Goal: Task Accomplishment & Management: Complete application form

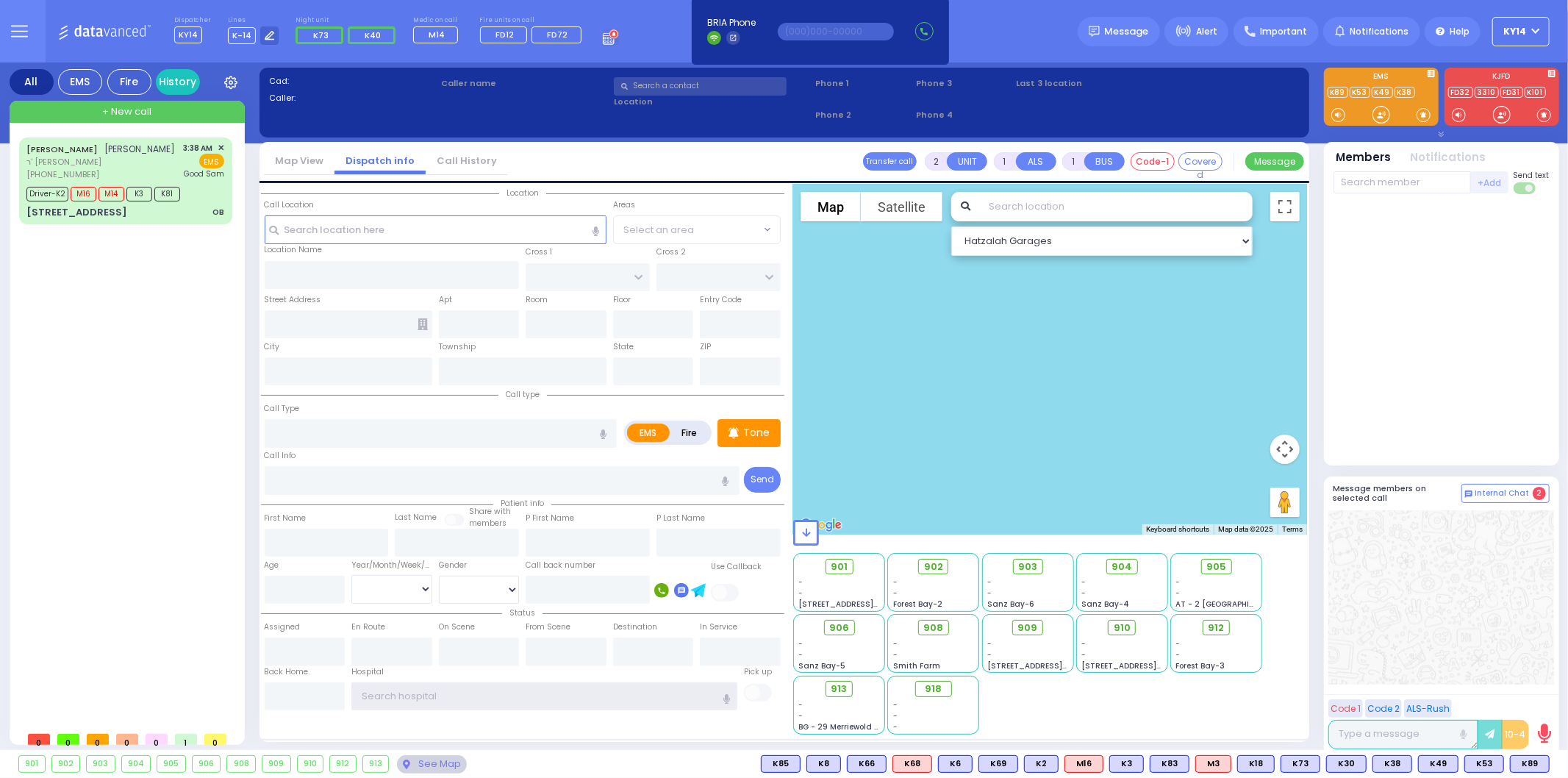
type input "ky14"
drag, startPoint x: 1523, startPoint y: 27, endPoint x: 1526, endPoint y: 34, distance: 7.6
click at [1523, 28] on span "KY14" at bounding box center [1515, 32] width 23 height 13
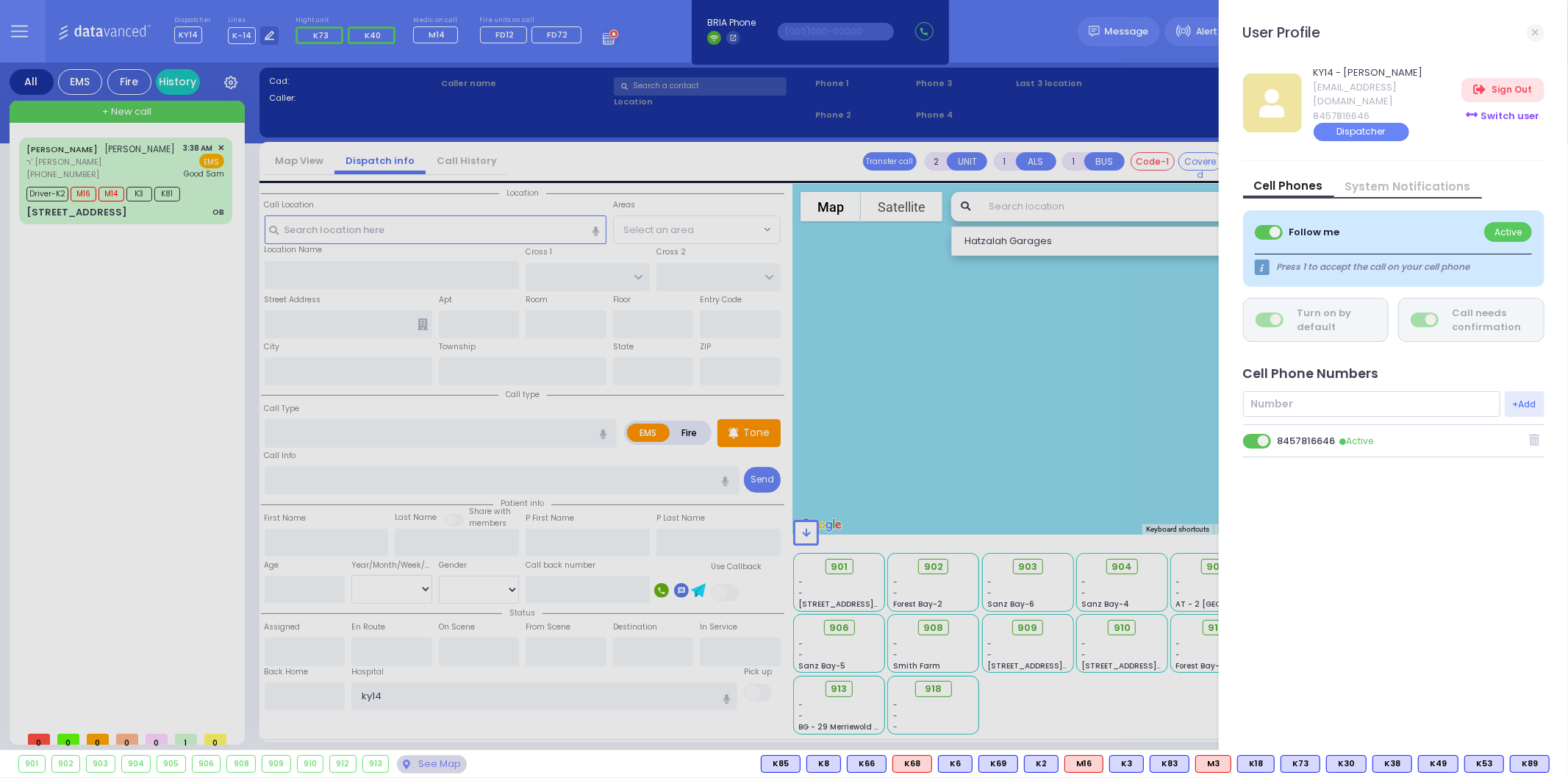
click at [1523, 105] on div "Switch user" at bounding box center [1503, 117] width 82 height 25
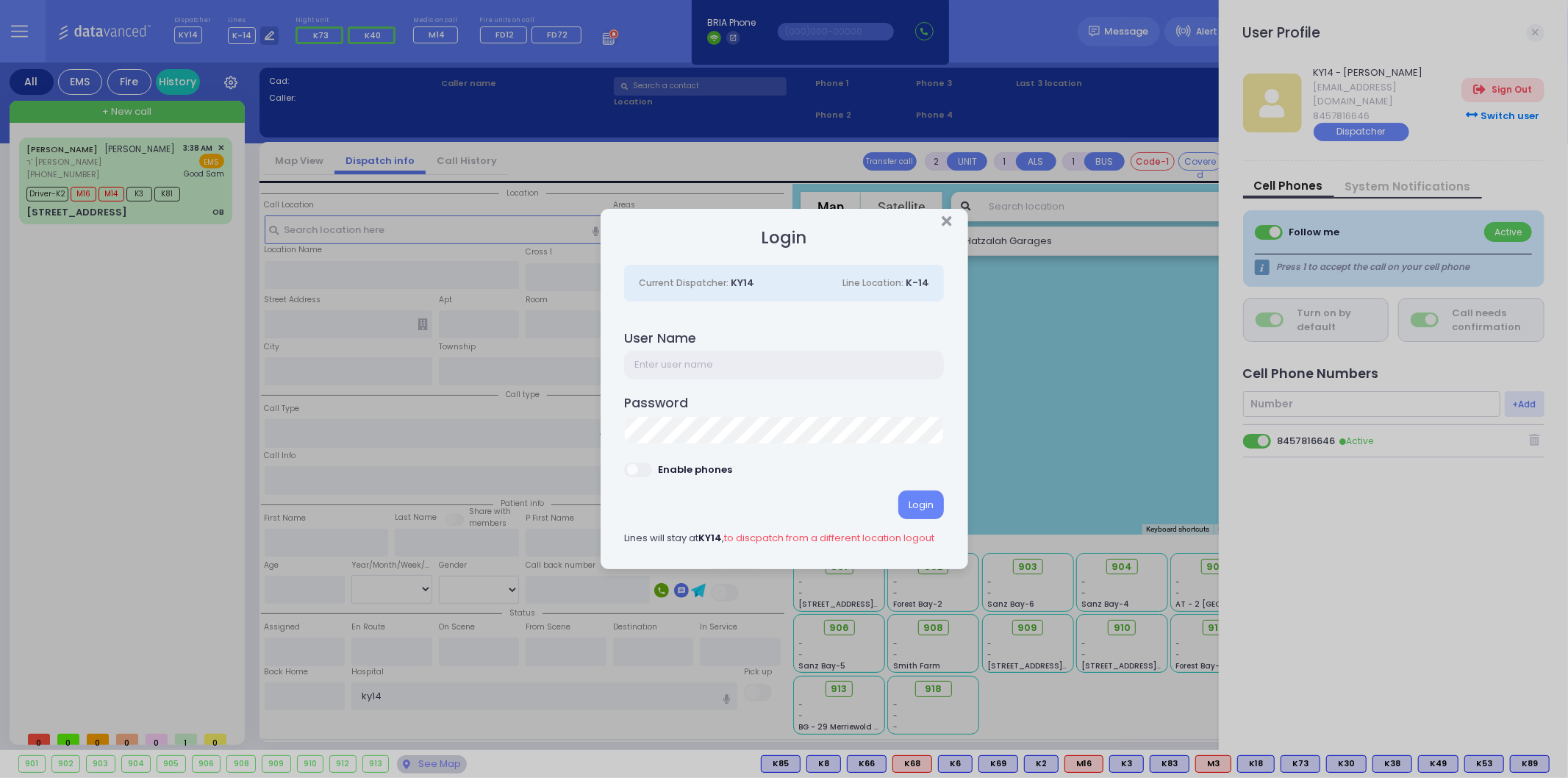
click at [744, 369] on input "text" at bounding box center [784, 365] width 320 height 28
type input "ky38"
click at [544, 429] on div "Login Current Dispatcher: KY14 Line Location: K-14 User Name ky38 Password Login" at bounding box center [784, 389] width 1568 height 778
click at [643, 470] on span at bounding box center [639, 470] width 30 height 15
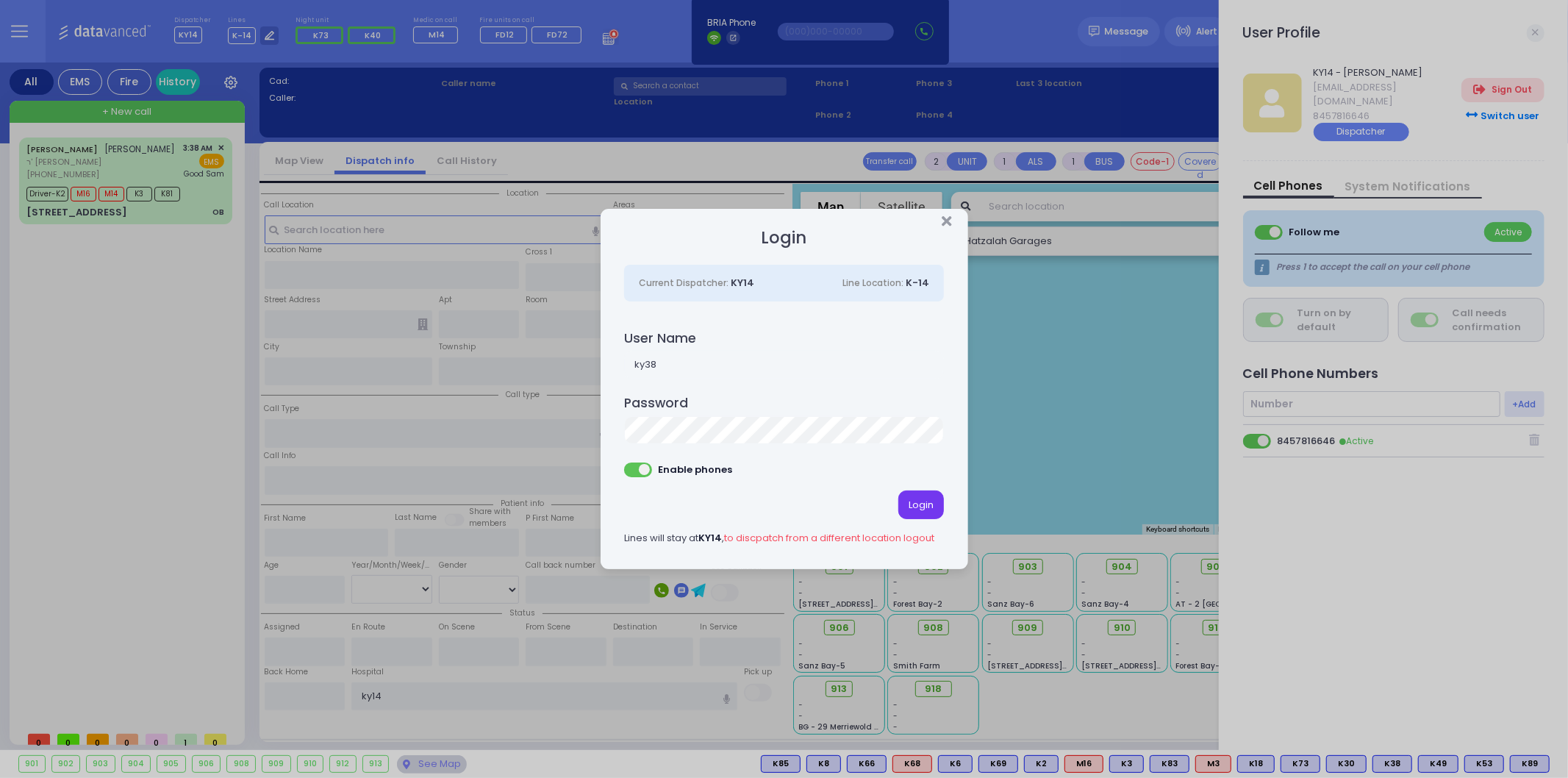
click at [928, 497] on div "Login" at bounding box center [921, 505] width 45 height 28
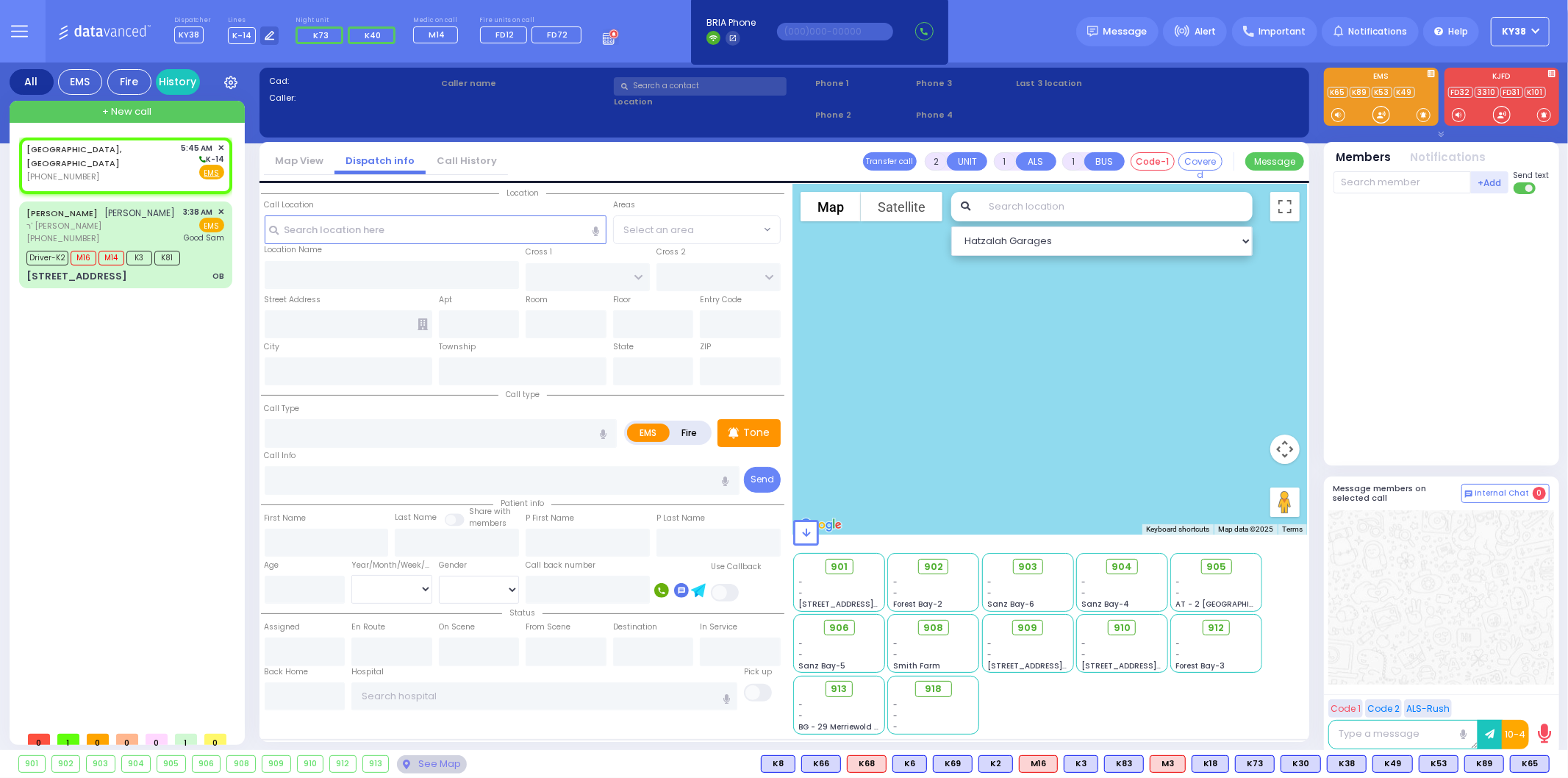
select select
radio input "true"
select select
type input "05:45"
select select "Hatzalah Garages"
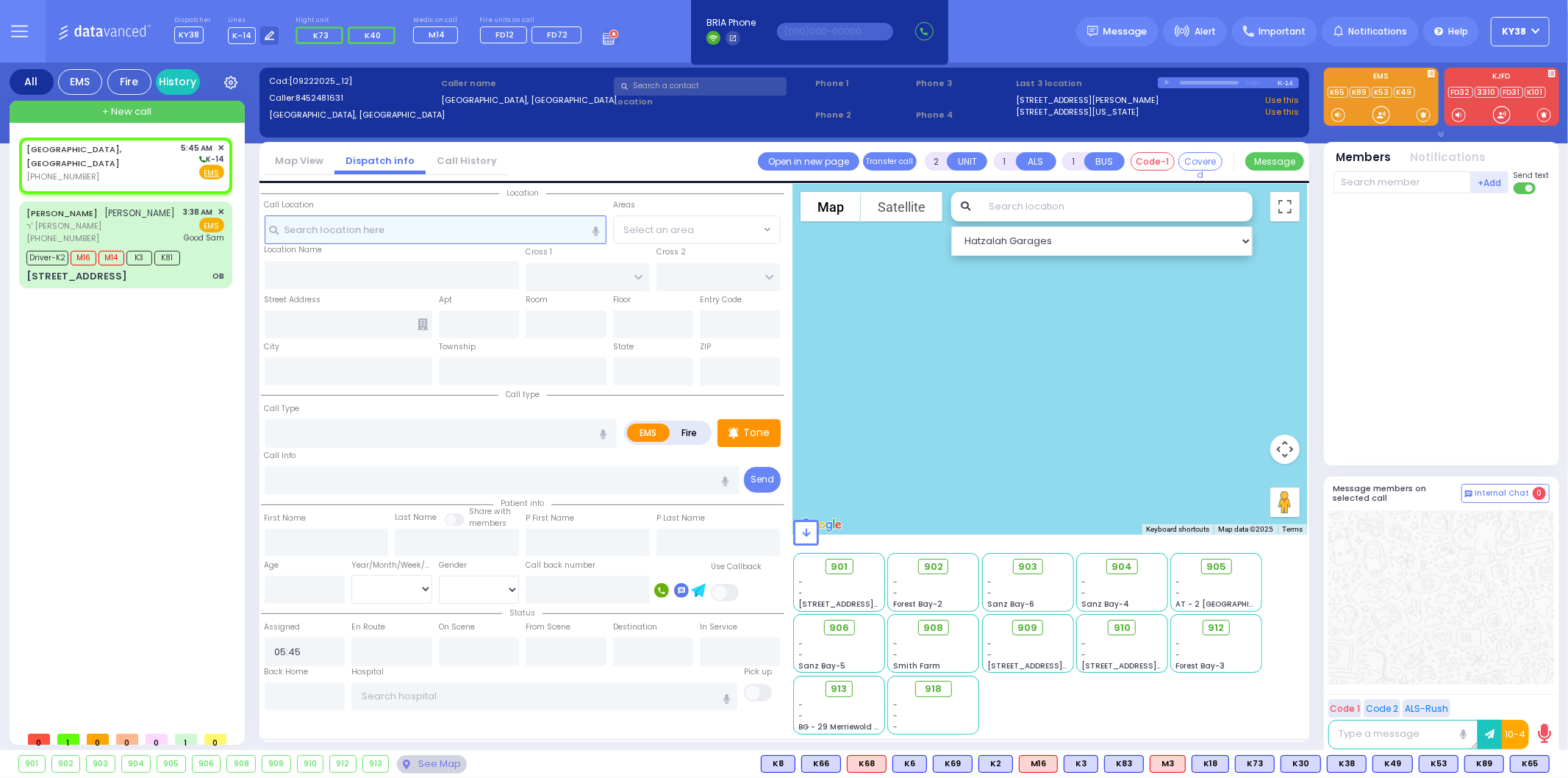
click at [463, 230] on input "text" at bounding box center [435, 230] width 342 height 28
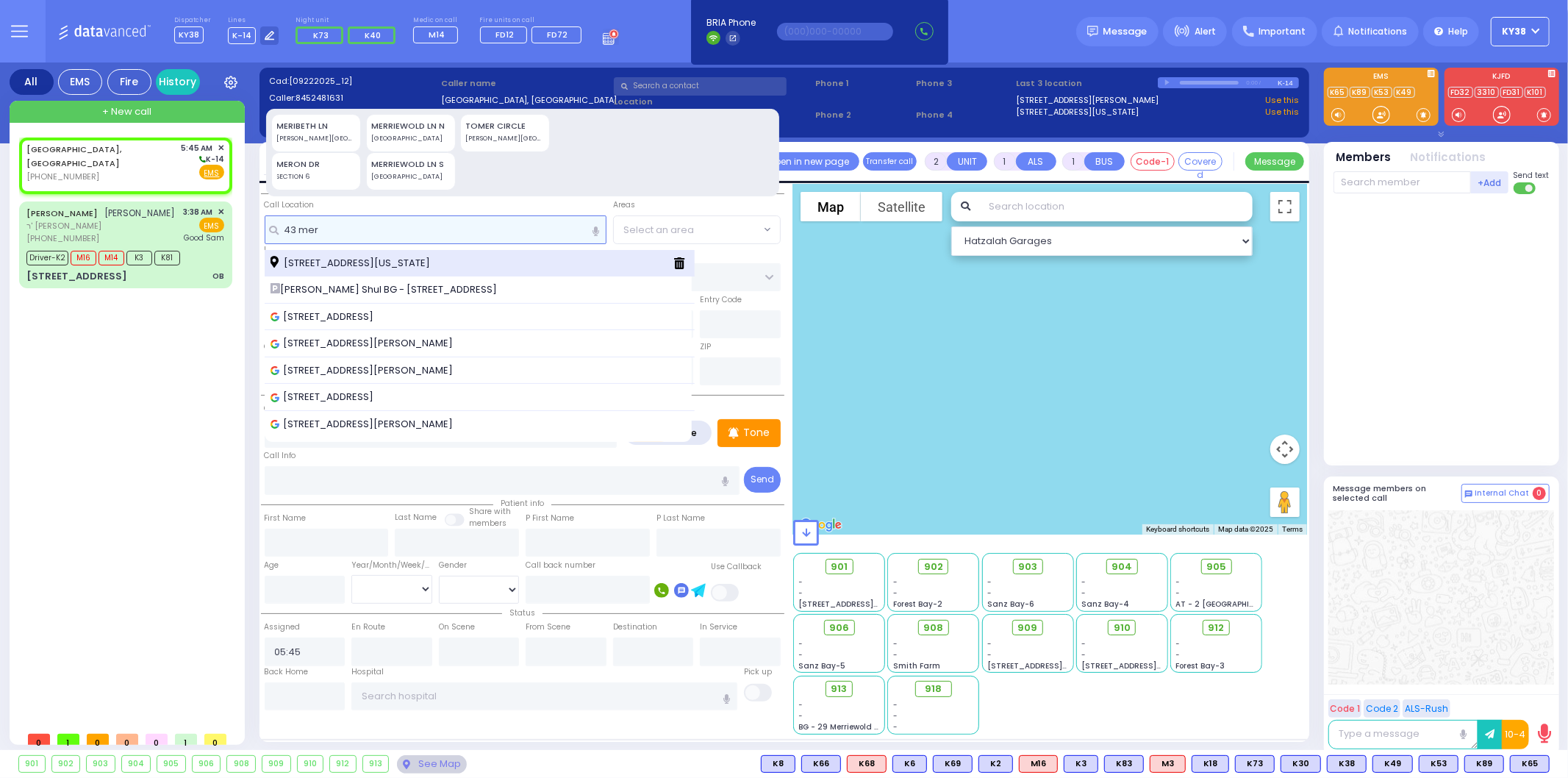
type input "43 mer"
click at [446, 253] on div "[STREET_ADDRESS][US_STATE]" at bounding box center [480, 264] width 431 height 27
click at [429, 261] on span "[STREET_ADDRESS][US_STATE]" at bounding box center [353, 263] width 165 height 15
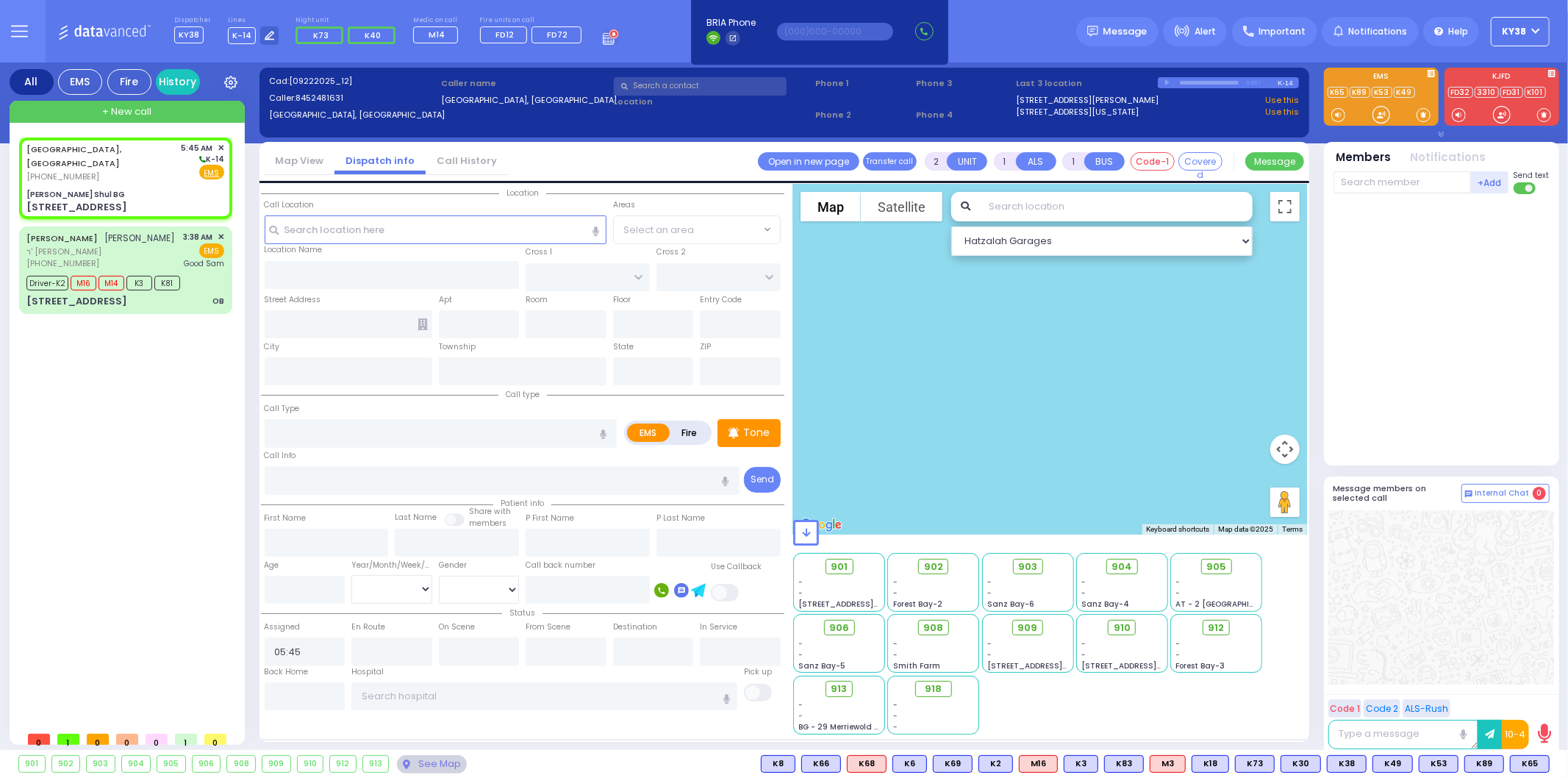
select select
radio input "true"
select select
select select "Hatzalah Garages"
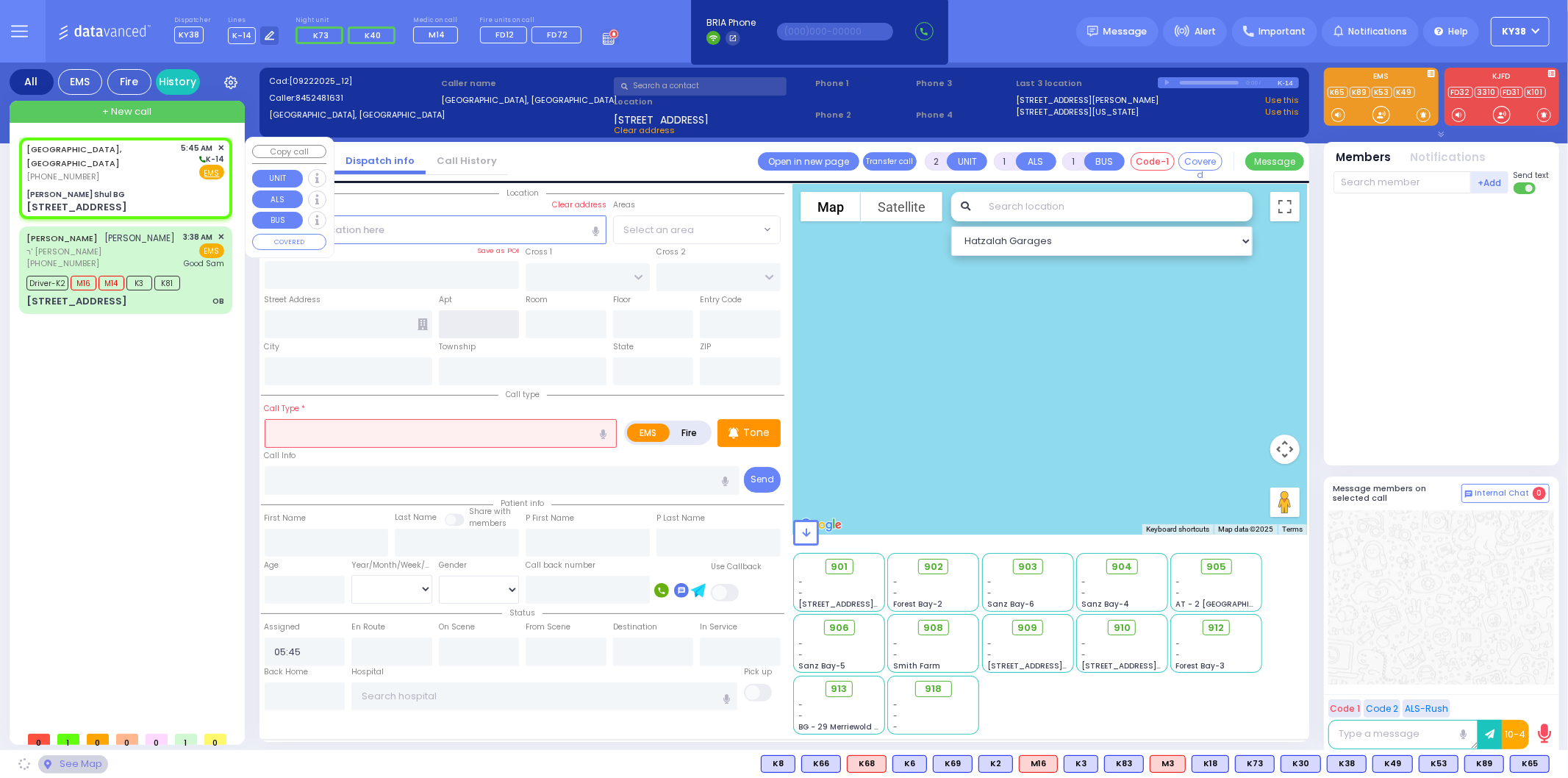
type input "[PERSON_NAME] Shul BG"
type input "LAKE SHORE DR"
type input "[STREET_ADDRESS]"
type input "Monroe"
type input "[US_STATE]"
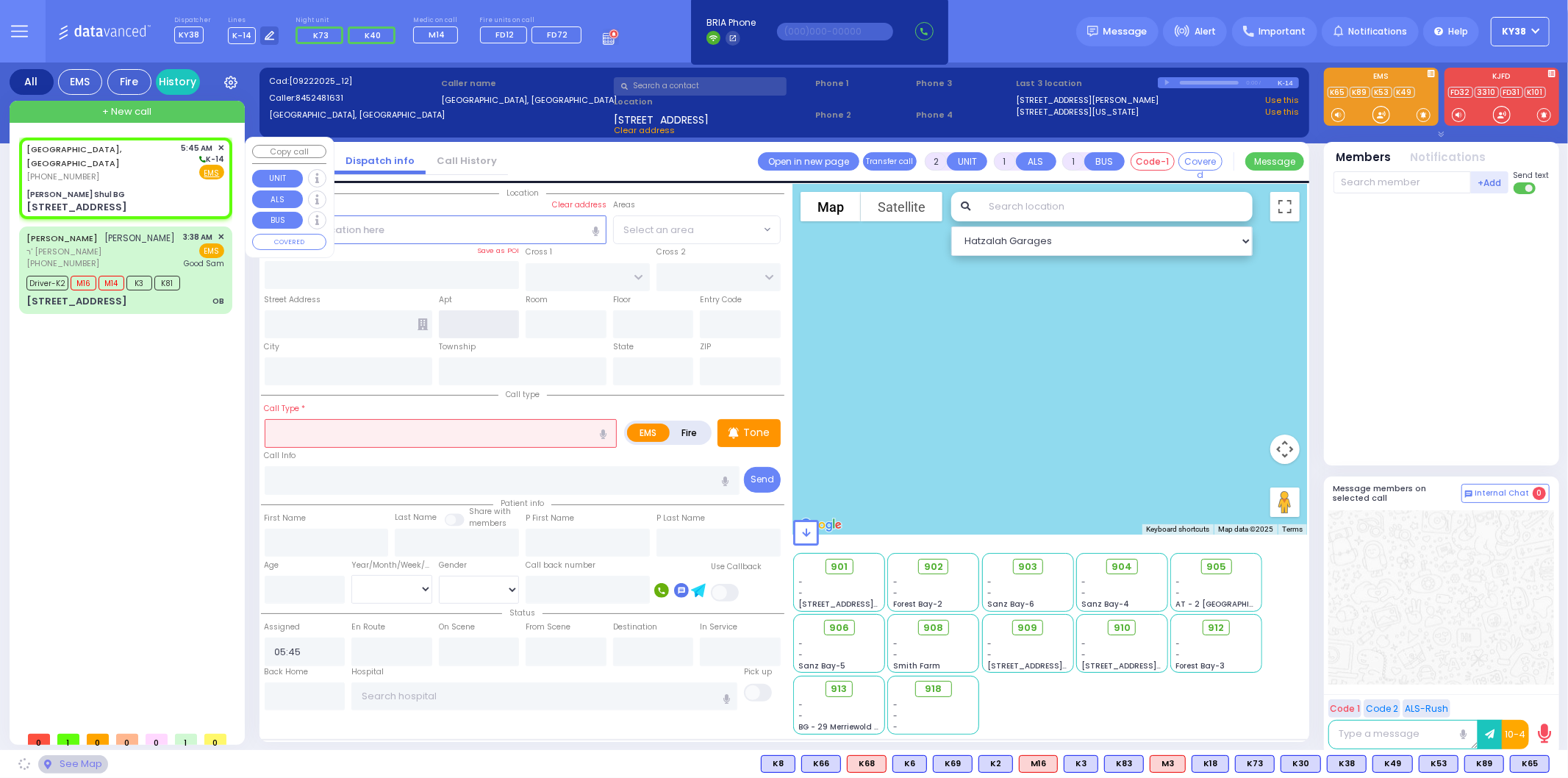
type input "10950"
select select "[GEOGRAPHIC_DATA]"
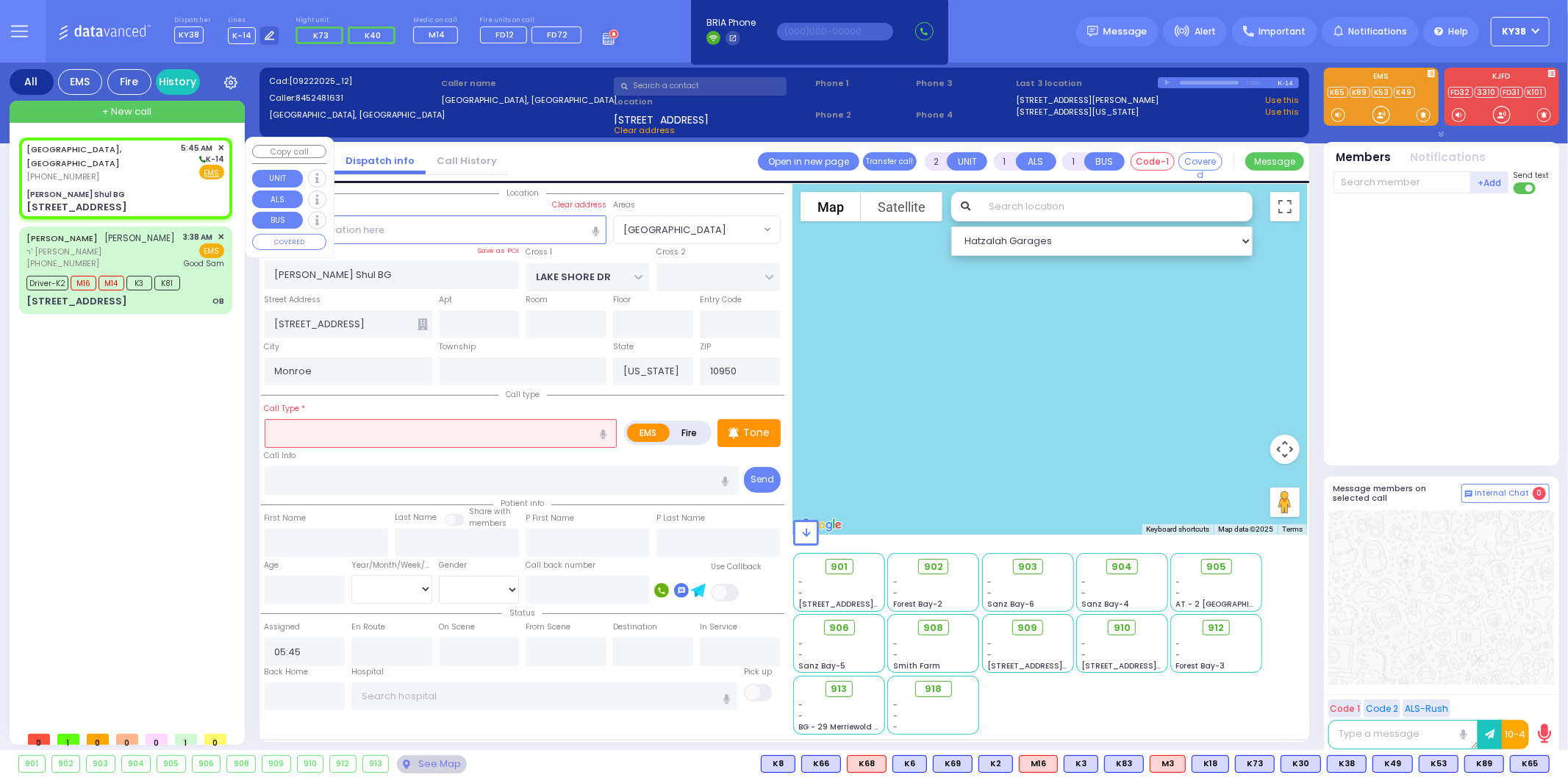
click at [118, 165] on div "[GEOGRAPHIC_DATA], [GEOGRAPHIC_DATA] [PHONE_NUMBER] 5:45 AM ✕ K-14 EMS" at bounding box center [126, 162] width 198 height 41
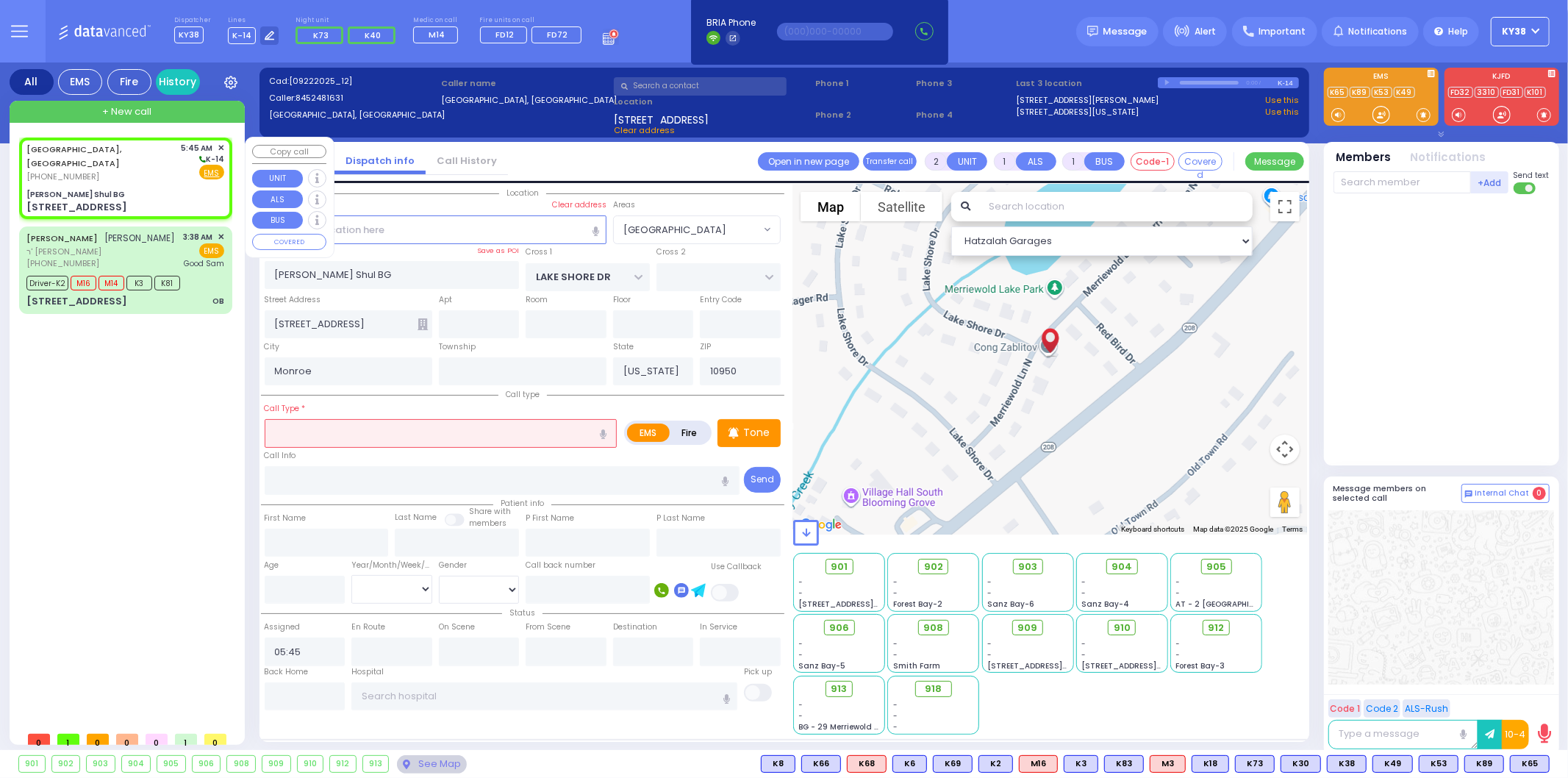
select select
radio input "true"
select select
select select "Hatzalah Garages"
select select "[GEOGRAPHIC_DATA]"
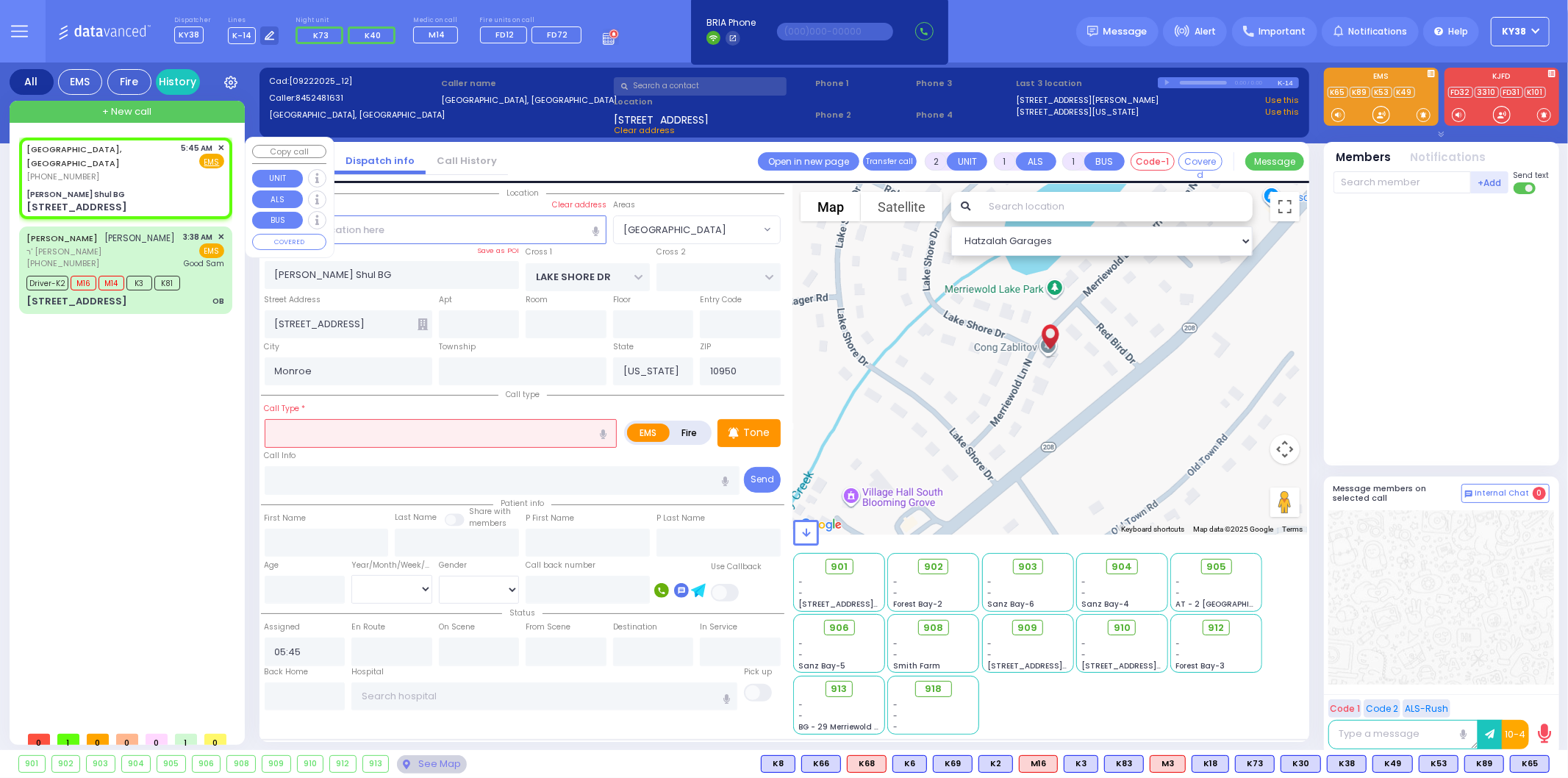
select select
radio input "true"
select select
select select "Hatzalah Garages"
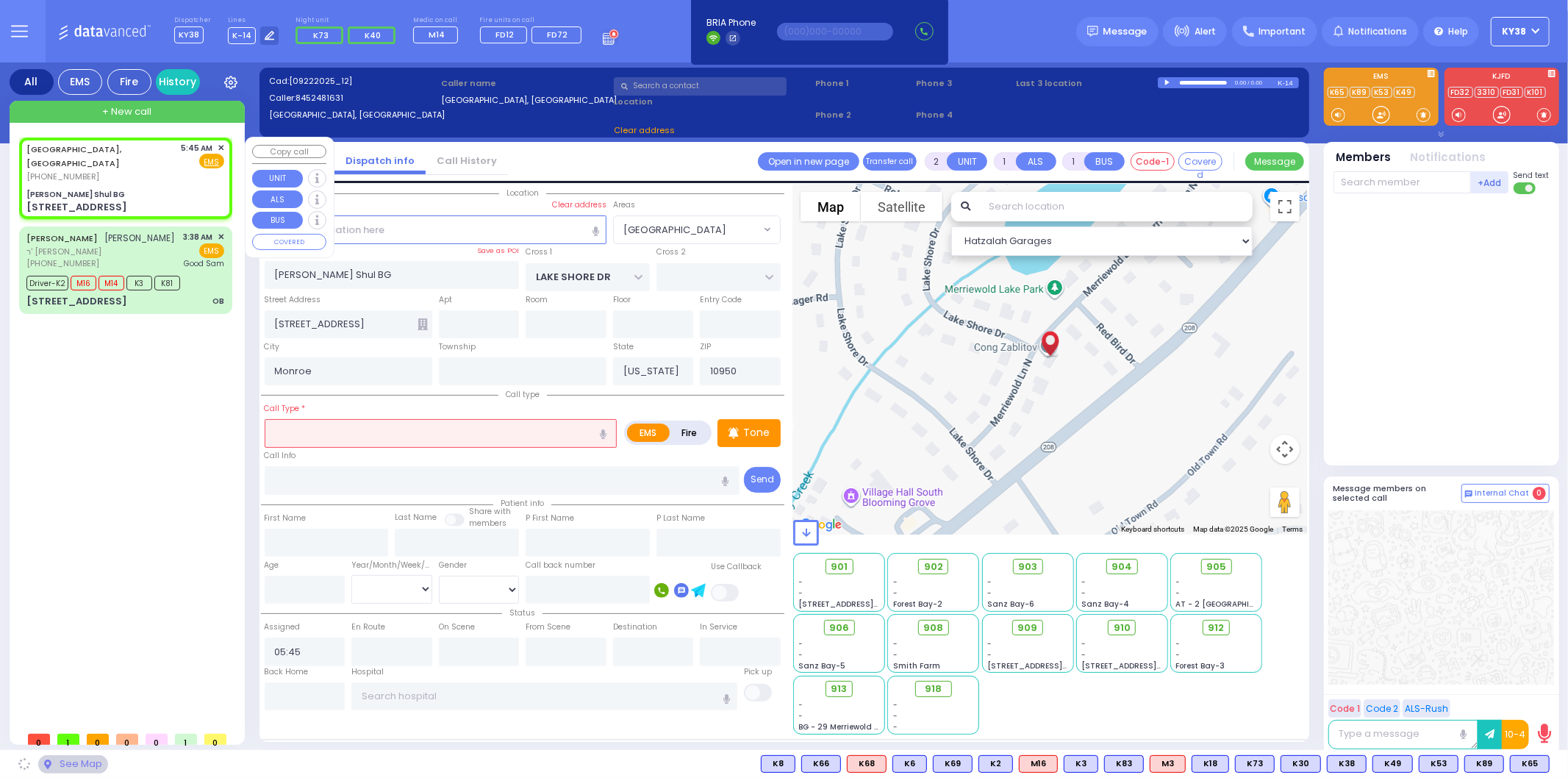
select select "[GEOGRAPHIC_DATA]"
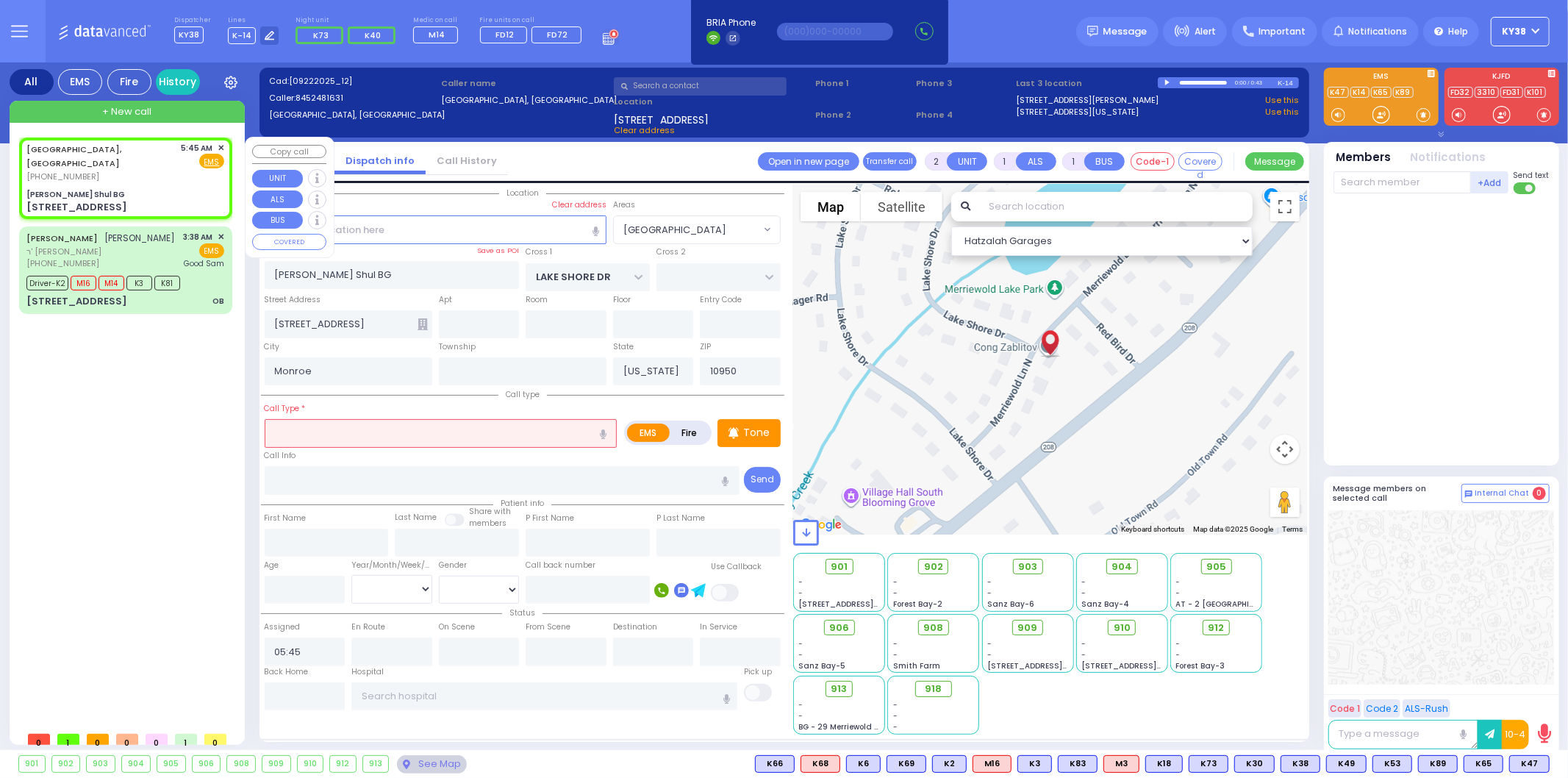
click at [178, 189] on div "[PERSON_NAME] Shul BG" at bounding box center [126, 194] width 198 height 11
select select
radio input "true"
select select
select select "Hatzalah Garages"
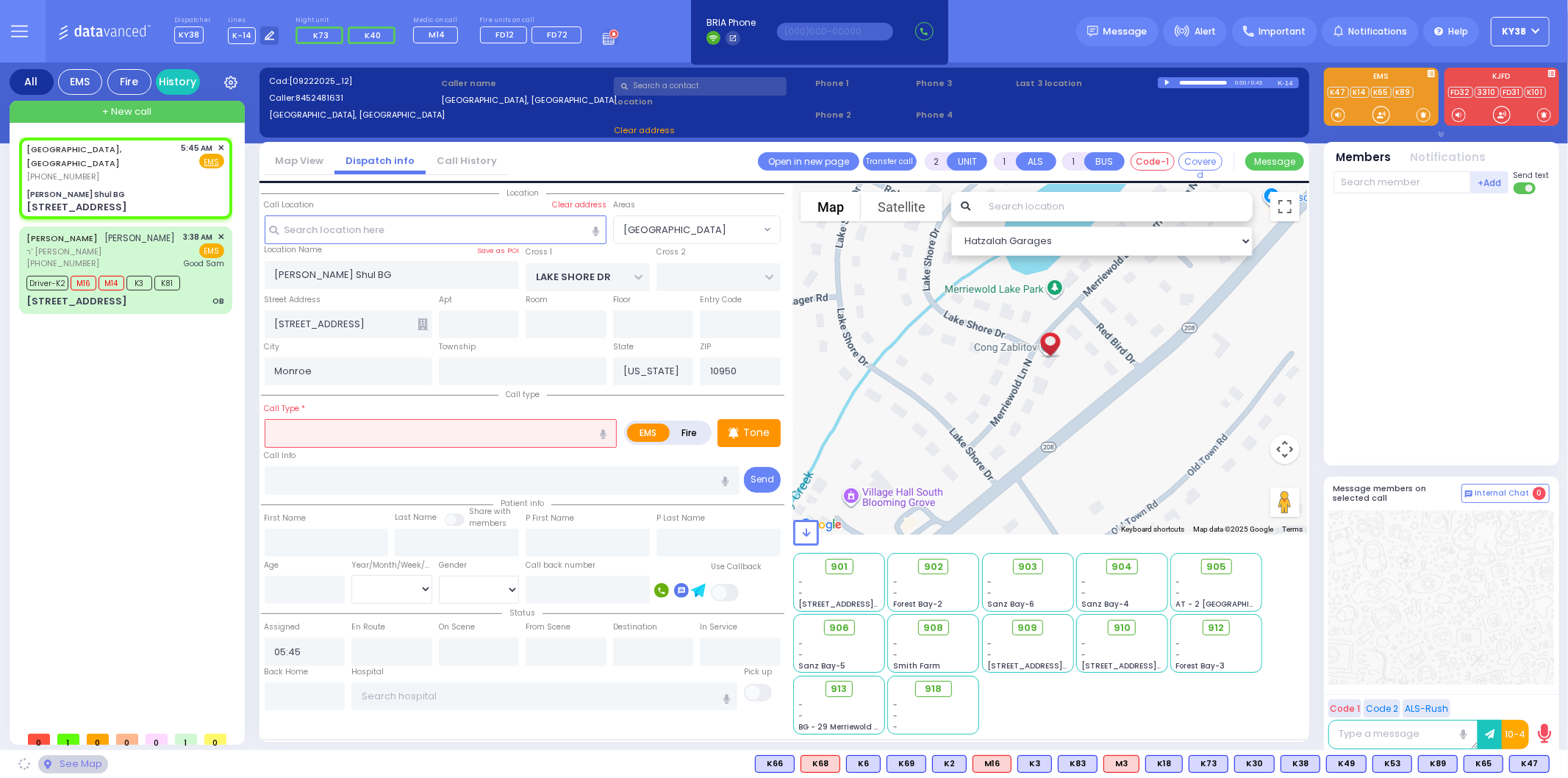
click at [387, 434] on input "text" at bounding box center [440, 433] width 353 height 28
select select "[GEOGRAPHIC_DATA]"
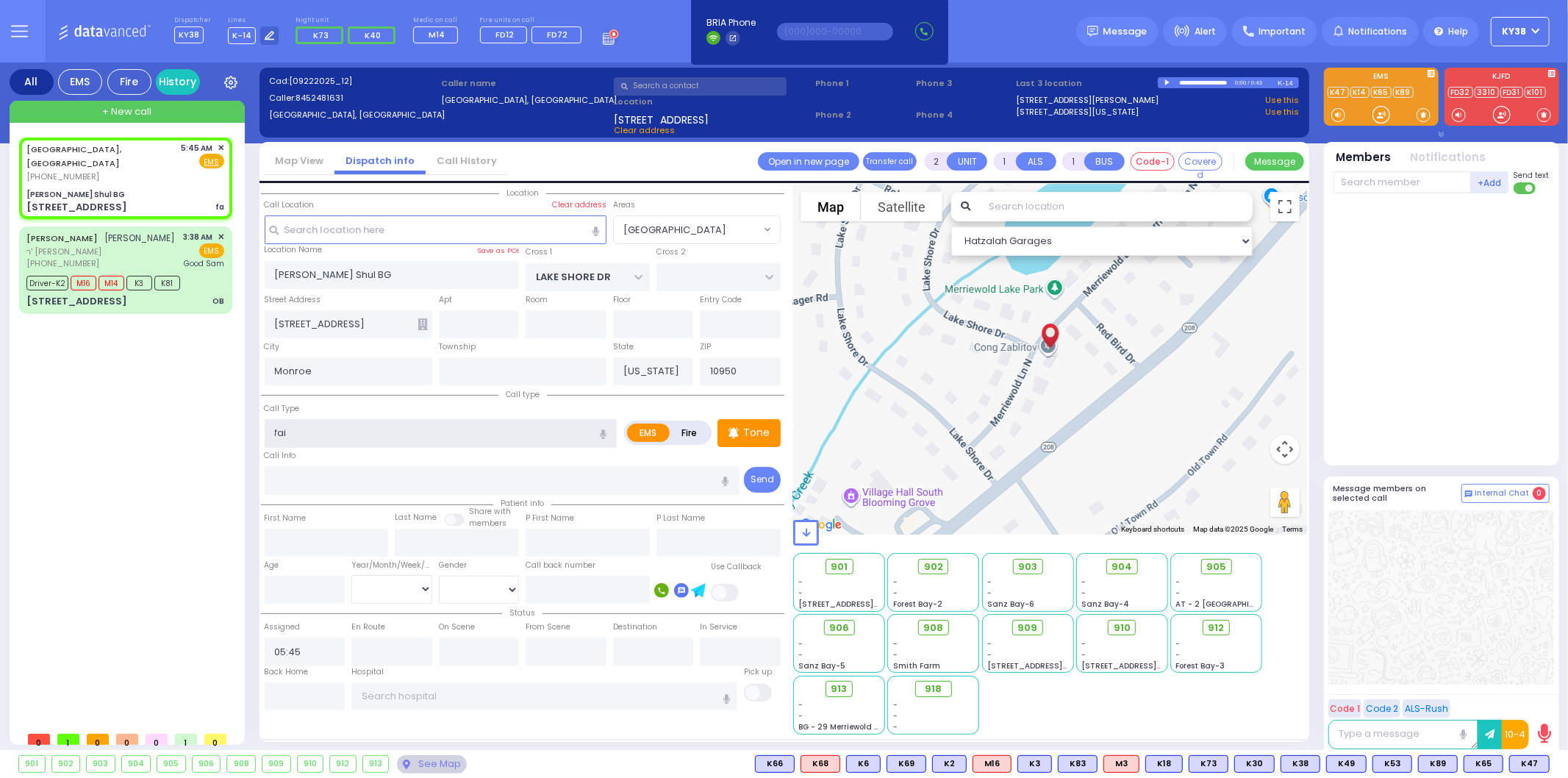
type input "[PERSON_NAME]"
select select
radio input "true"
select select
select select "Hatzalah Garages"
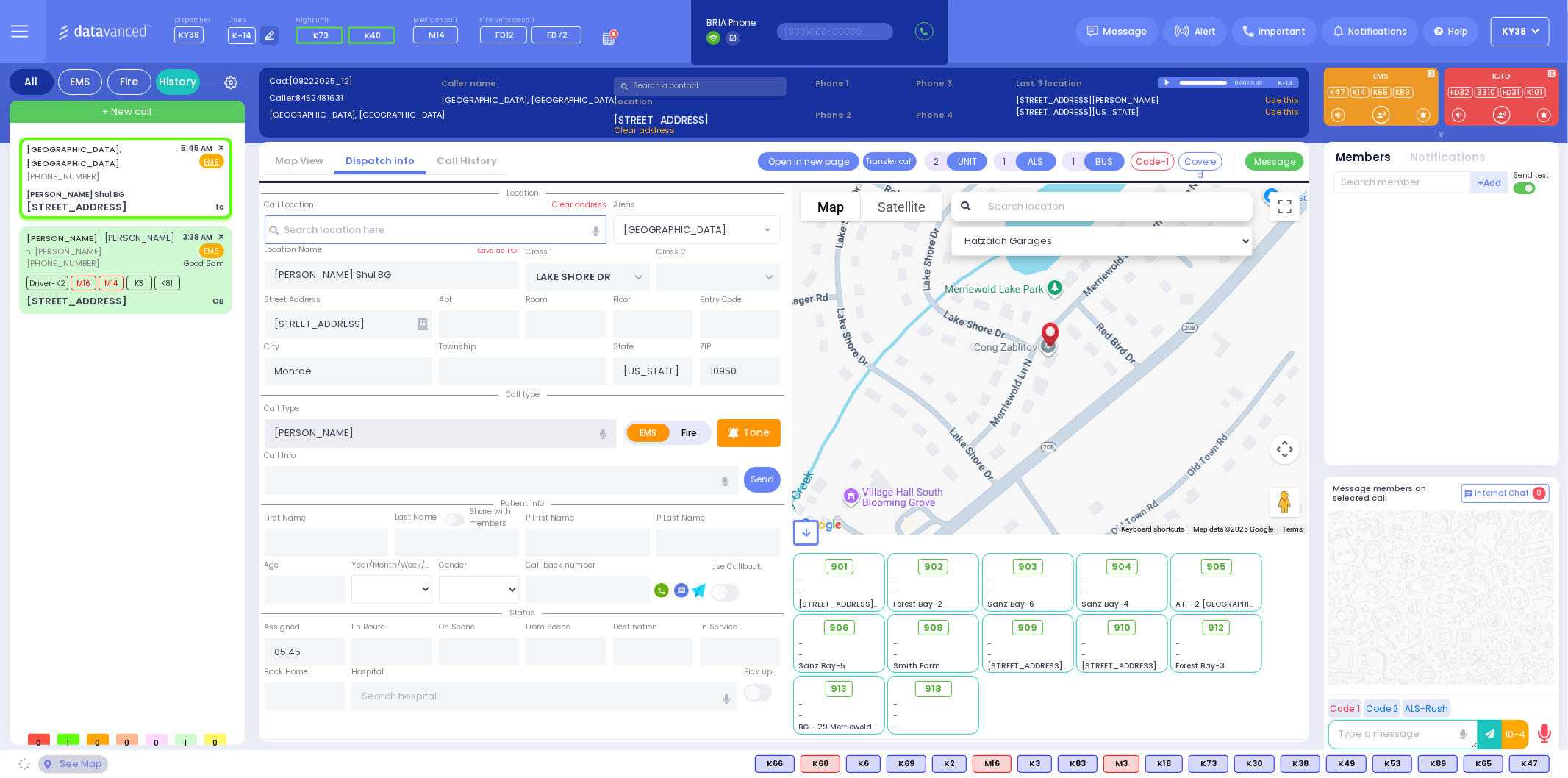
select select "[GEOGRAPHIC_DATA]"
type input "faint"
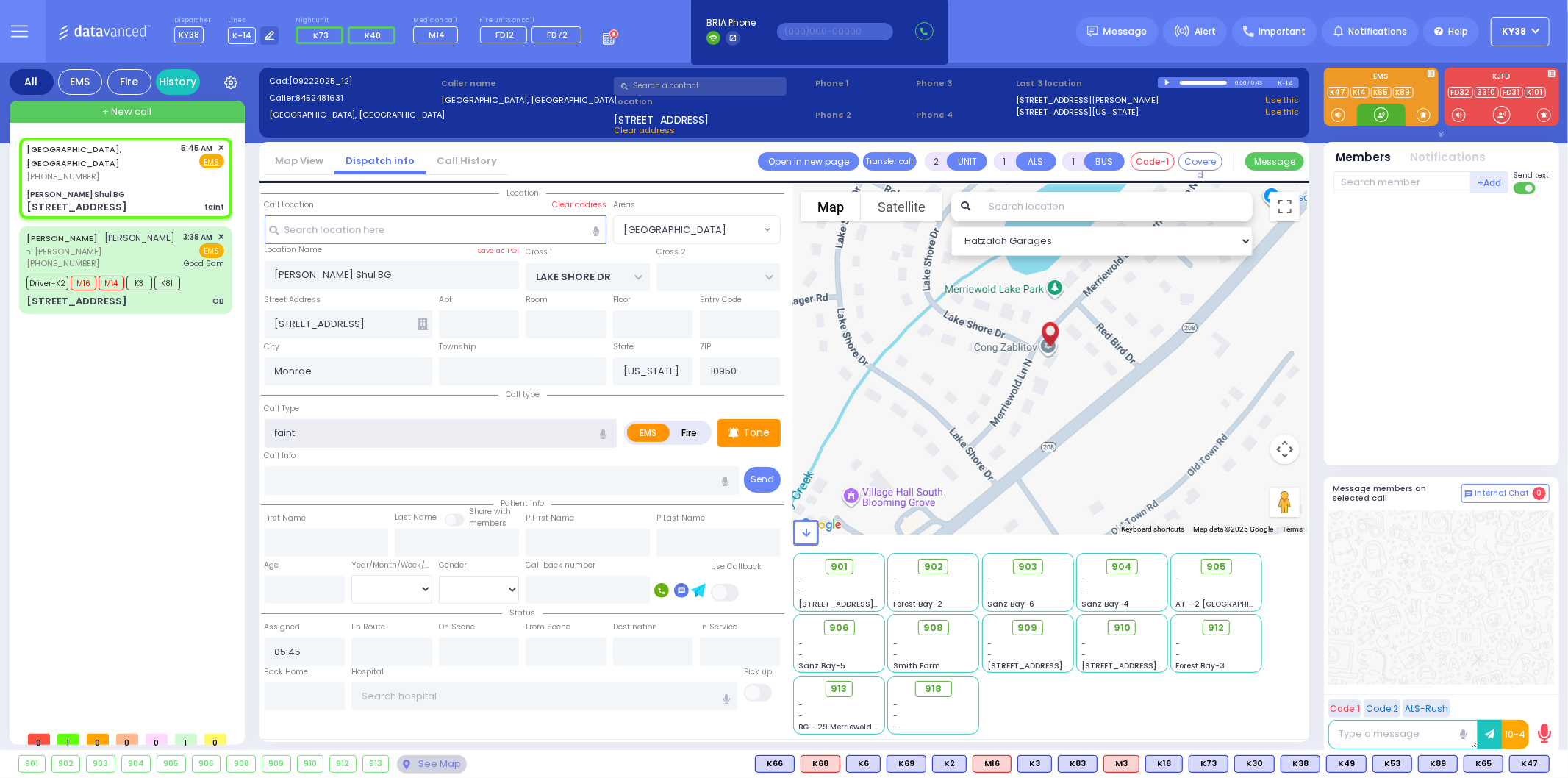
select select
radio input "true"
select select
select select "Hatzalah Garages"
select select "[GEOGRAPHIC_DATA]"
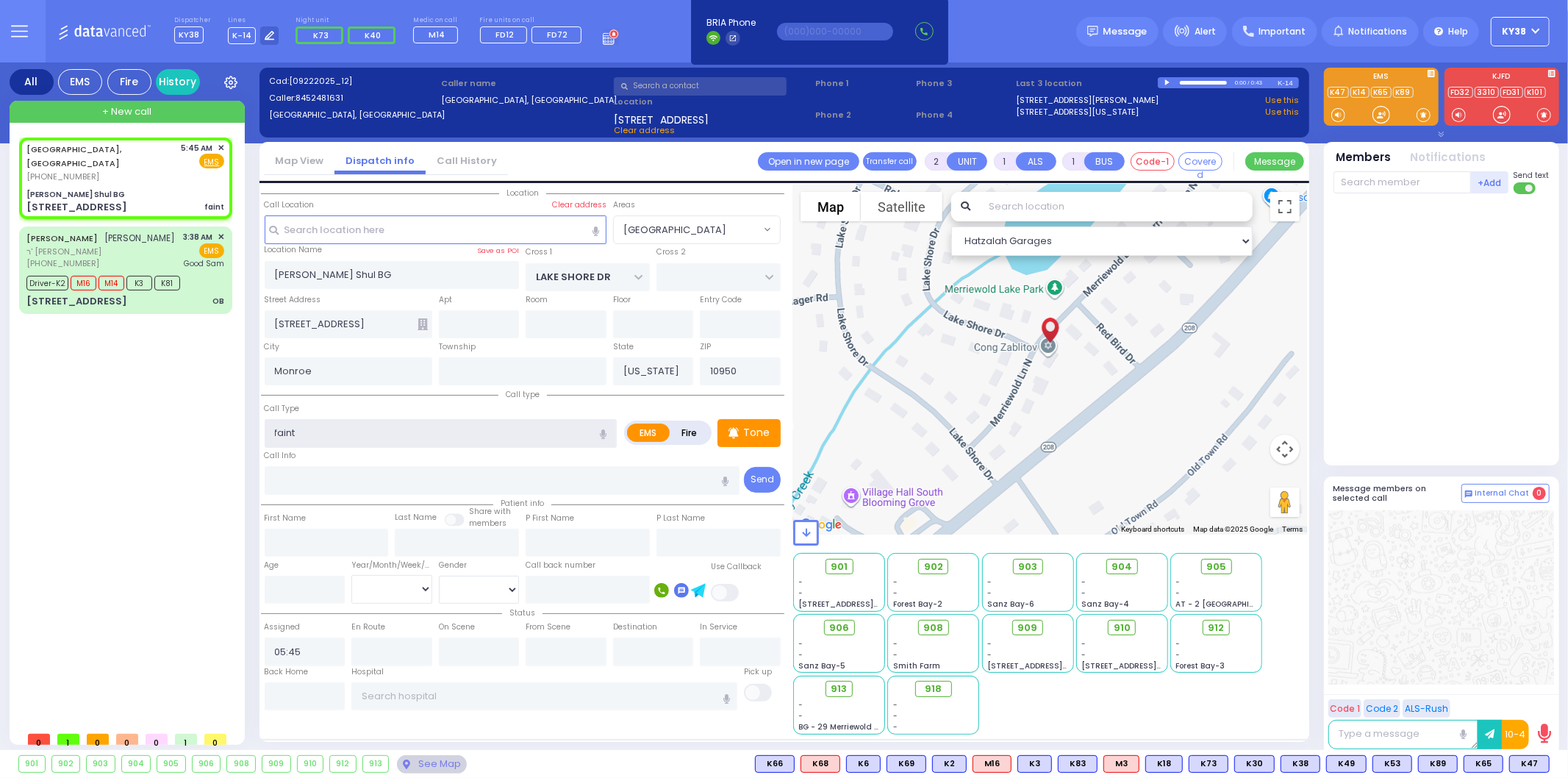
drag, startPoint x: 363, startPoint y: 423, endPoint x: 232, endPoint y: 430, distance: 131.2
click at [232, 430] on div "All EMS Fire History Settings" at bounding box center [784, 409] width 1549 height 693
type input "pt."
select select
radio input "true"
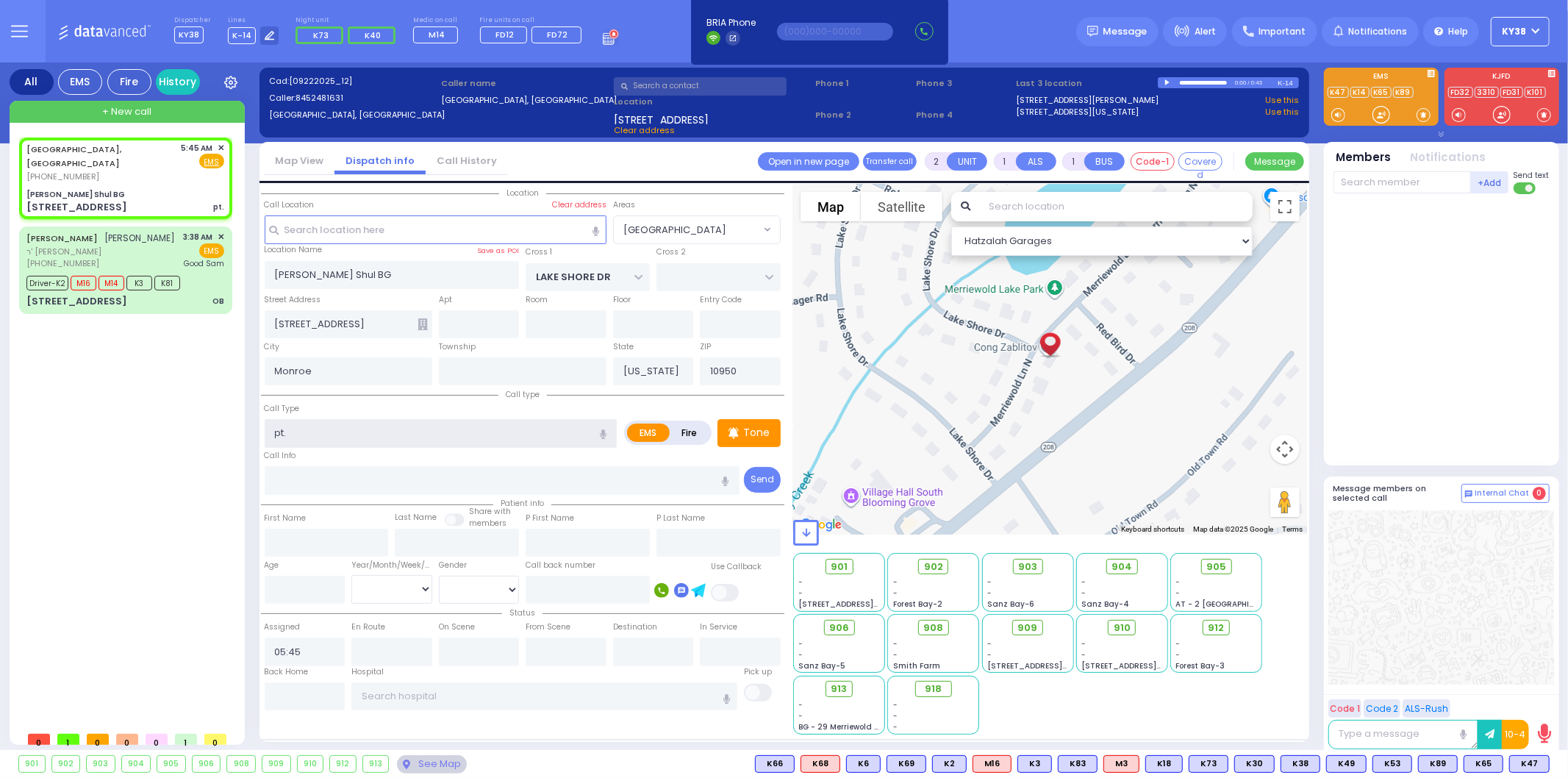
select select
select select "Hatzalah Garages"
select select "[GEOGRAPHIC_DATA]"
click at [603, 434] on icon "button" at bounding box center [603, 434] width 7 height 10
type input "pt. feeling faint"
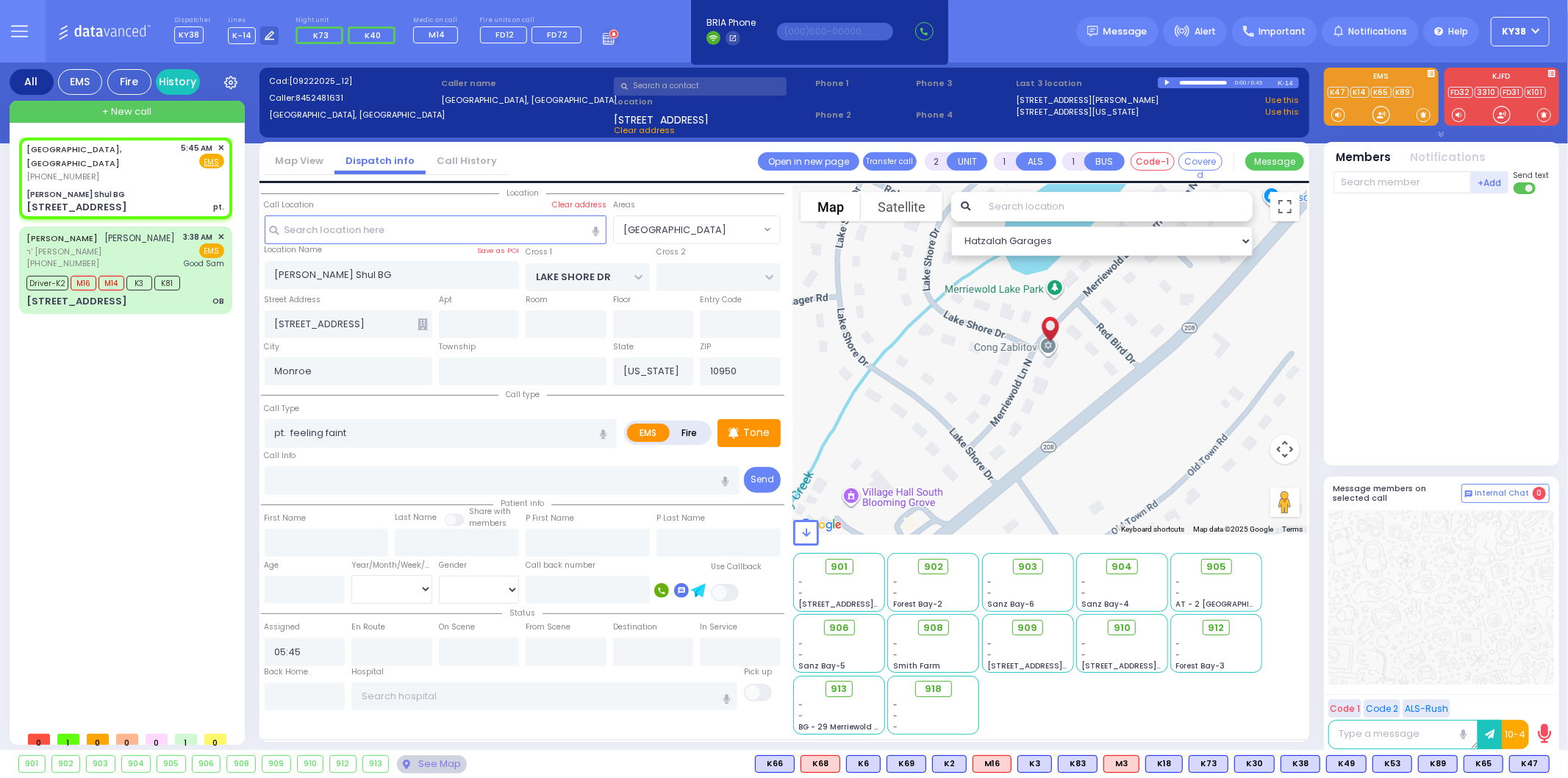
select select
type input "pt."
radio input "true"
select select
select select "Hatzalah Garages"
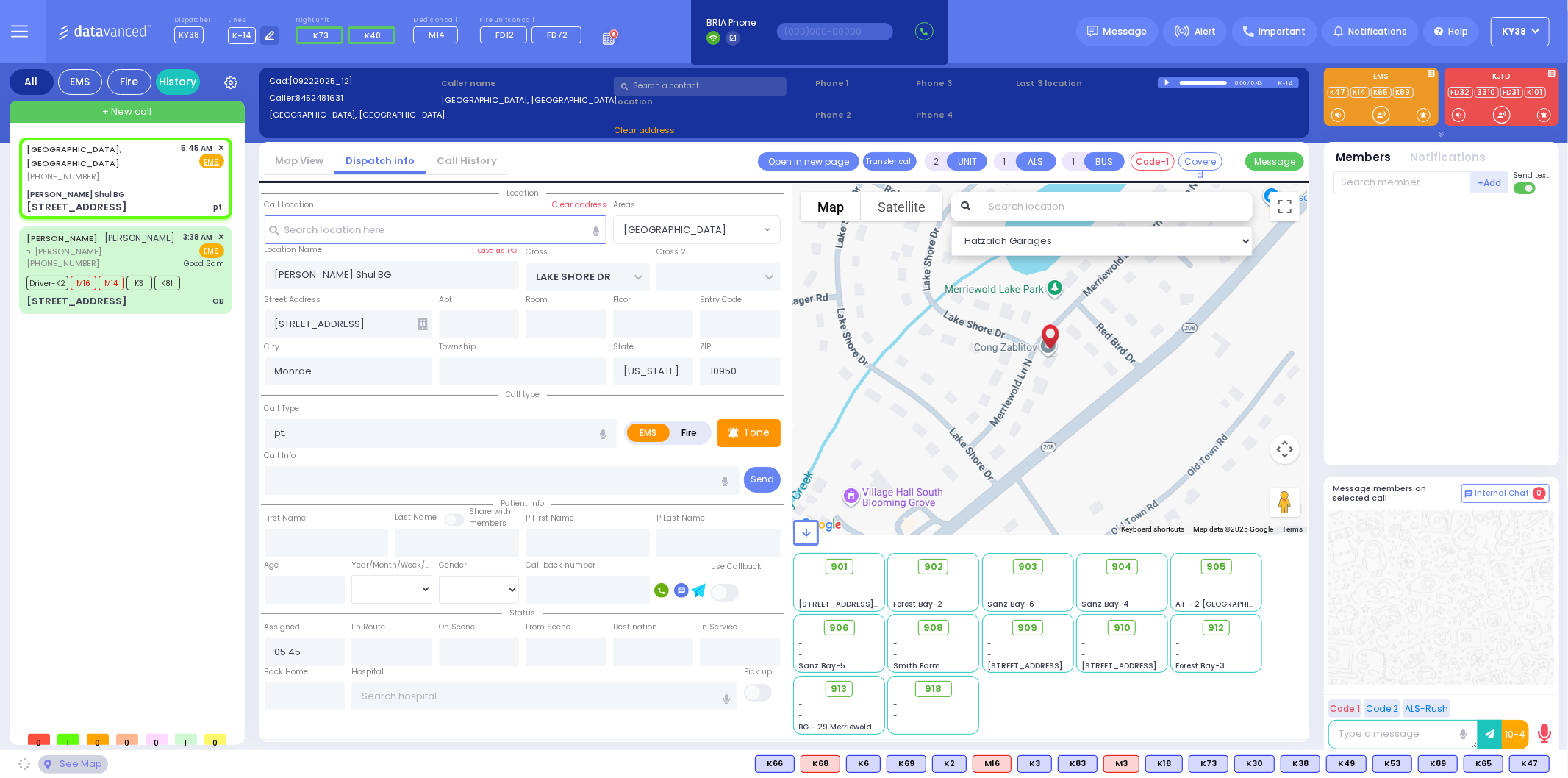
select select "[GEOGRAPHIC_DATA]"
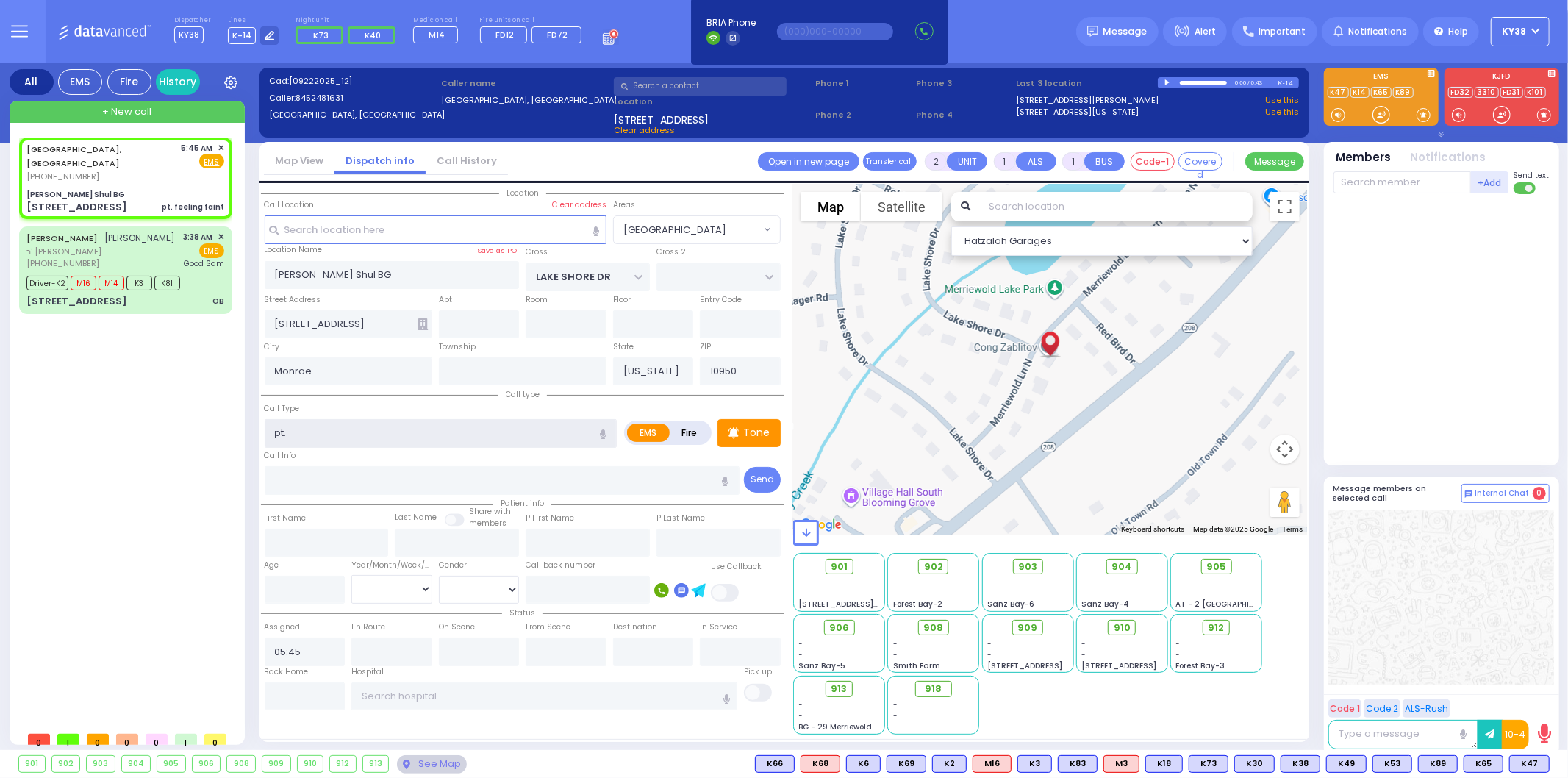
select select
radio input "true"
select select
select select "Hatzalah Garages"
drag, startPoint x: 467, startPoint y: 423, endPoint x: 265, endPoint y: 421, distance: 202.0
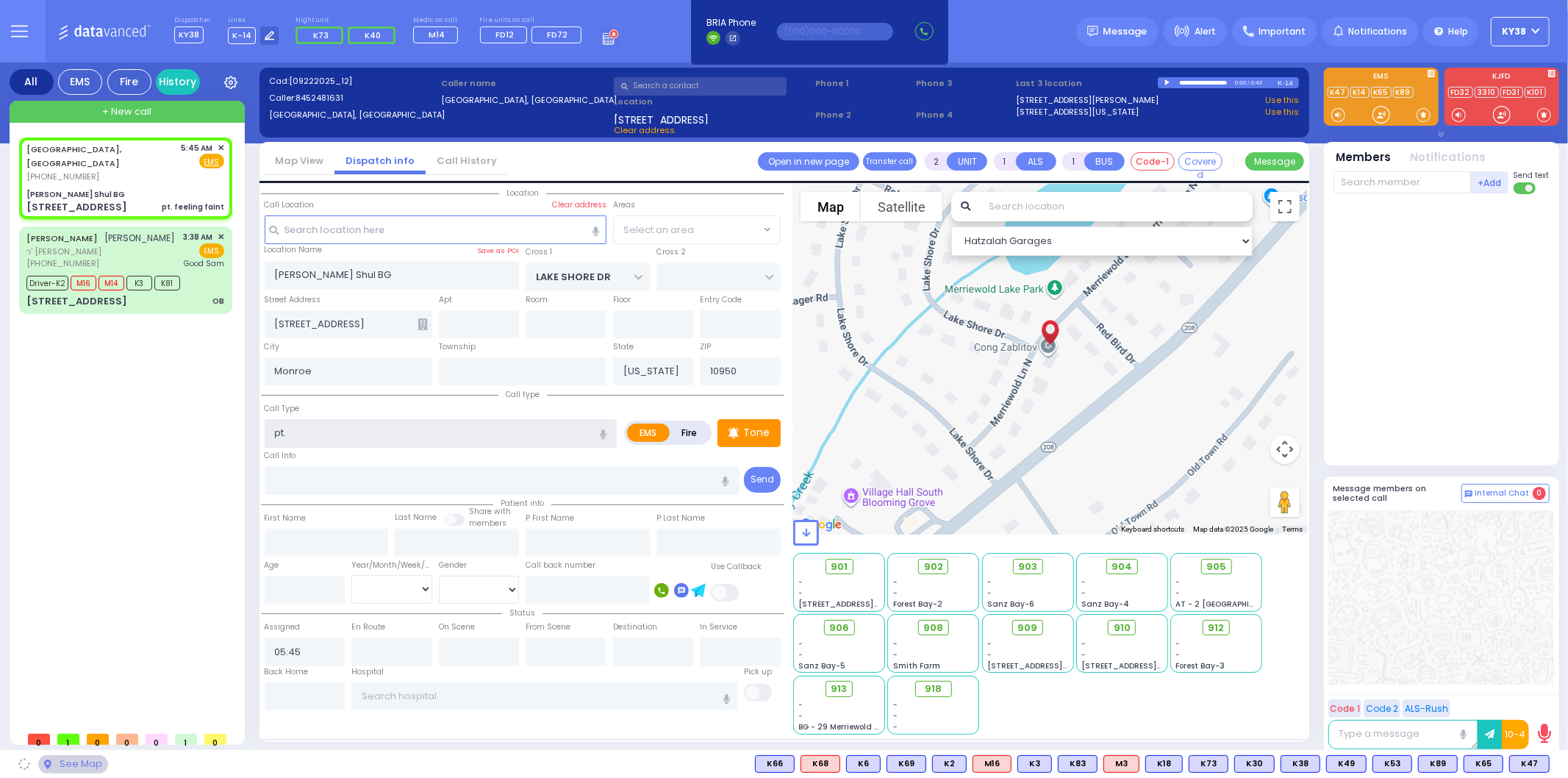
click at [265, 421] on input "pt." at bounding box center [440, 433] width 353 height 28
select select "[GEOGRAPHIC_DATA]"
select select
radio input "true"
select select
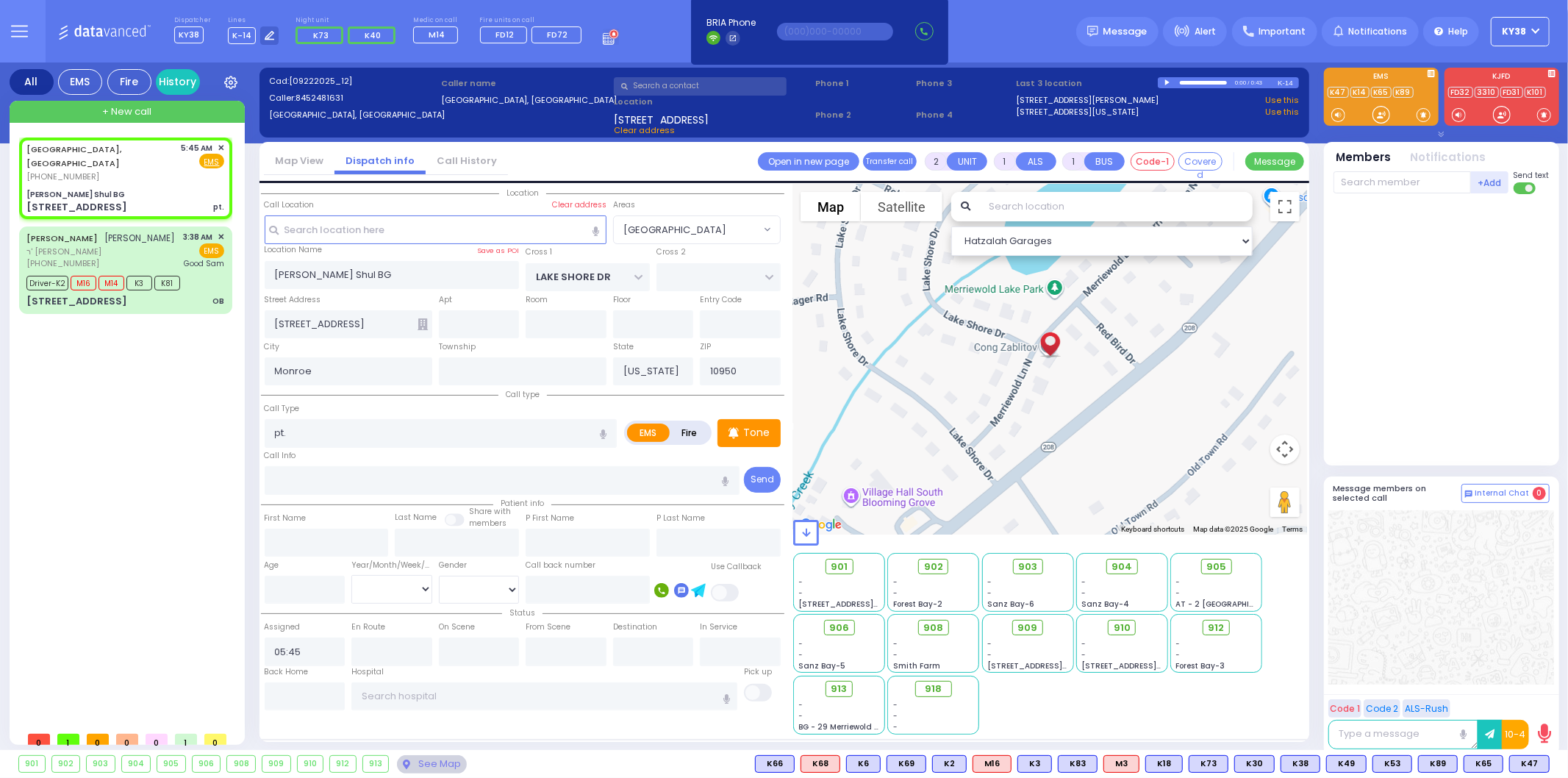
click at [601, 431] on icon "button" at bounding box center [603, 434] width 7 height 10
select select "Hatzalah Garages"
select select "[GEOGRAPHIC_DATA]"
type input "pt. nearest [MEDICAL_DATA]"
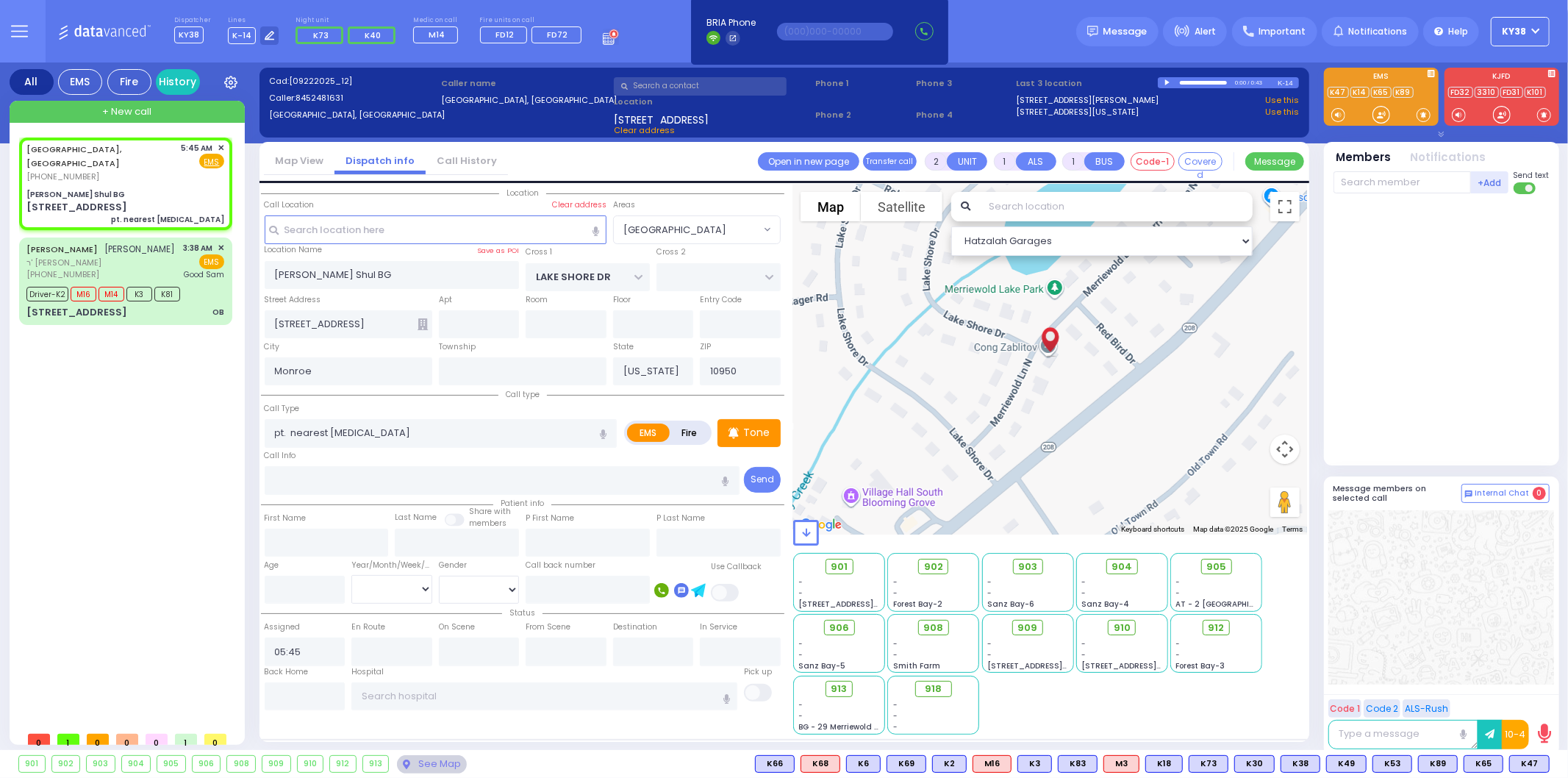
select select
radio input "true"
select select
select select "Hatzalah Garages"
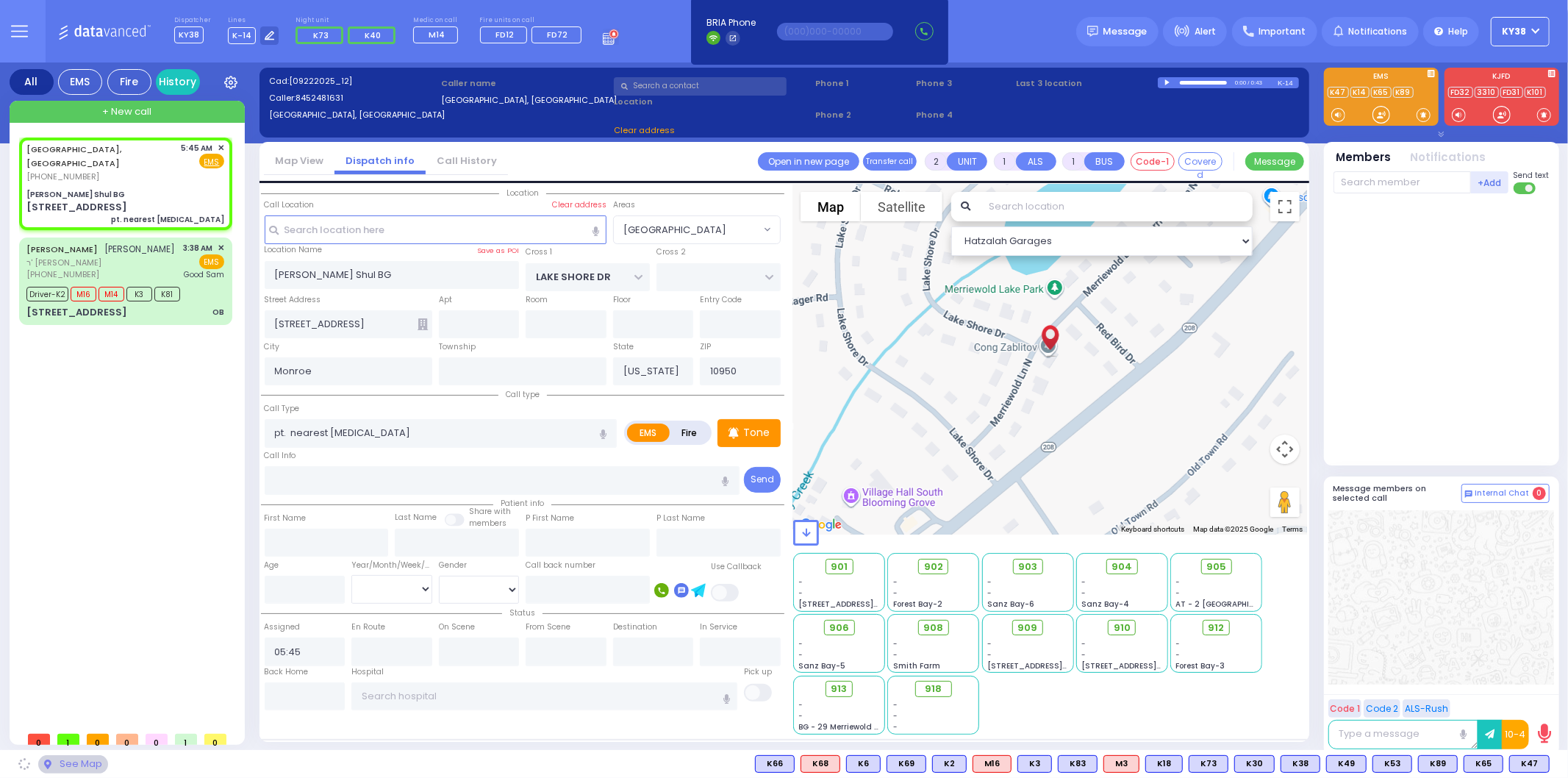
select select "[GEOGRAPHIC_DATA]"
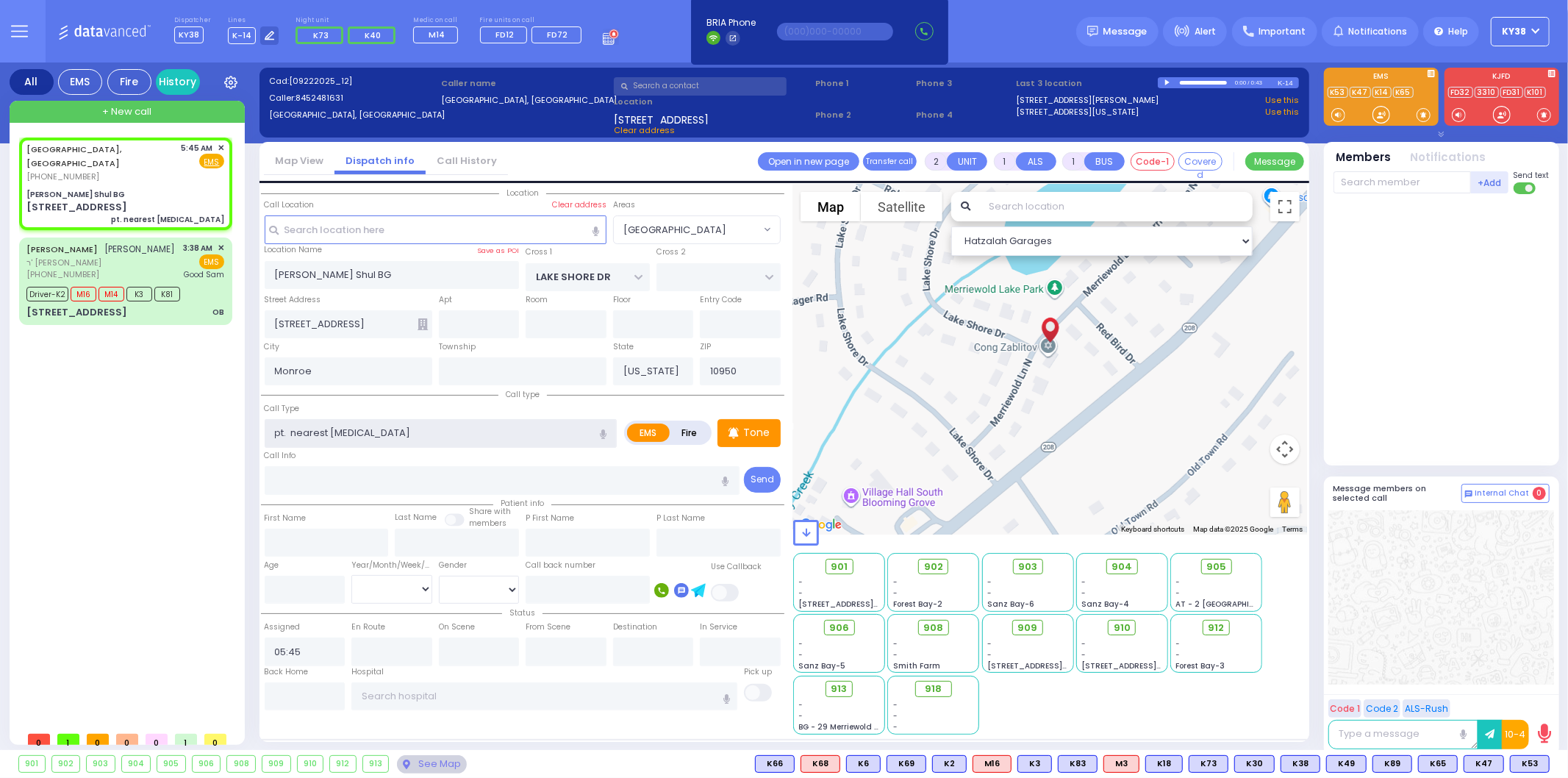
click at [325, 432] on input "pt. nearest [MEDICAL_DATA]" at bounding box center [440, 433] width 353 height 28
click at [313, 429] on input "pt. neat [MEDICAL_DATA]" at bounding box center [440, 433] width 353 height 28
type input "pt. nea [MEDICAL_DATA]"
select select
radio input "true"
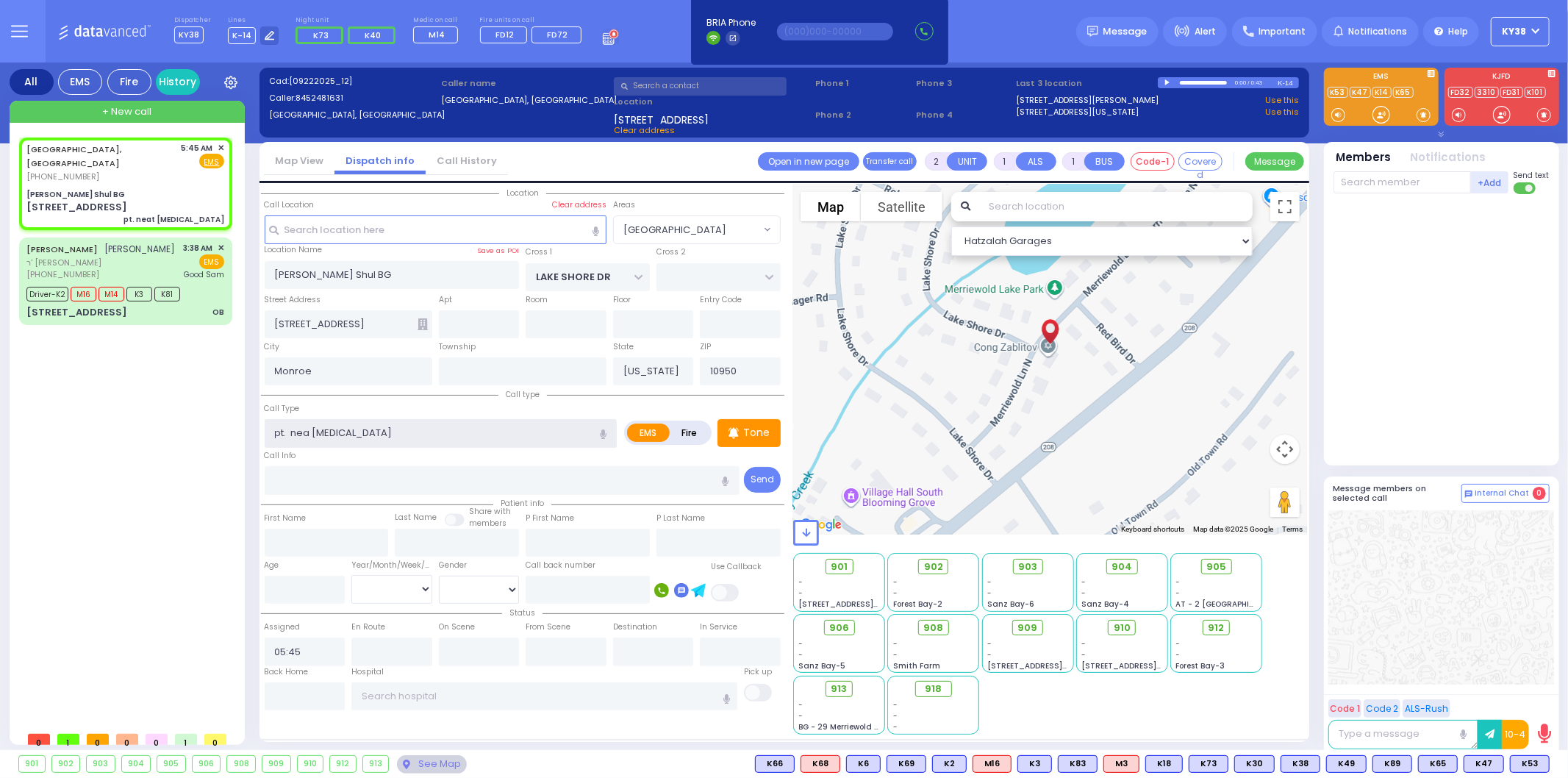
select select
select select "Hatzalah Garages"
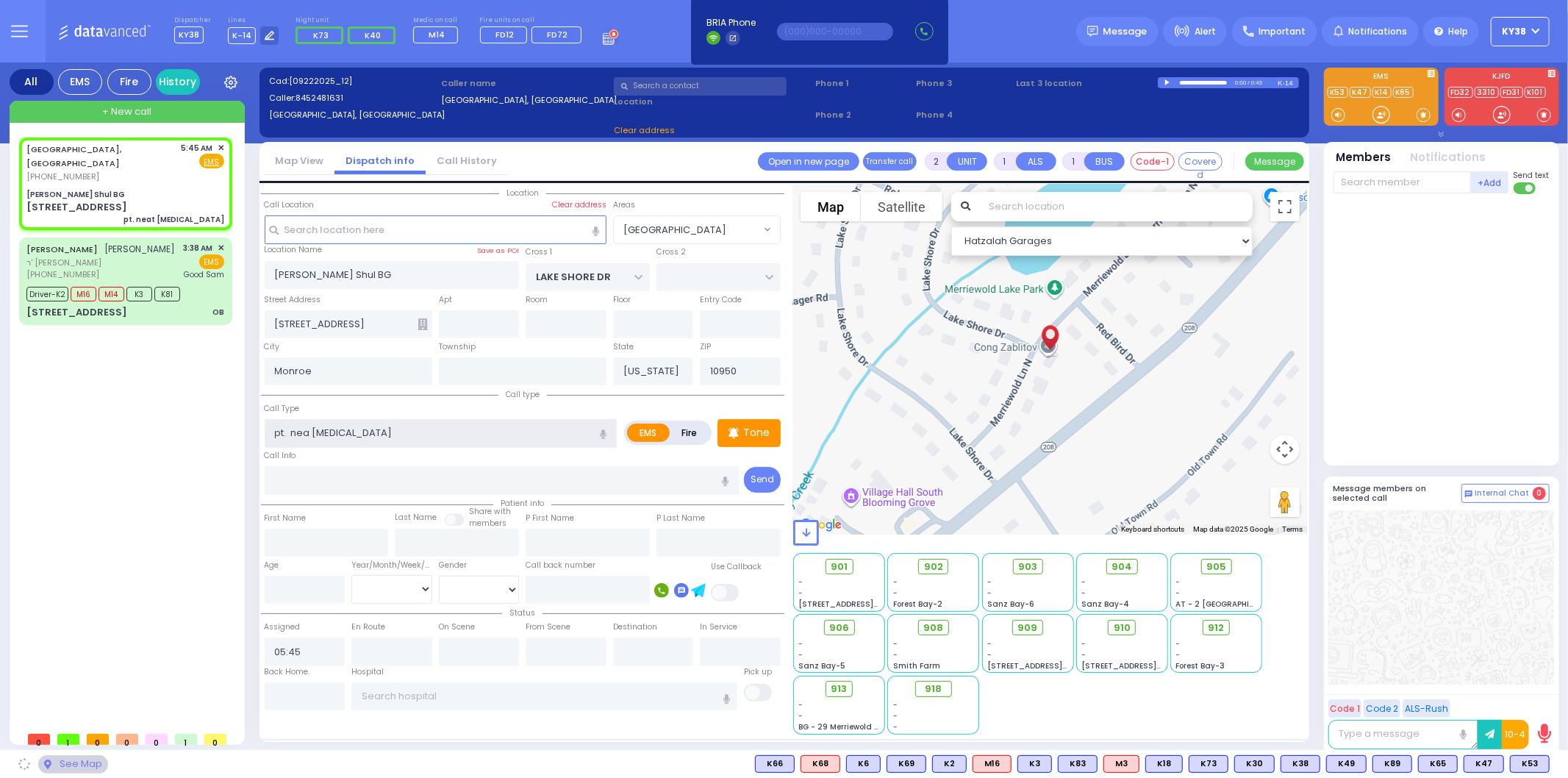
select select "[GEOGRAPHIC_DATA]"
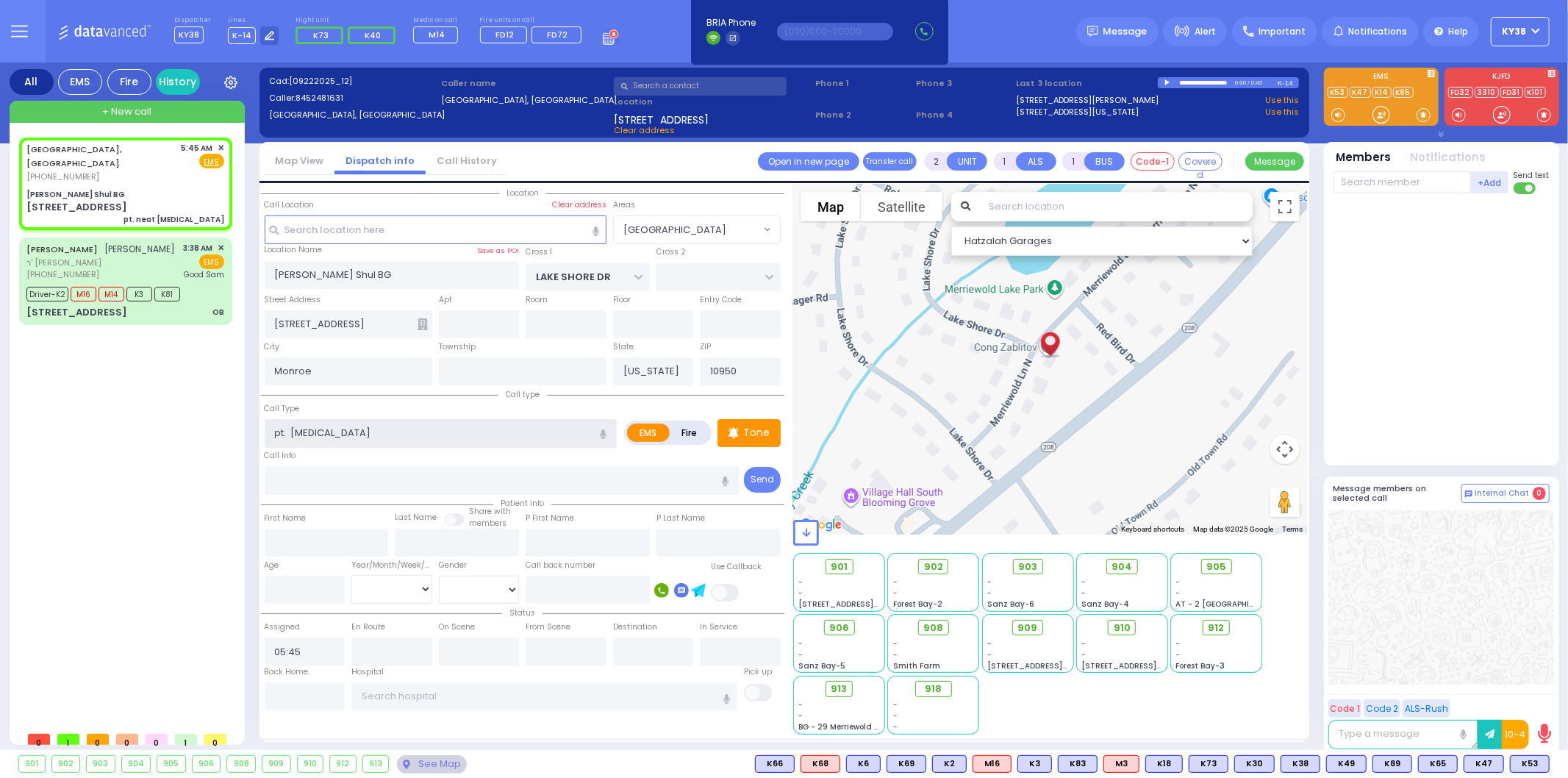
click at [409, 431] on input "pt. [MEDICAL_DATA]" at bounding box center [440, 433] width 353 height 28
type input "pt. [MEDICAL_DATA]"
click at [406, 467] on input "text" at bounding box center [501, 481] width 475 height 28
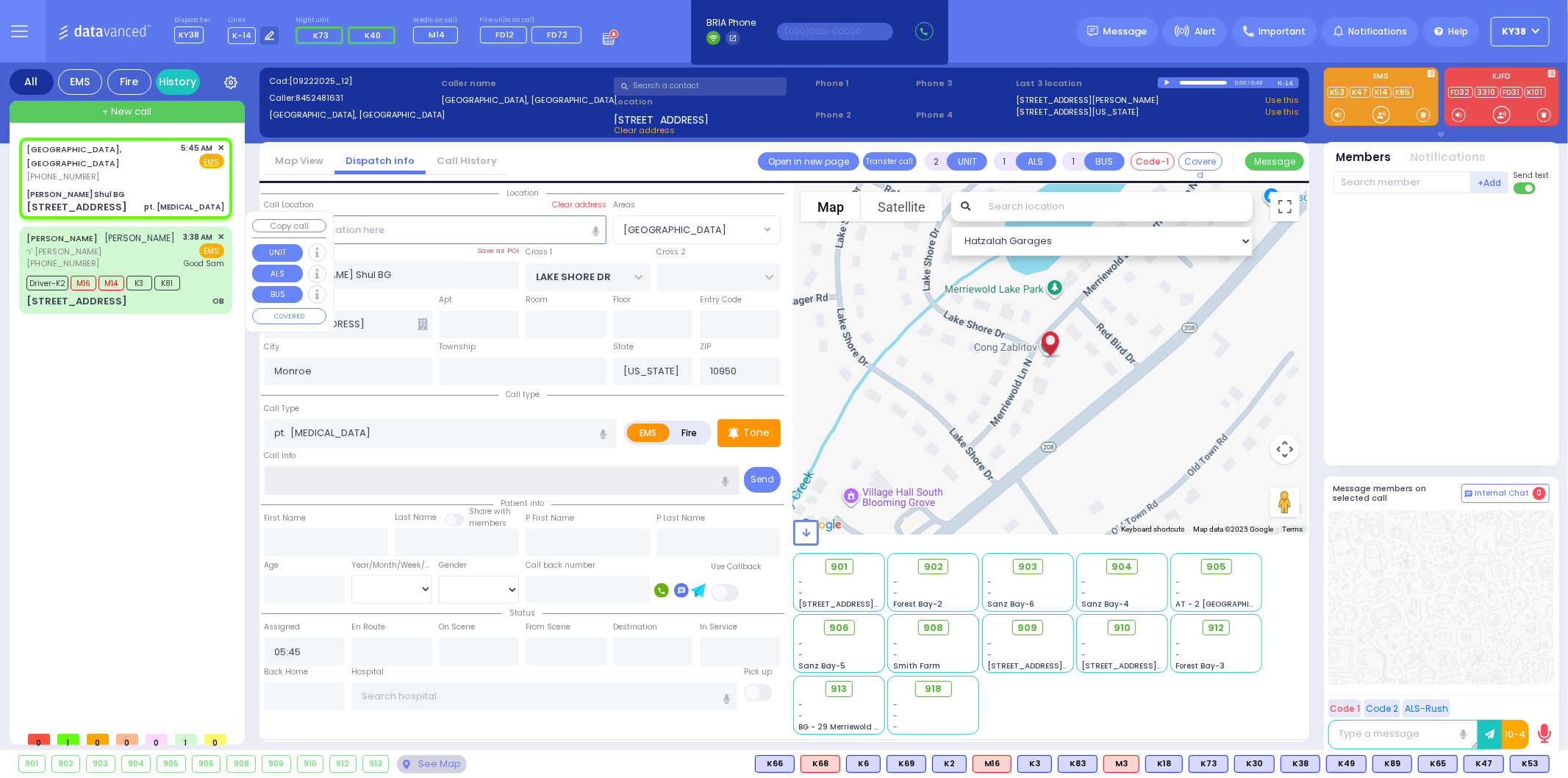
select select
radio input "true"
select select
select select "Hatzalah Garages"
select select "[GEOGRAPHIC_DATA]"
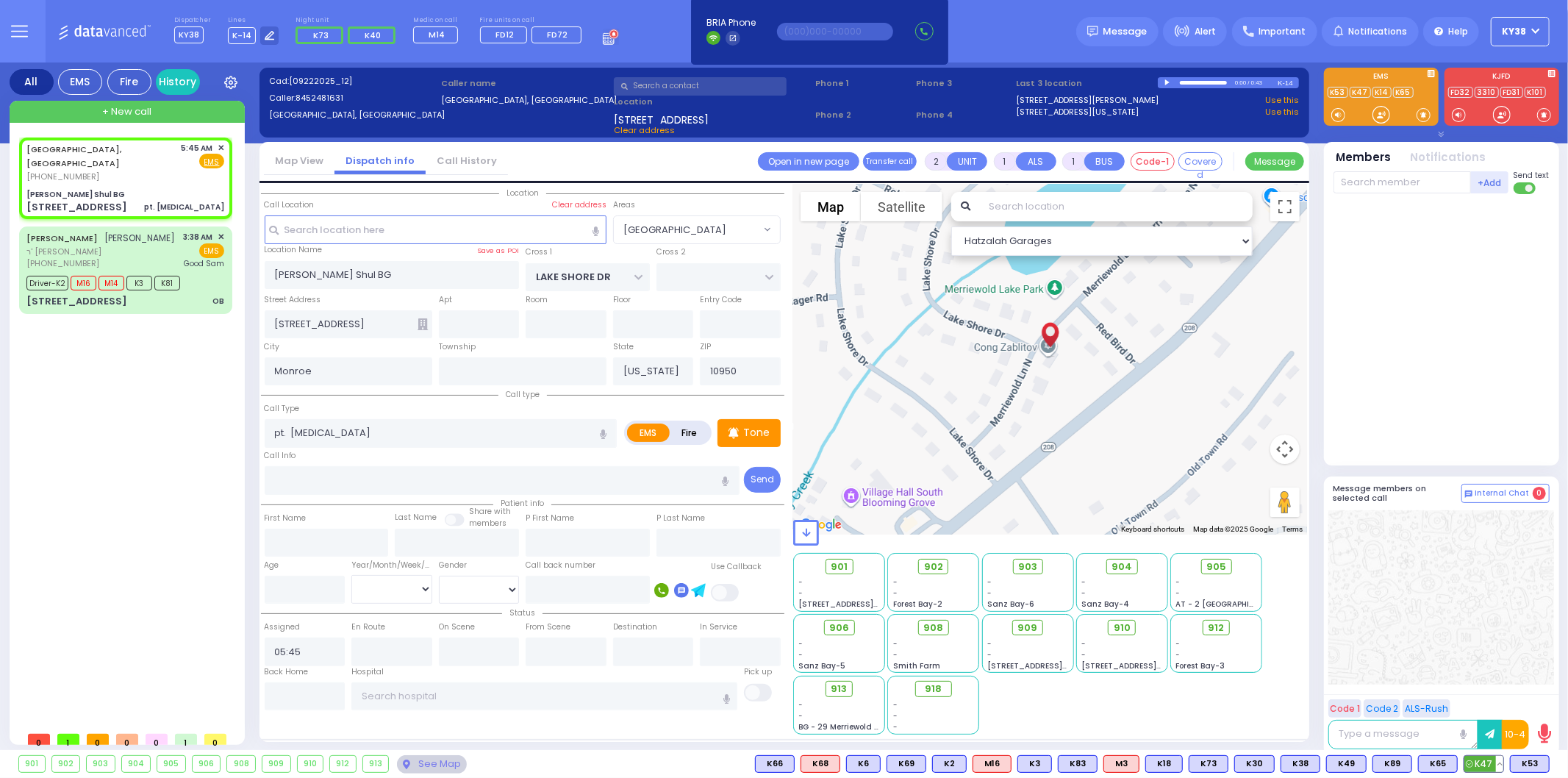
click at [1487, 763] on span "K47" at bounding box center [1484, 764] width 39 height 16
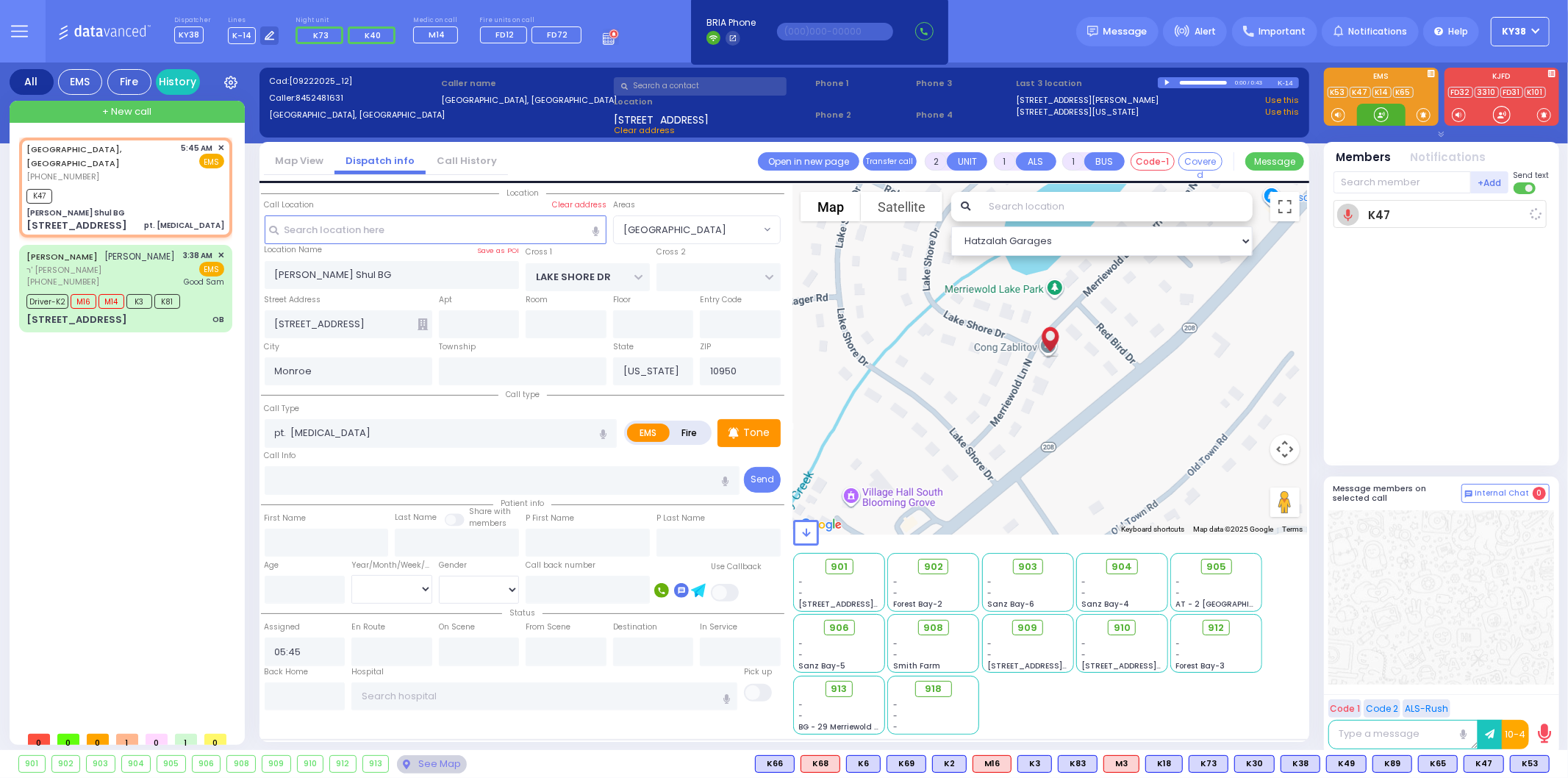
select select
radio input "true"
select select
type input "05:48"
select select "Hatzalah Garages"
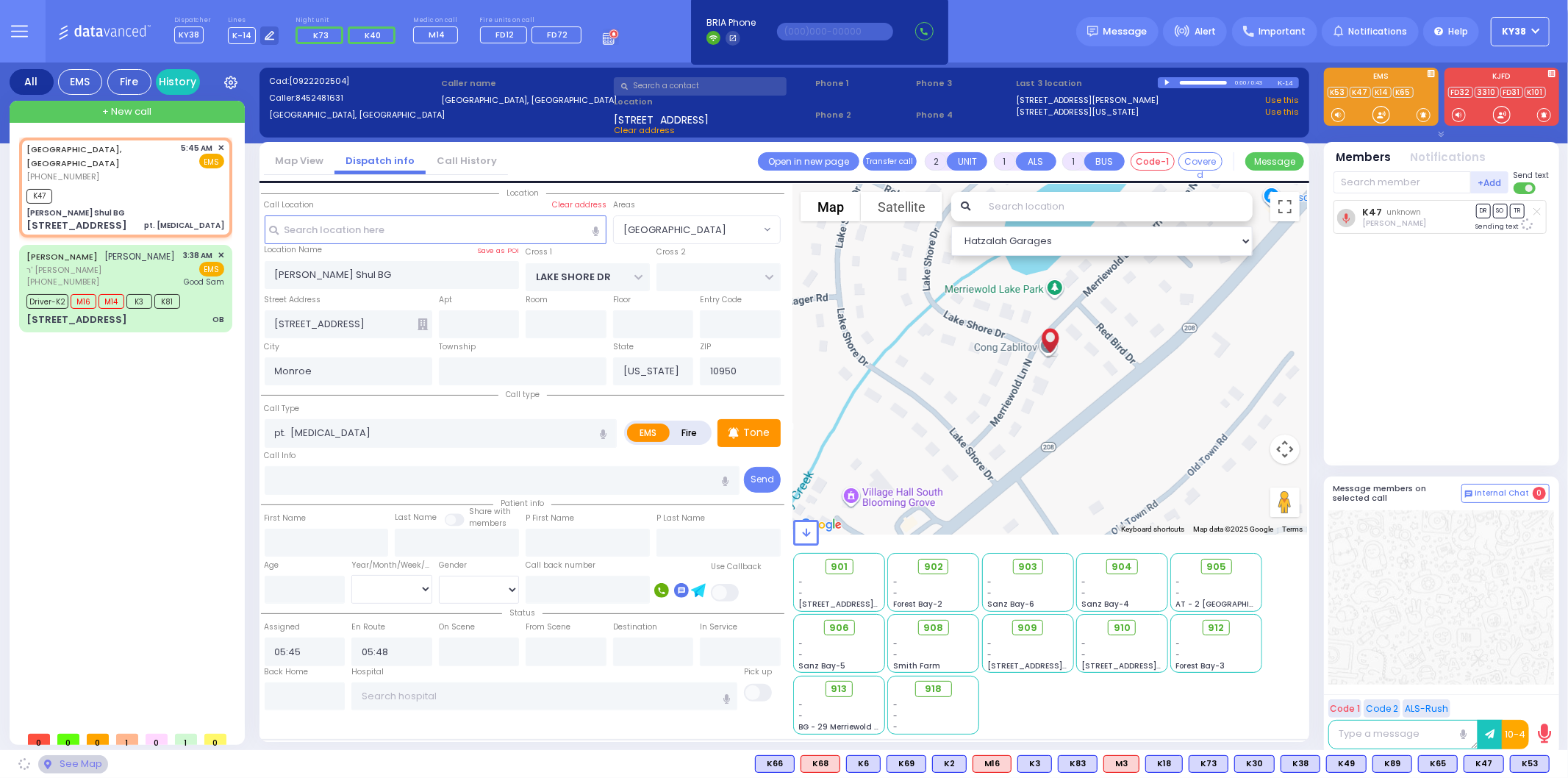
select select "[GEOGRAPHIC_DATA]"
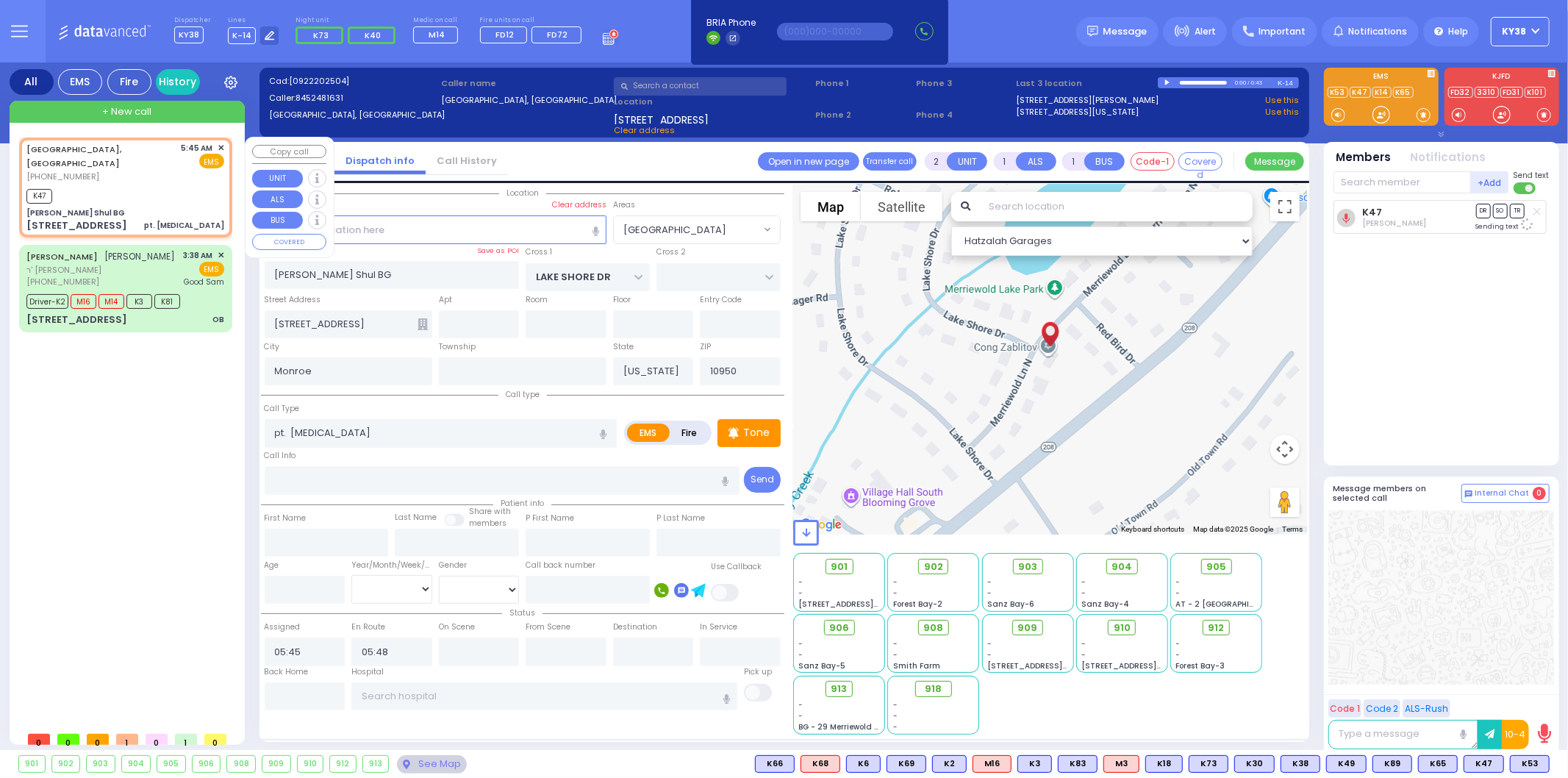
click at [156, 185] on div "K47" at bounding box center [126, 194] width 198 height 19
select select
radio input "true"
select select
select select "Hatzalah Garages"
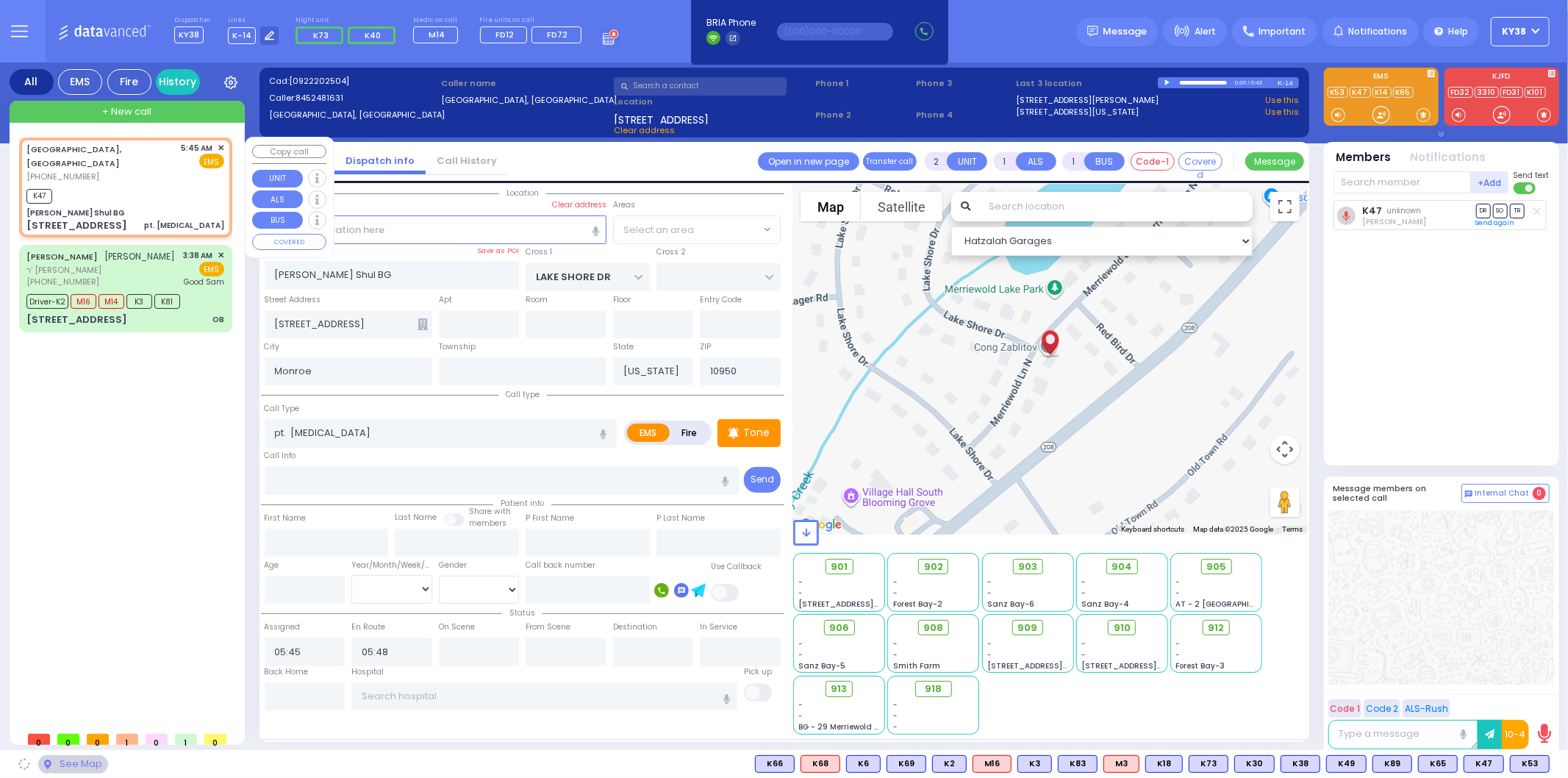
select select "[GEOGRAPHIC_DATA]"
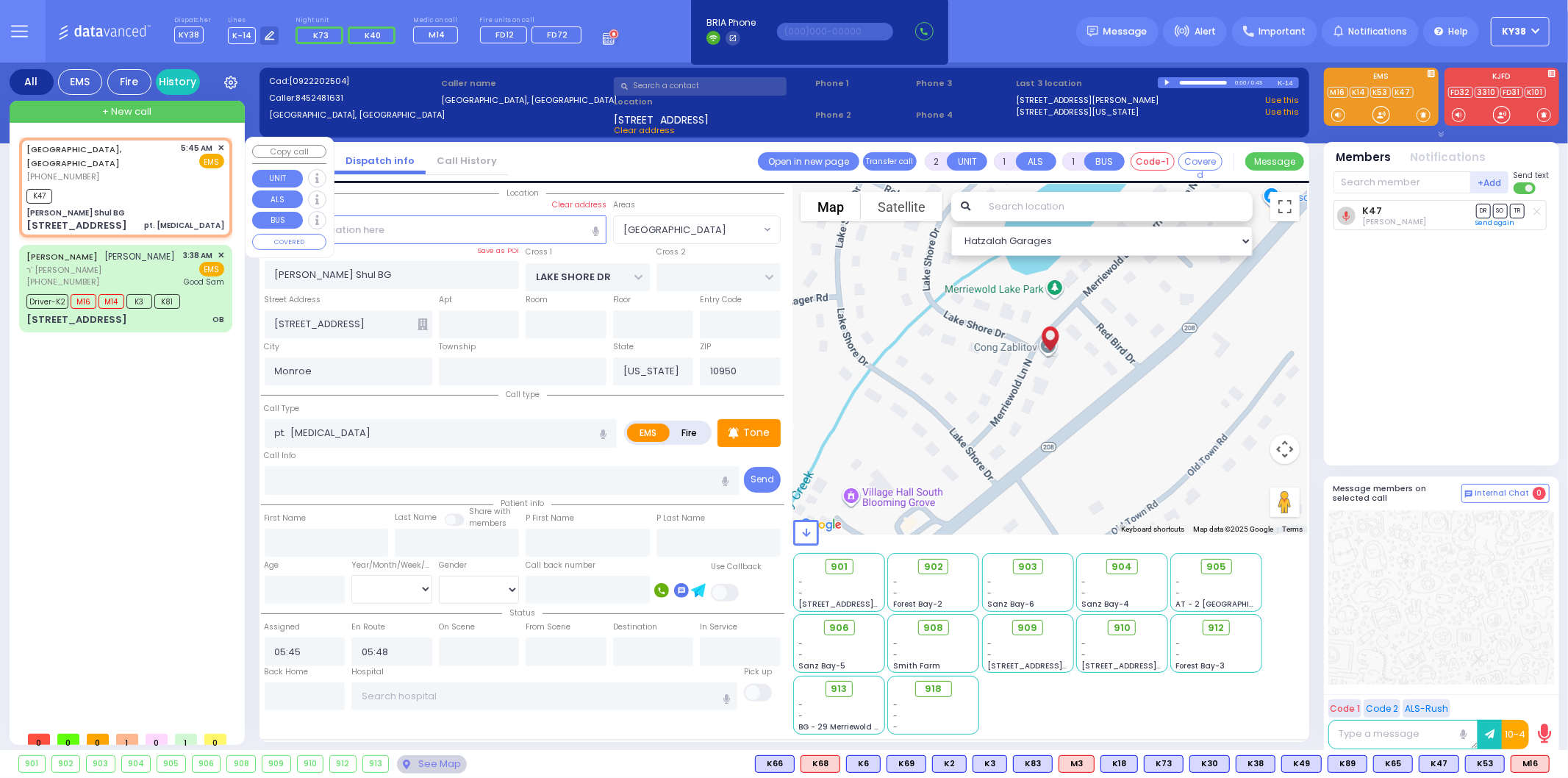
click at [138, 185] on div "K47" at bounding box center [126, 194] width 198 height 19
select select
radio input "true"
select select
select select "Hatzalah Garages"
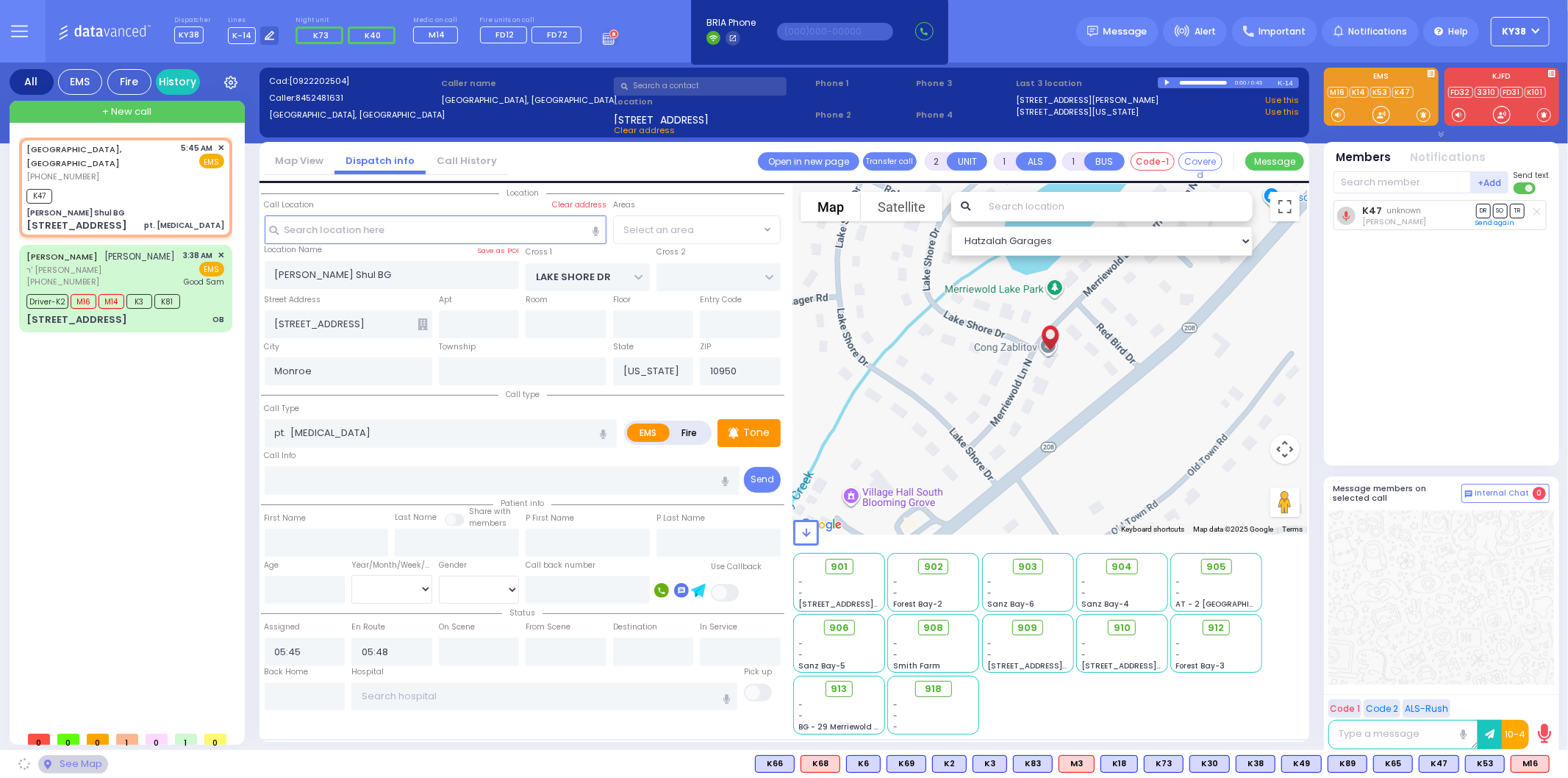
select select "[GEOGRAPHIC_DATA]"
click at [1537, 762] on span "M16" at bounding box center [1530, 764] width 37 height 16
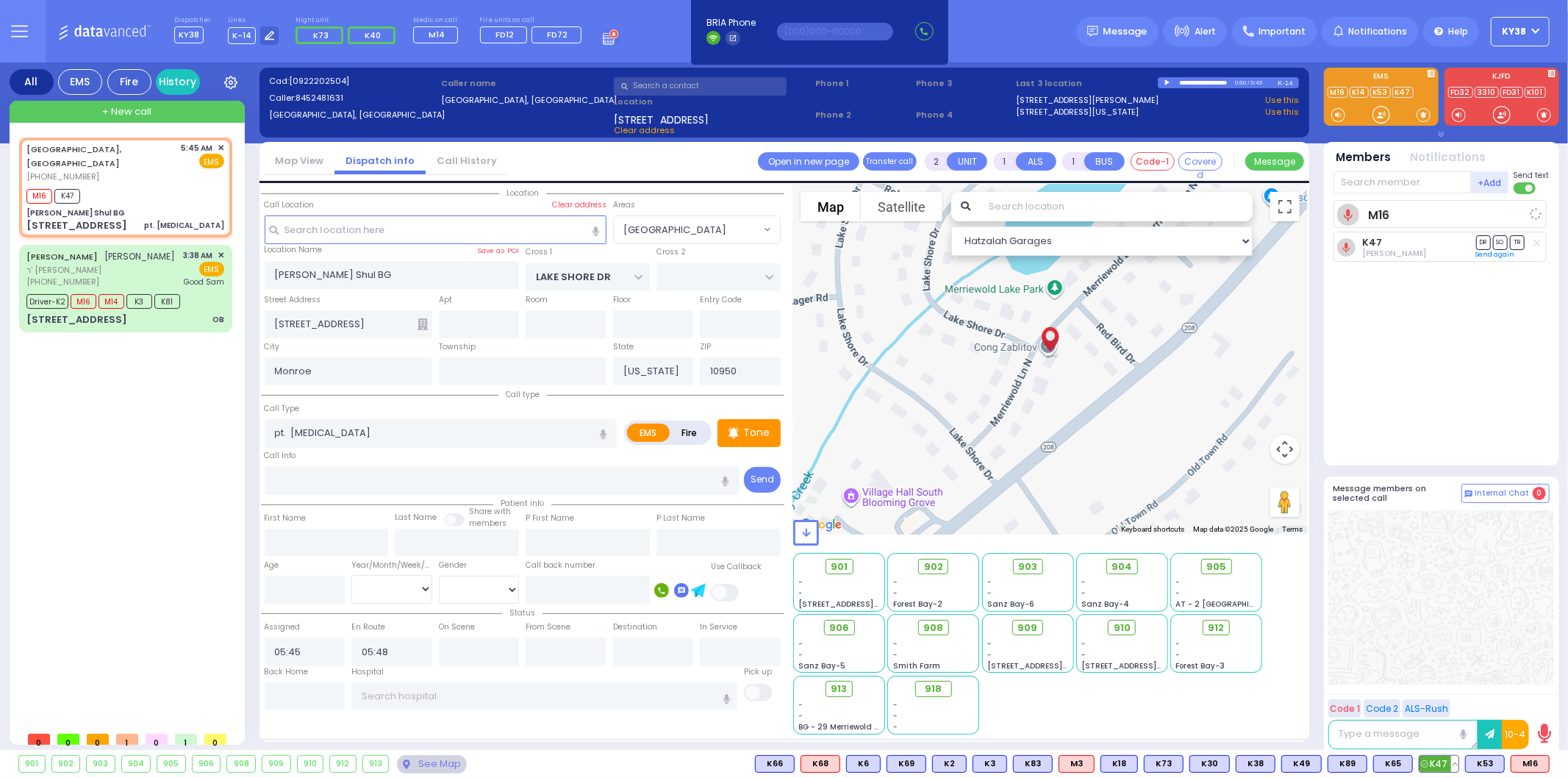
click at [1442, 765] on span "K47" at bounding box center [1439, 764] width 39 height 16
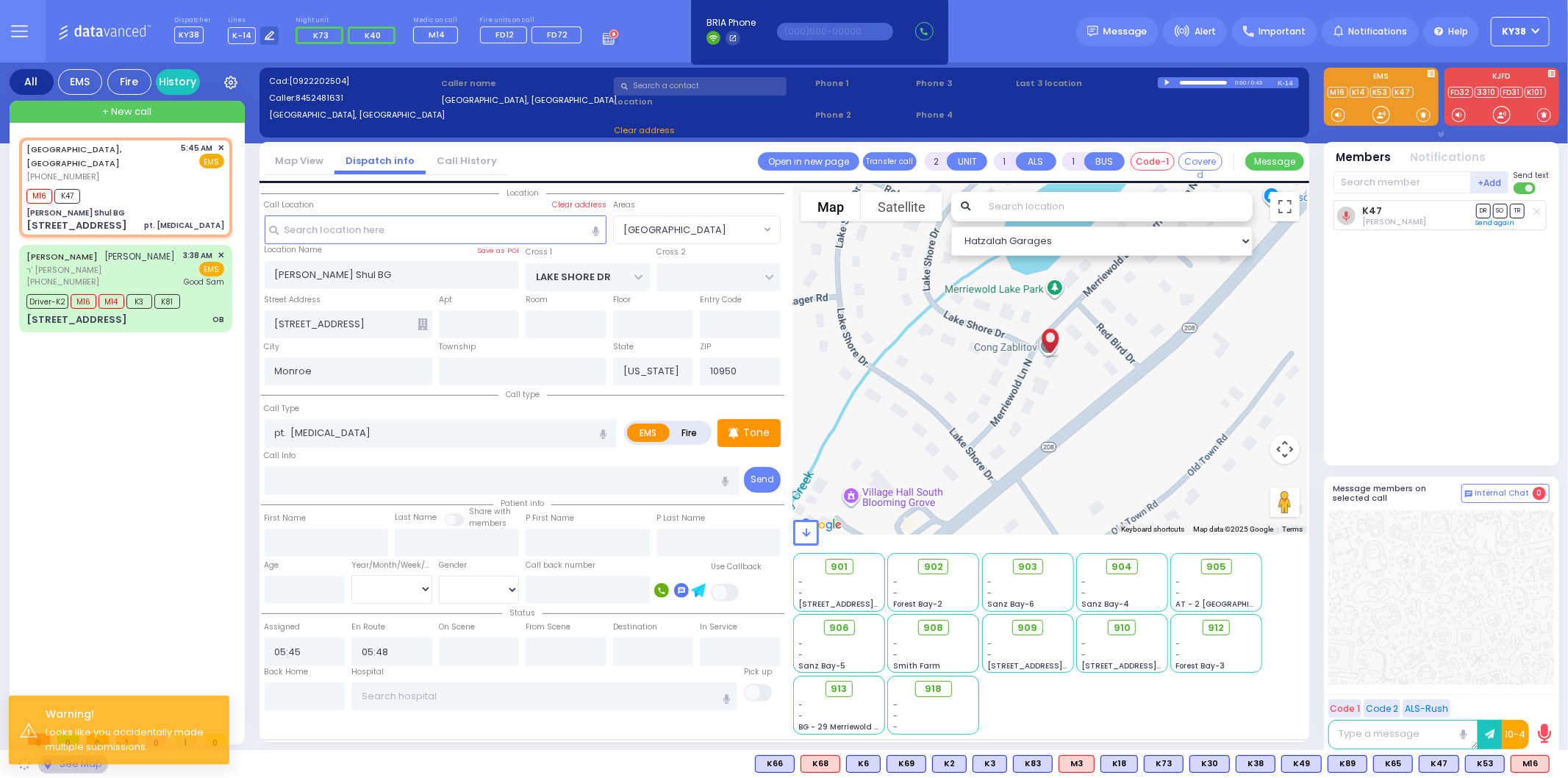
select select
radio input "true"
select select
select select "Hatzalah Garages"
select select "[GEOGRAPHIC_DATA]"
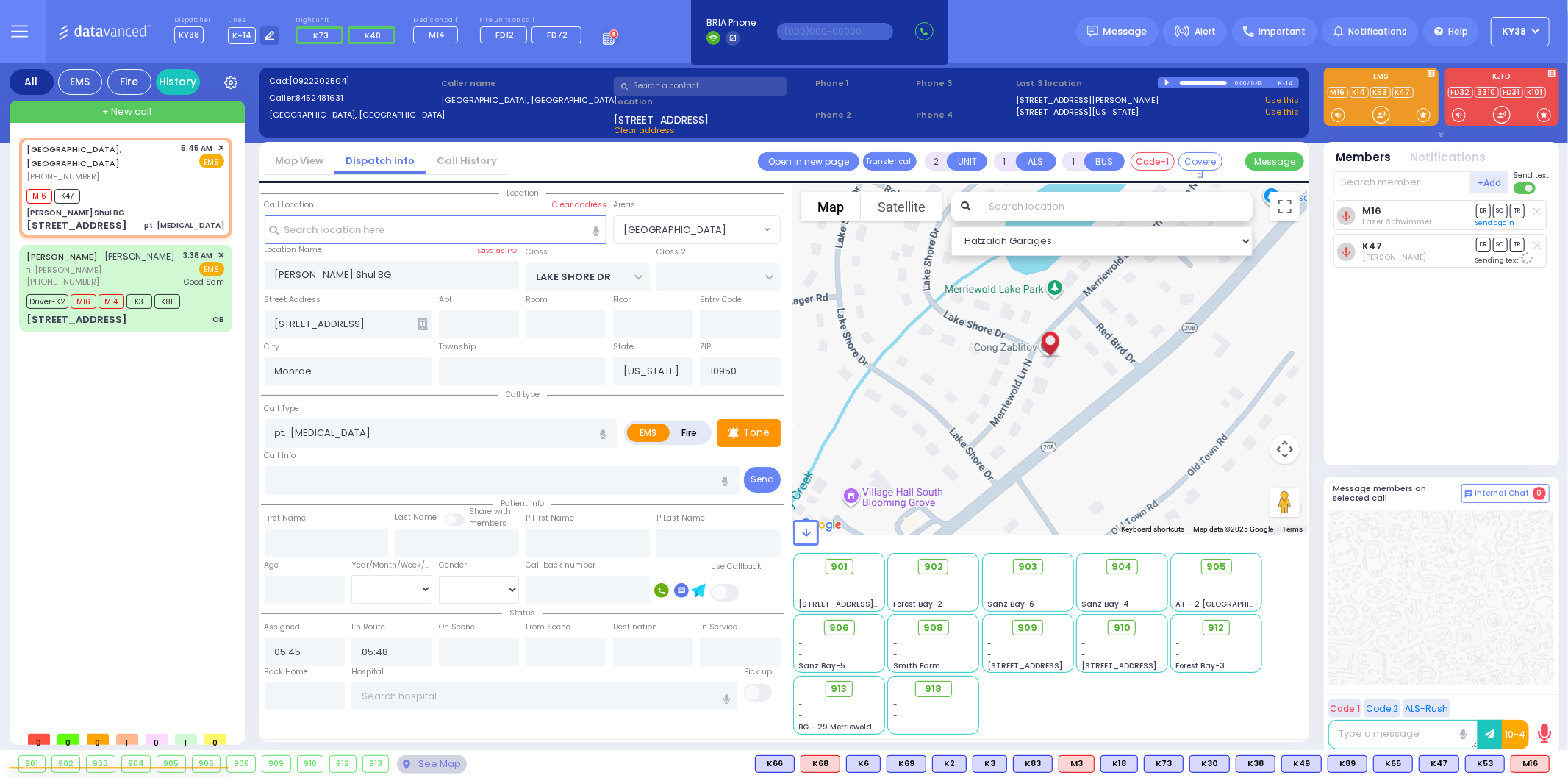
click at [111, 436] on div "[GEOGRAPHIC_DATA], [GEOGRAPHIC_DATA] [PHONE_NUMBER] 5:45 AM ✕ M16 K47 M16 M14" at bounding box center [129, 431] width 219 height 587
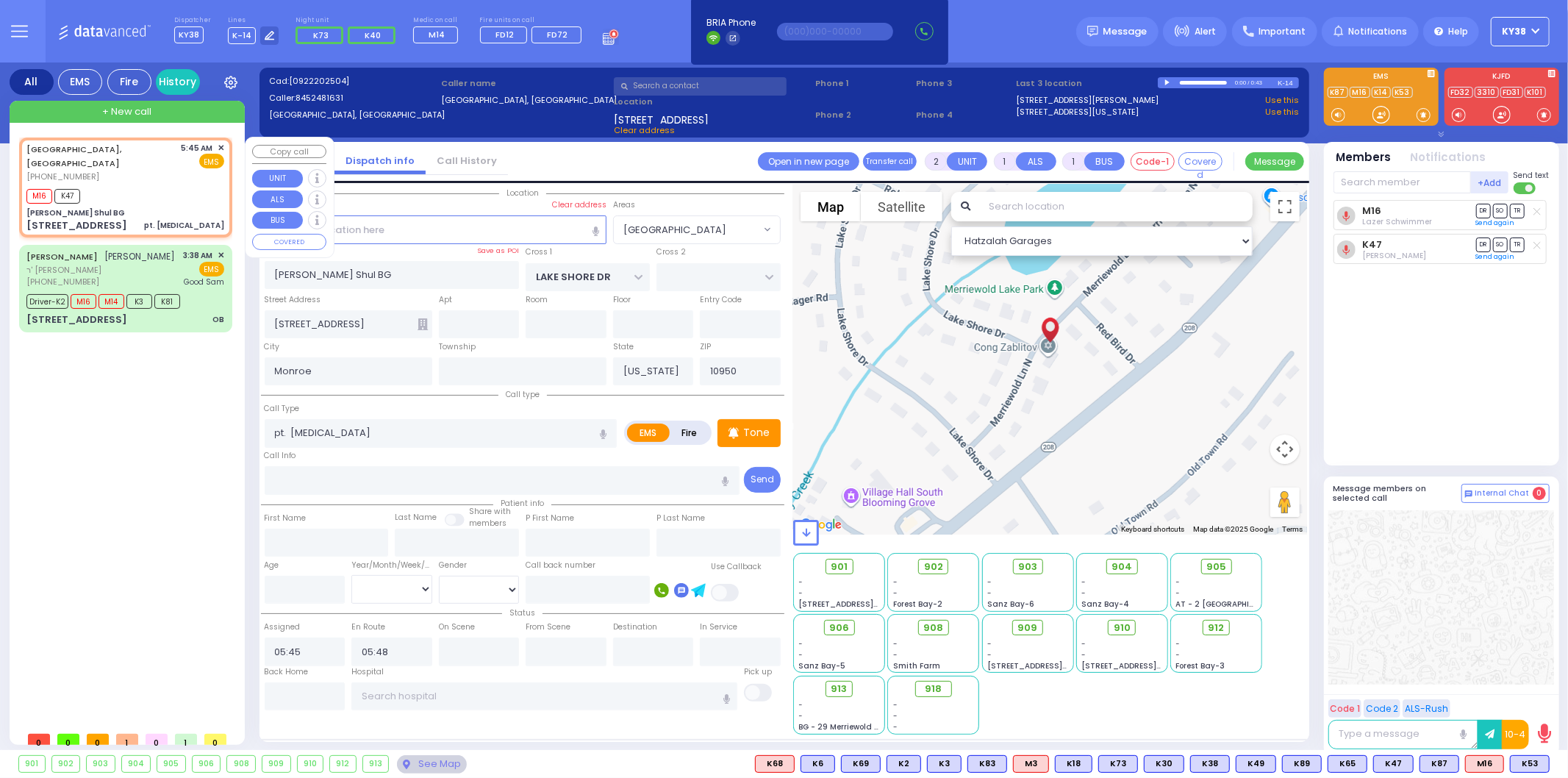
click at [137, 185] on div "M16 K47" at bounding box center [126, 194] width 198 height 19
select select
radio input "true"
select select
select select "Hatzalah Garages"
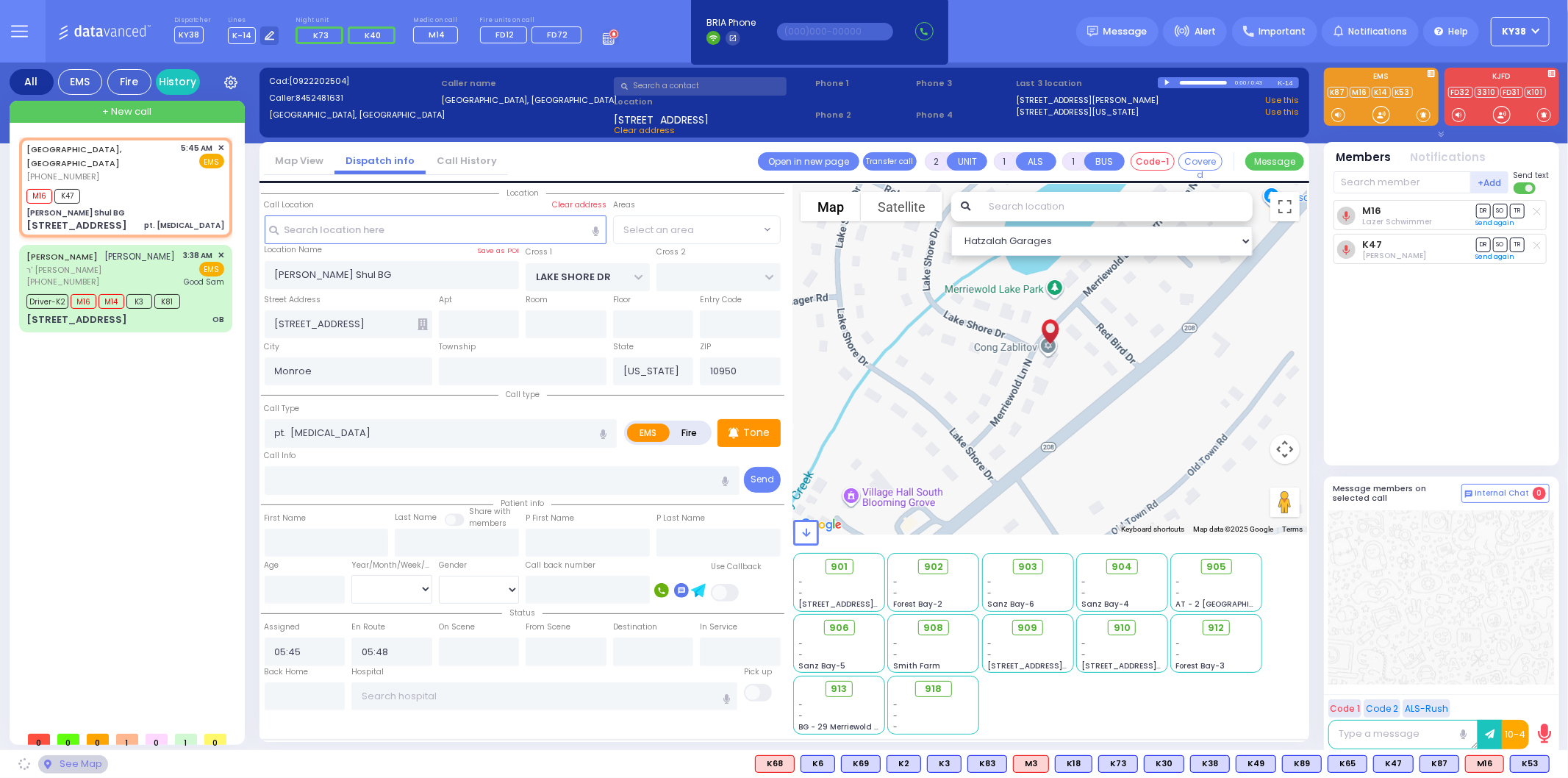
select select "[GEOGRAPHIC_DATA]"
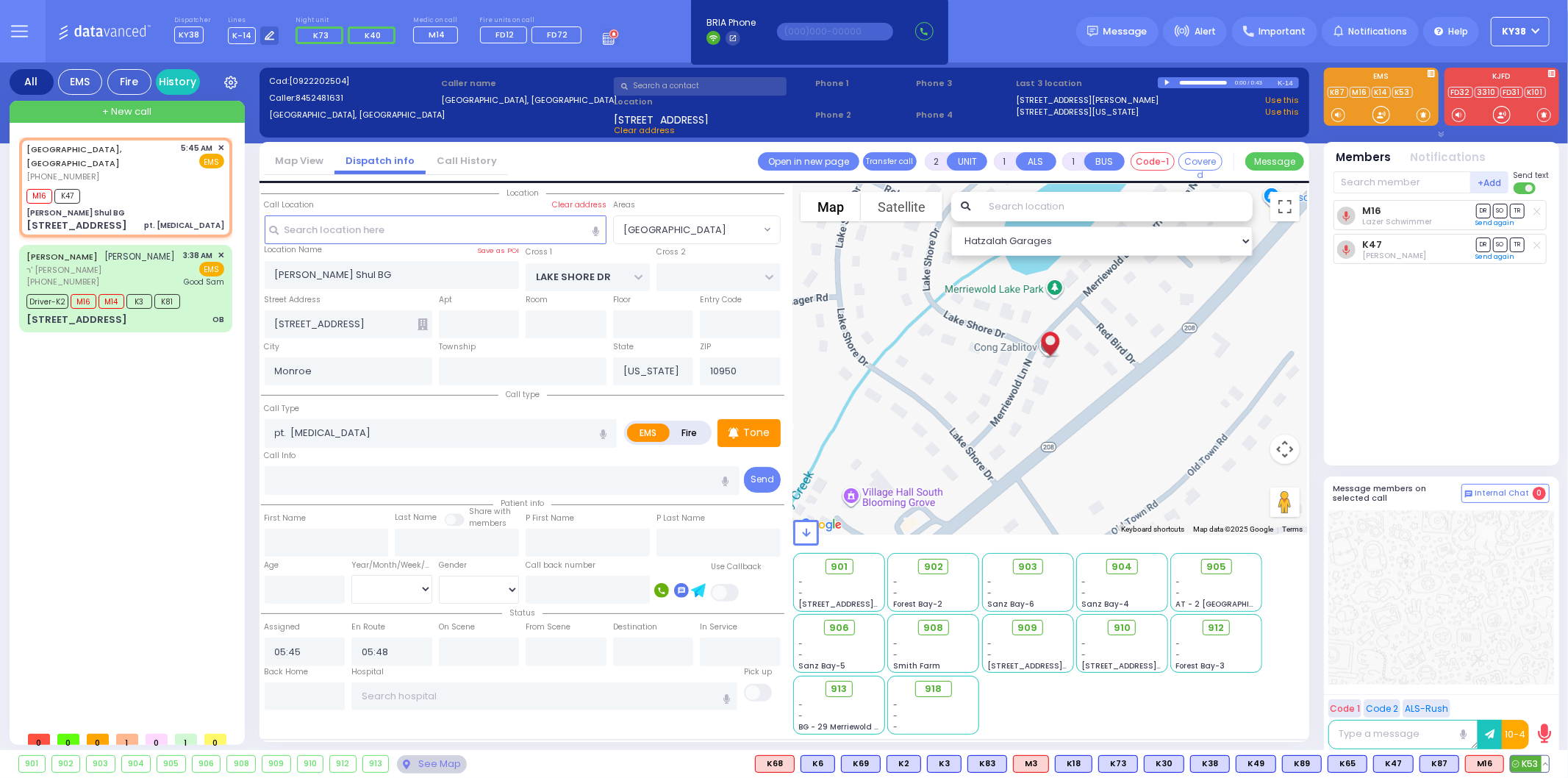
click at [1534, 769] on span "K53" at bounding box center [1529, 764] width 38 height 16
select select
radio input "true"
select select
select select "Hatzalah Garages"
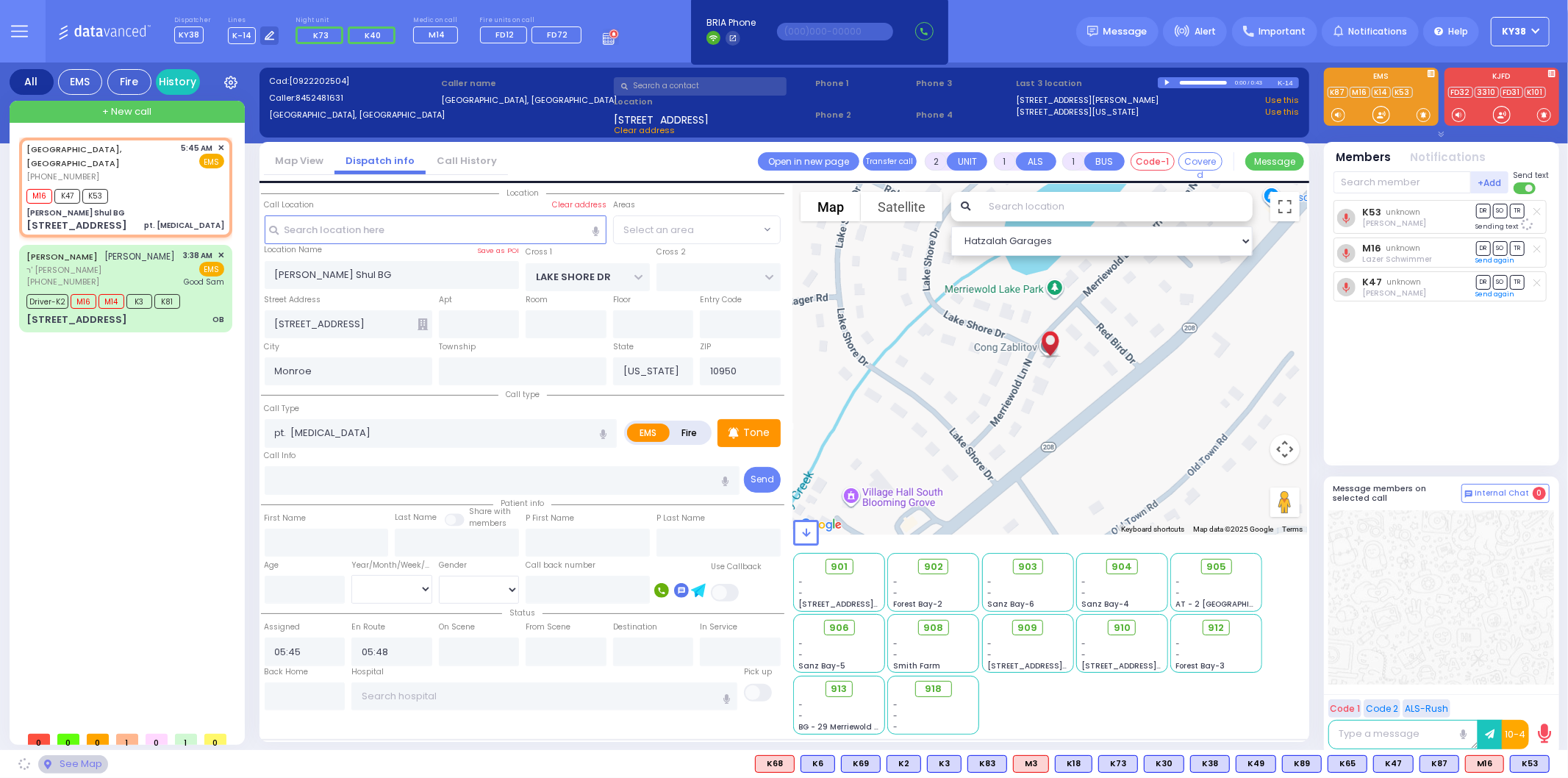
select select "[GEOGRAPHIC_DATA]"
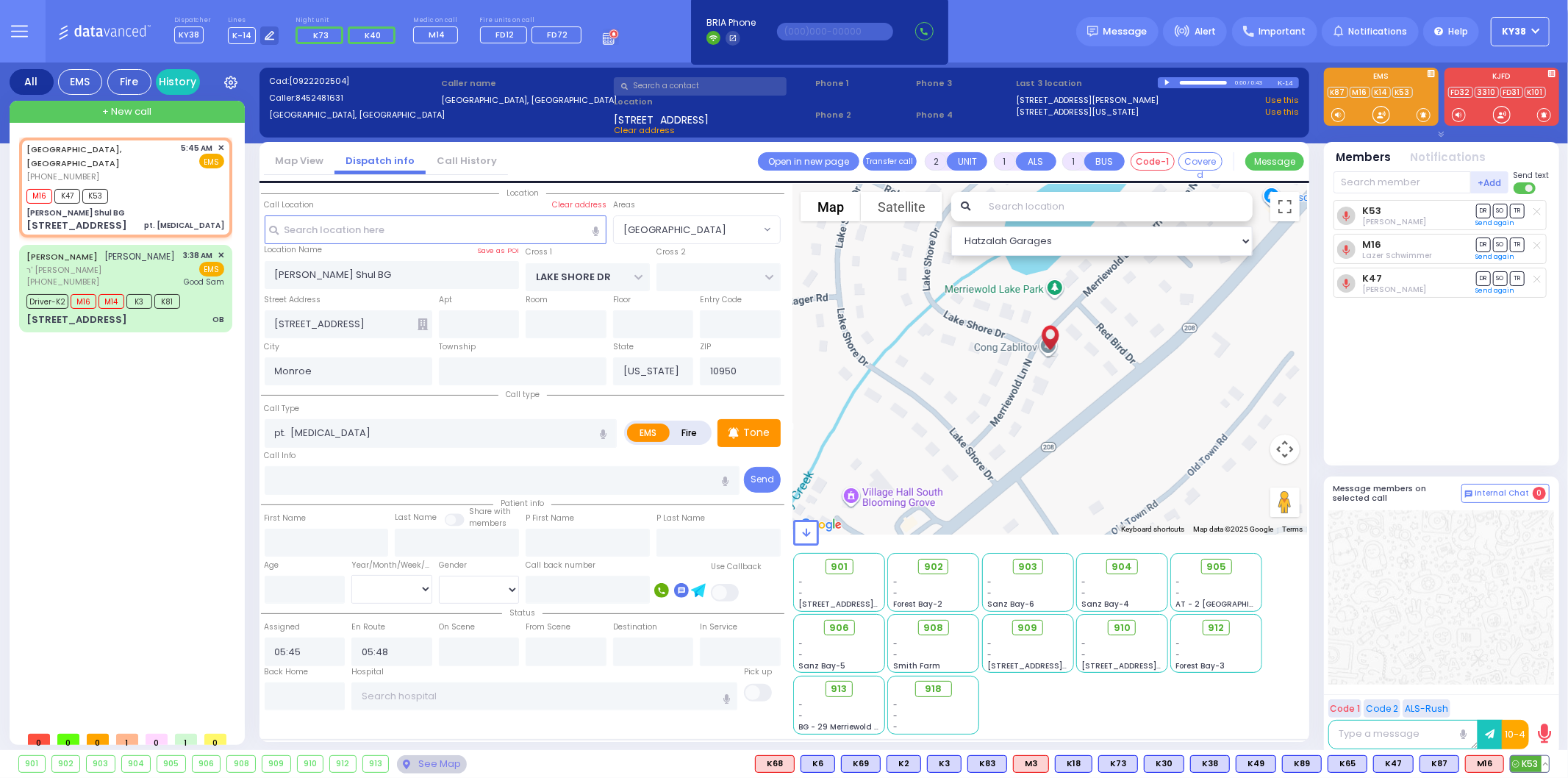
click at [1542, 766] on button at bounding box center [1546, 764] width 7 height 16
click at [1483, 736] on rect at bounding box center [1483, 731] width 19 height 19
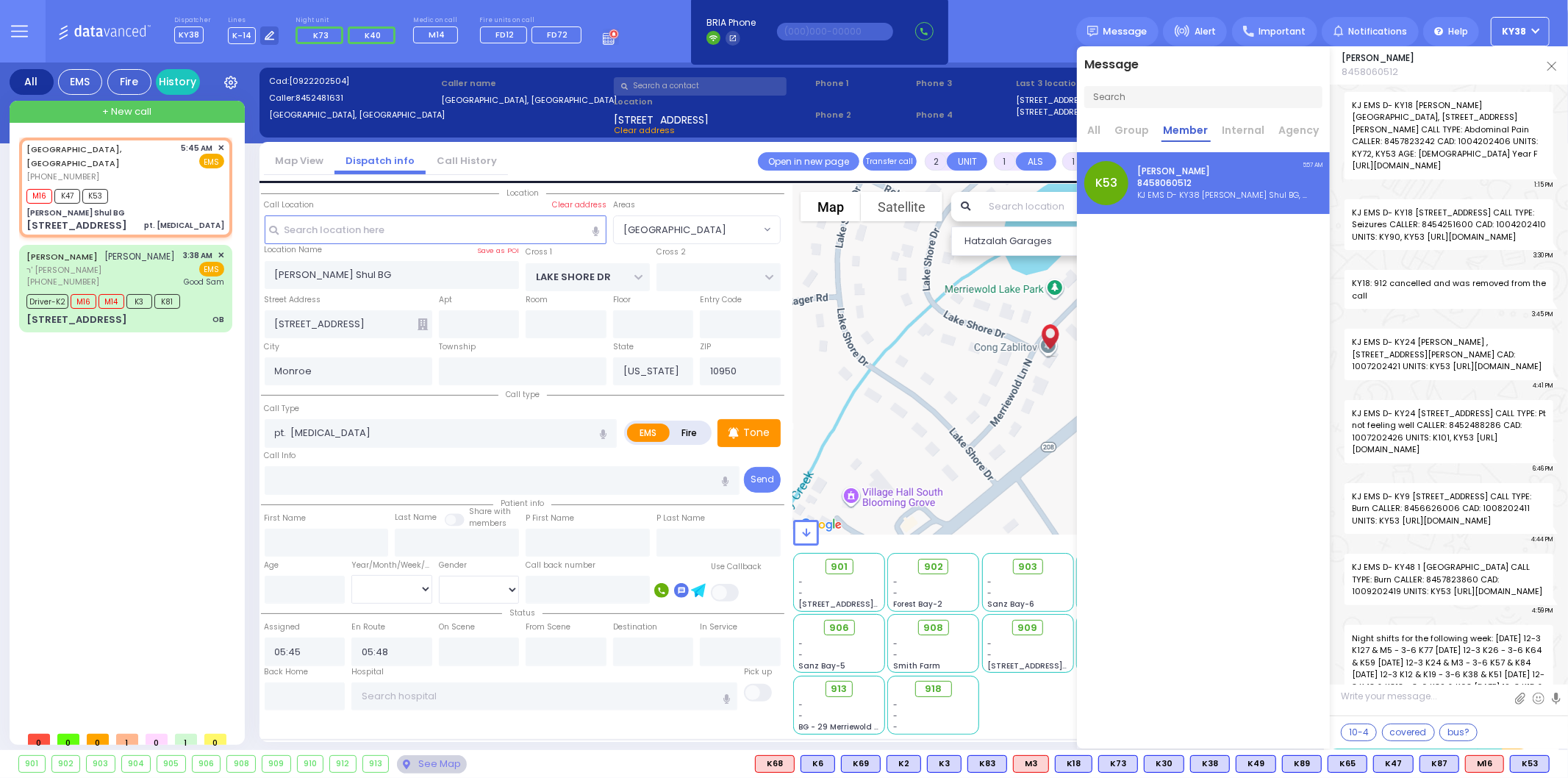
scroll to position [37822, 0]
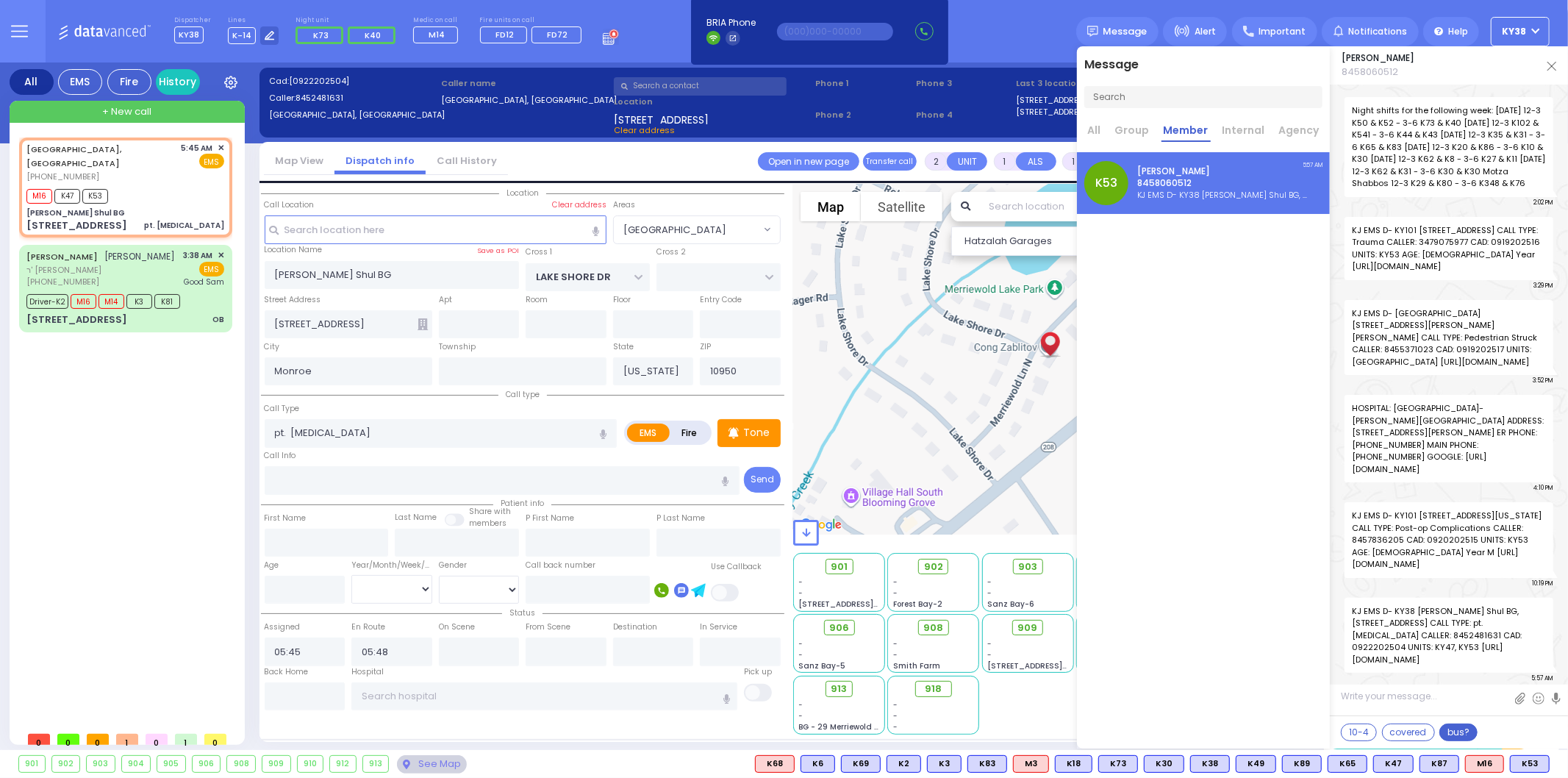
click at [1466, 730] on button "bus?" at bounding box center [1458, 733] width 38 height 18
type textarea "which bus do you have? 913?"
click at [1497, 697] on img at bounding box center [1500, 698] width 13 height 13
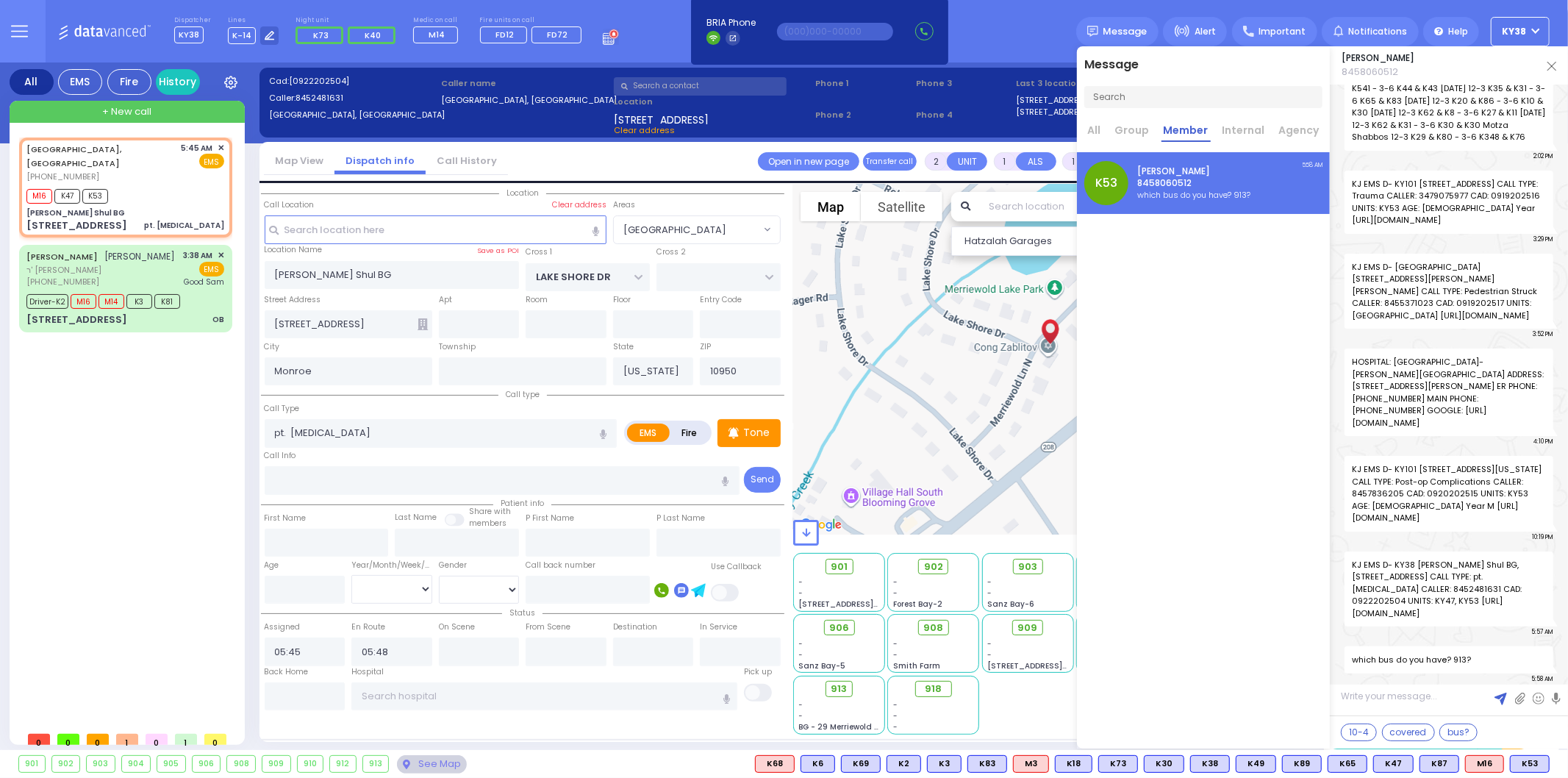
scroll to position [37869, 0]
click at [1522, 50] on div at bounding box center [1388, 54] width 290 height 34
click at [1552, 70] on link at bounding box center [1552, 65] width 9 height 15
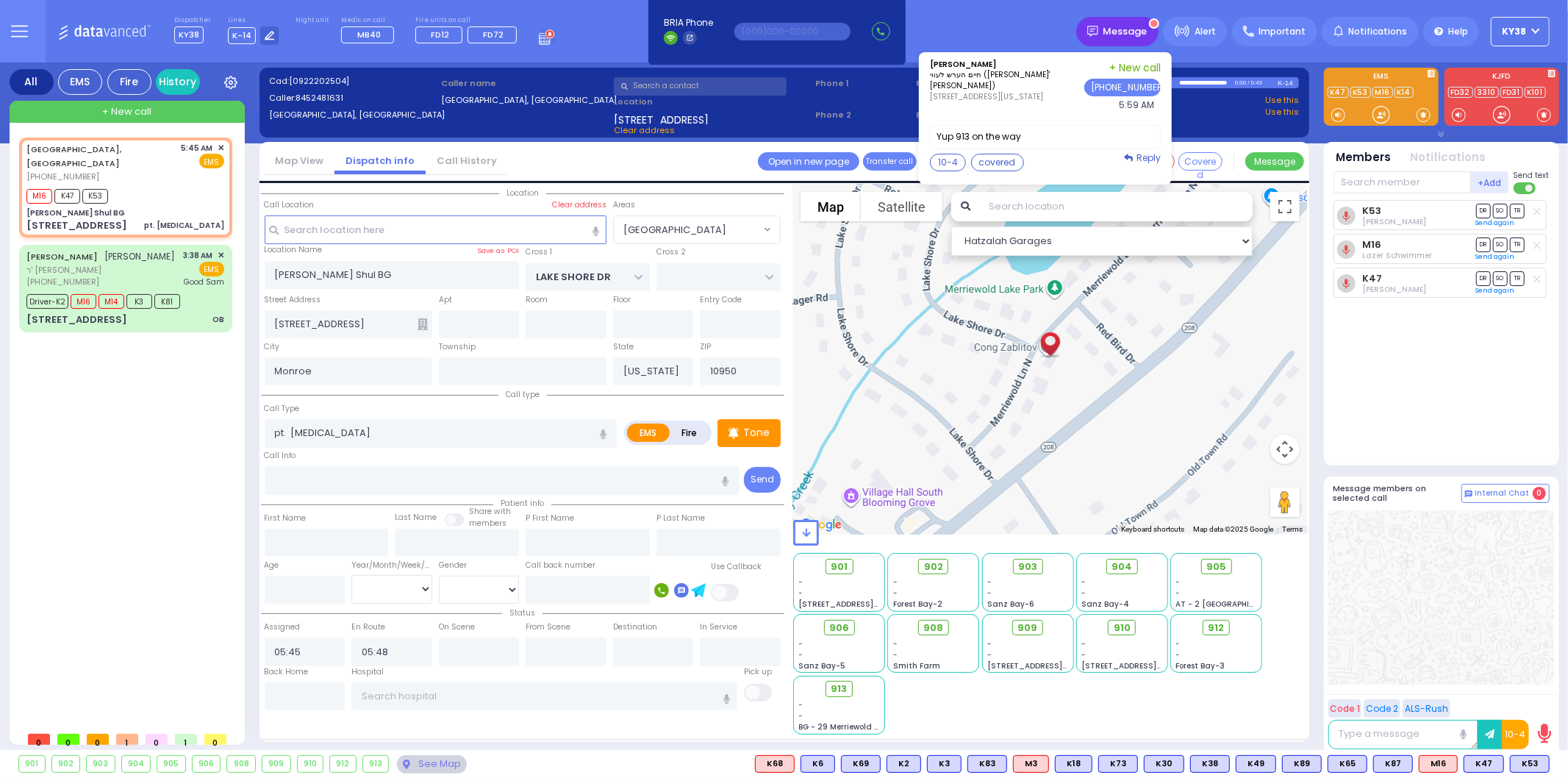
click at [1122, 27] on span "Message" at bounding box center [1125, 32] width 44 height 15
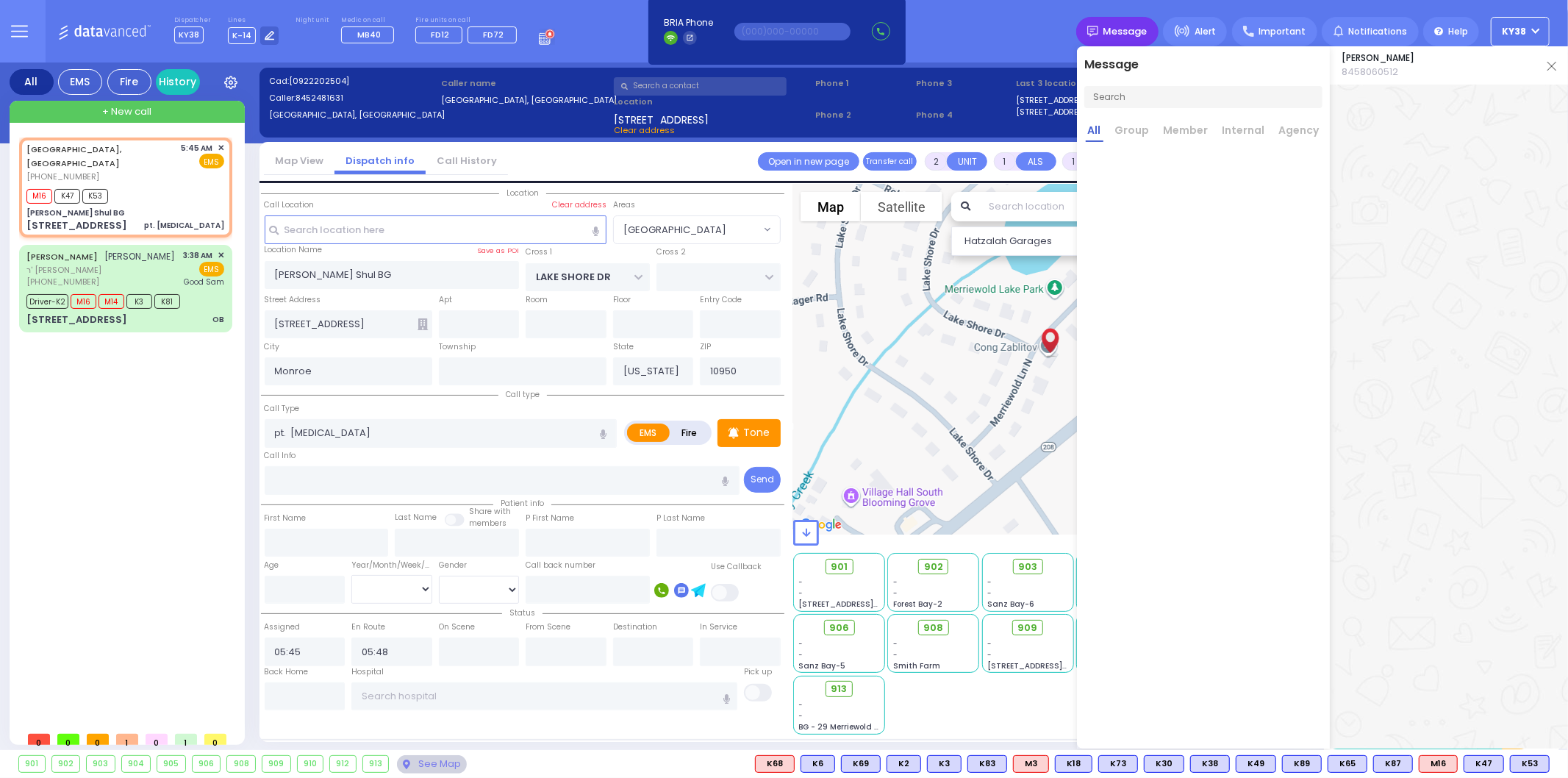
scroll to position [0, 0]
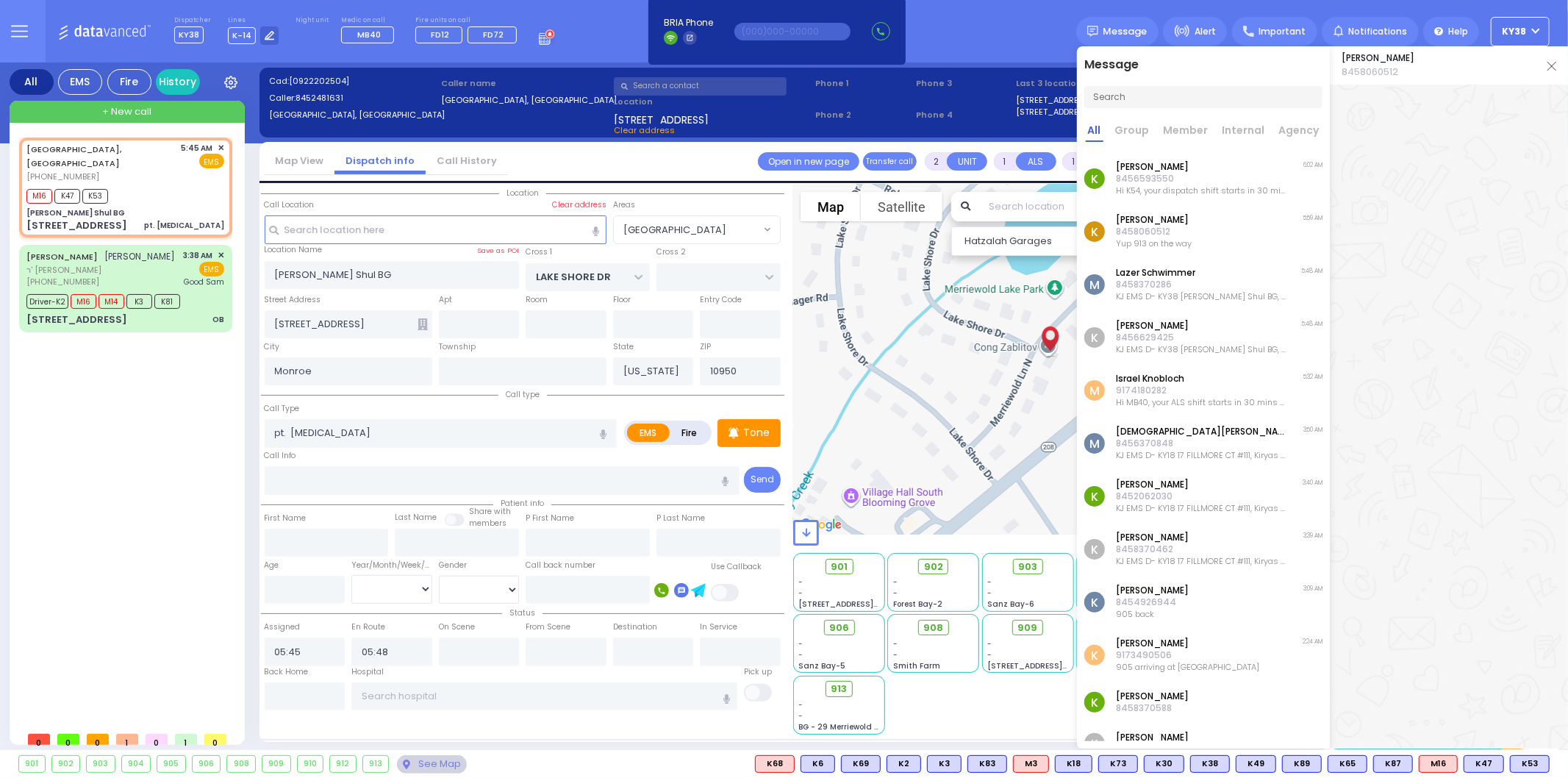
click at [1197, 226] on div "K [PERSON_NAME] 8458060512 Yup 913 on the way 5:59 AM" at bounding box center [1203, 231] width 253 height 53
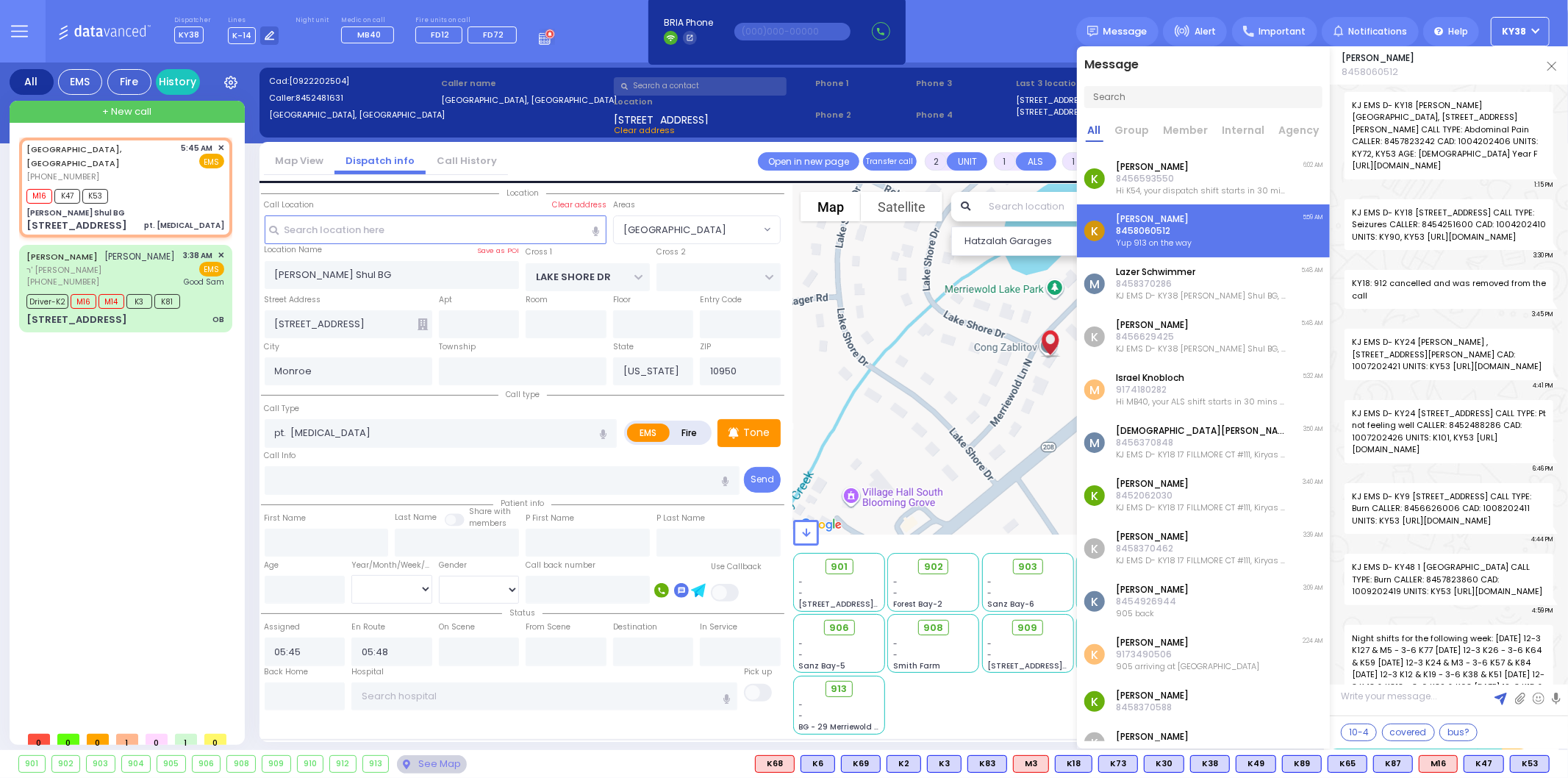
scroll to position [37907, 0]
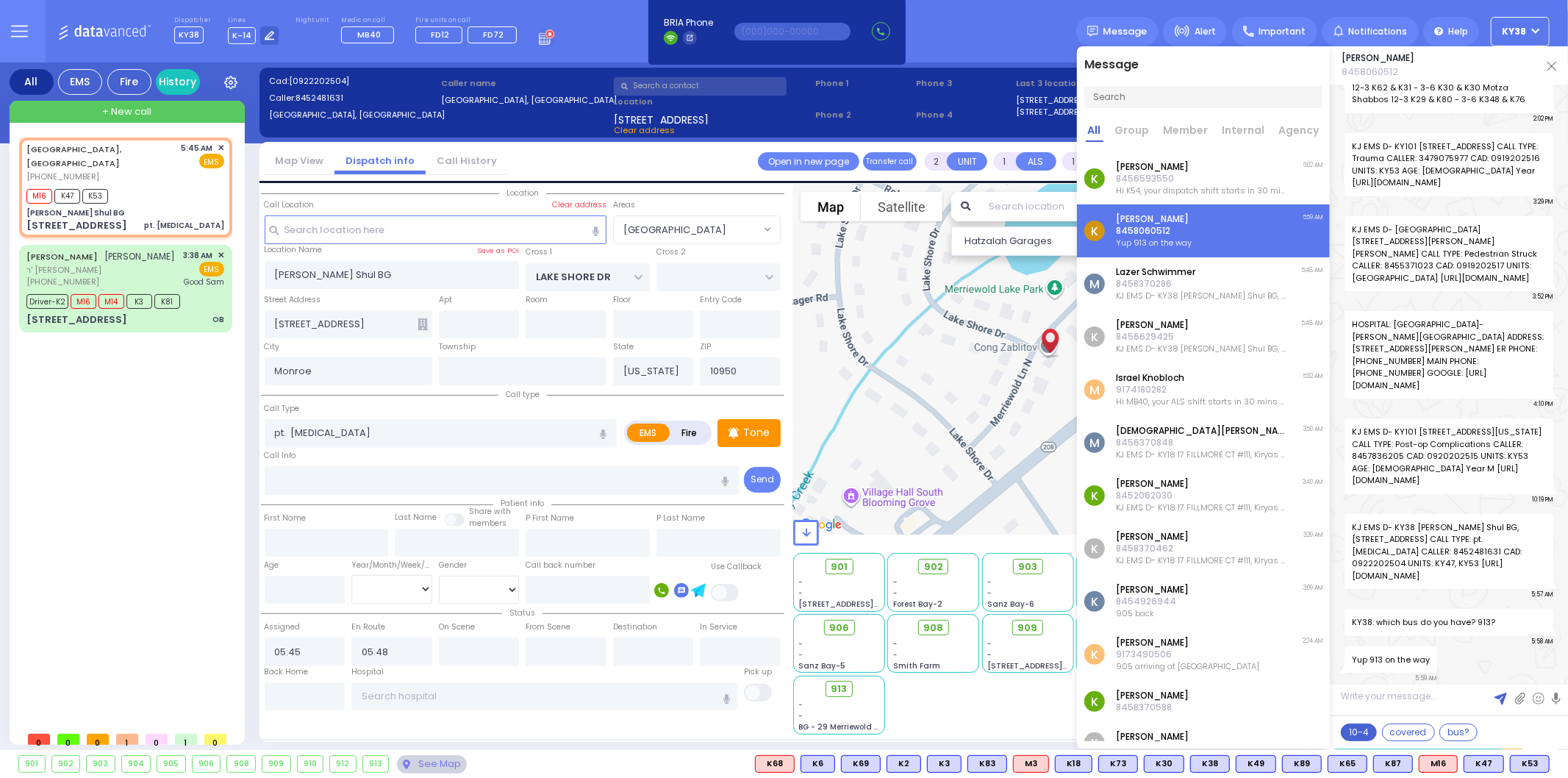
click at [1357, 731] on button "10-4" at bounding box center [1359, 733] width 36 height 18
type textarea "10-4 thank you"
click at [1496, 693] on img at bounding box center [1500, 698] width 13 height 13
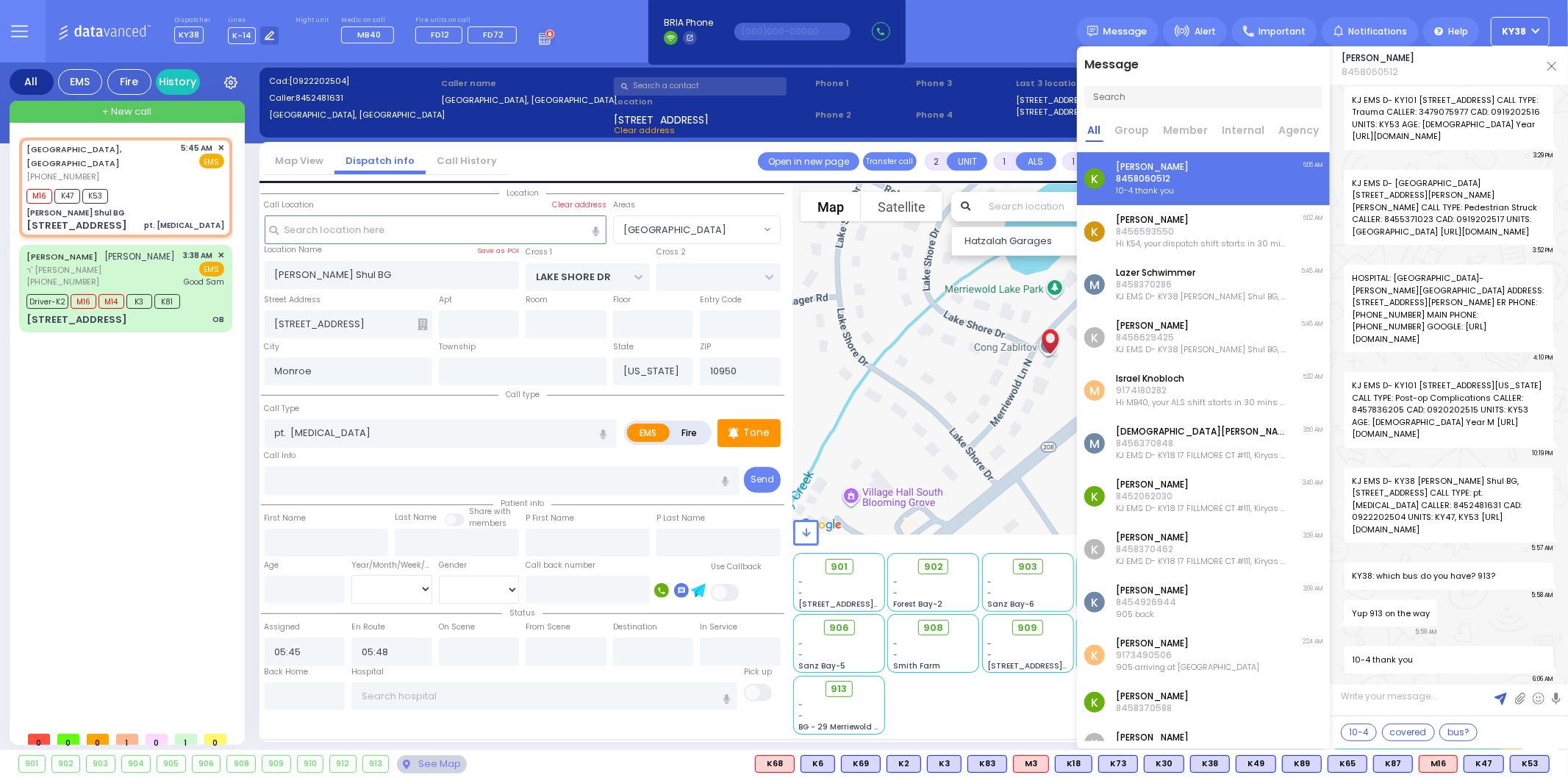
scroll to position [0, 0]
click at [851, 686] on span "913" at bounding box center [845, 690] width 16 height 15
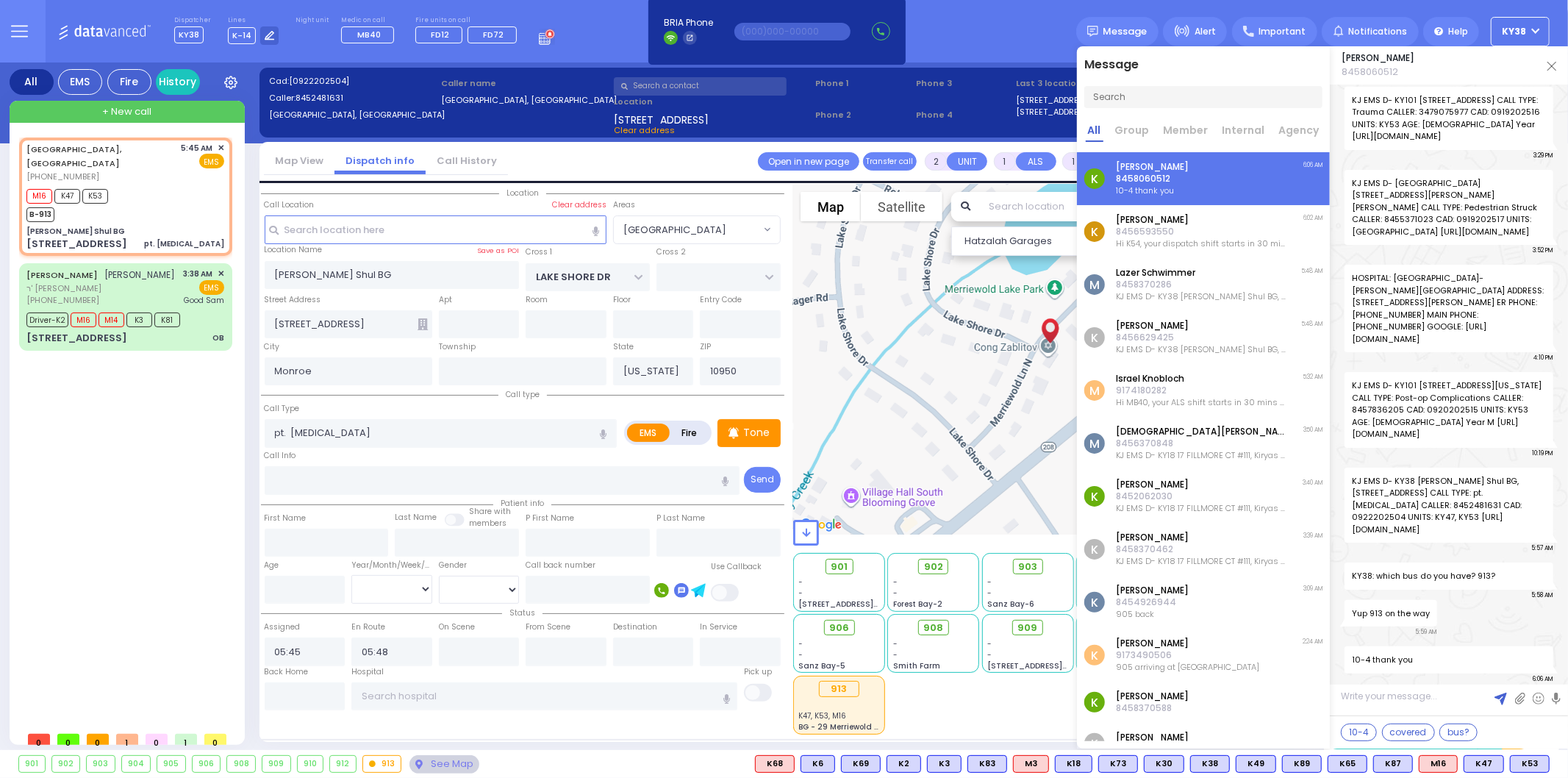
select select
radio input "true"
select select
select select "Hatzalah Garages"
select select "[GEOGRAPHIC_DATA]"
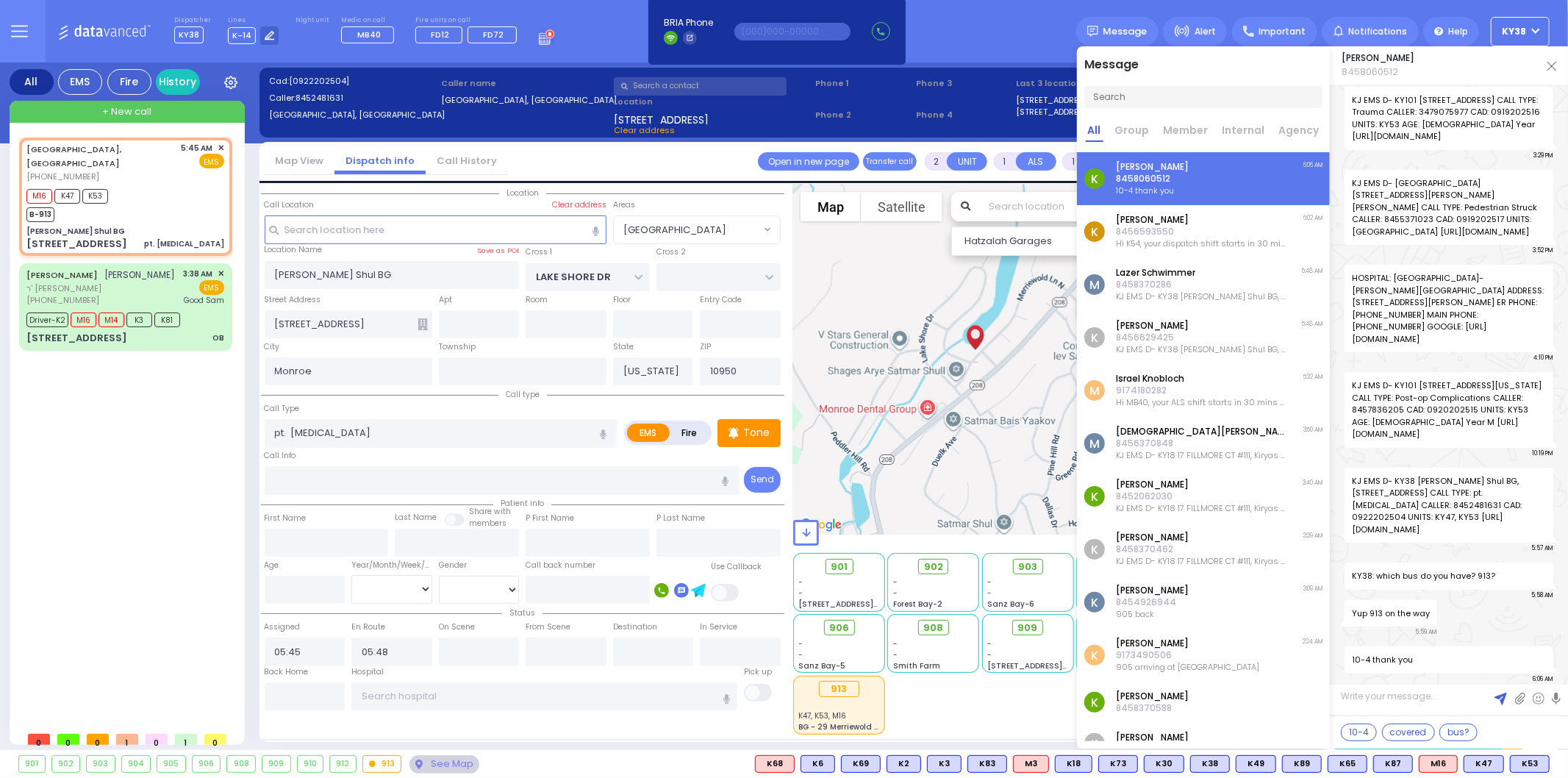
click at [1552, 63] on img at bounding box center [1552, 66] width 9 height 9
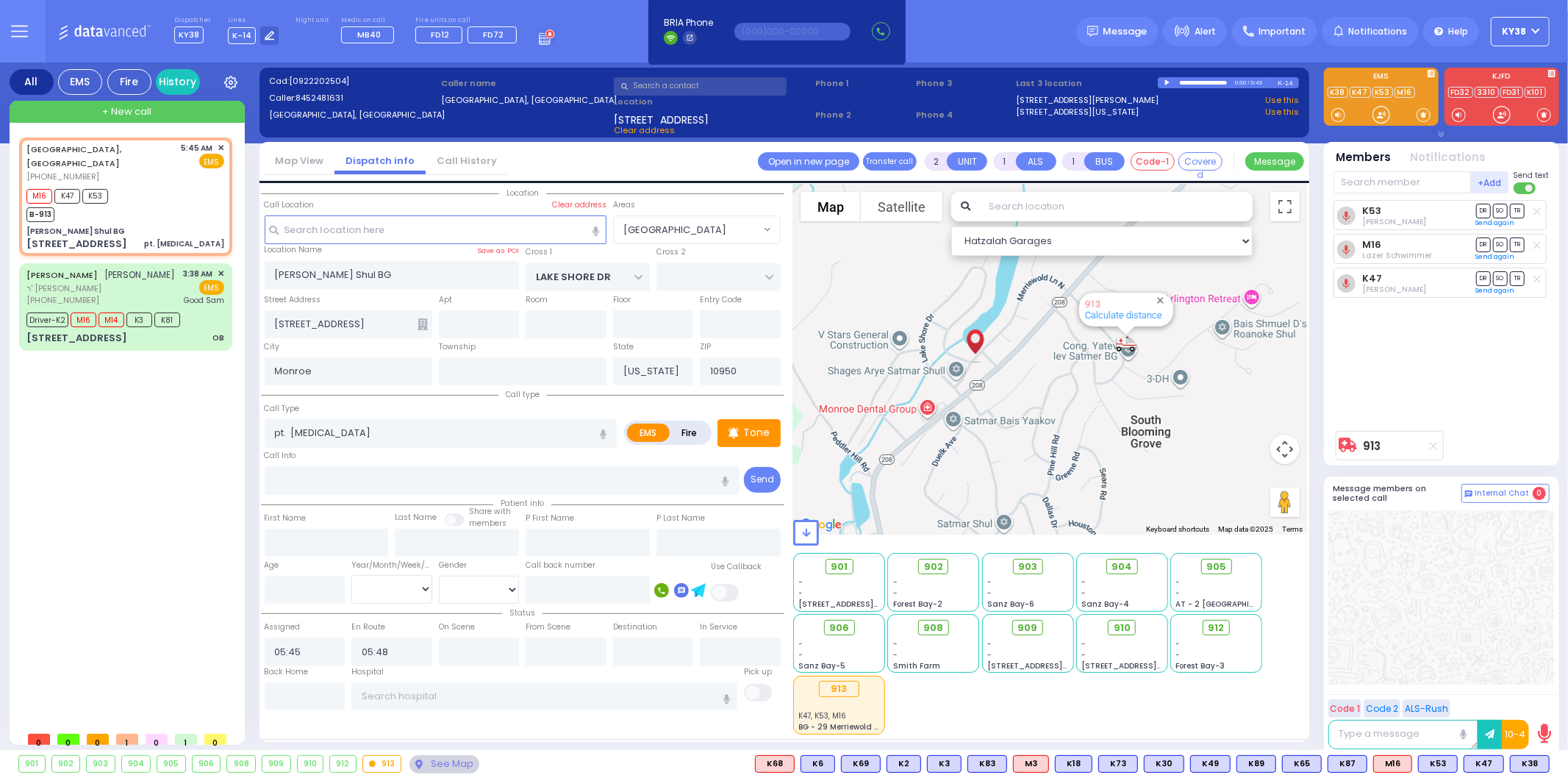
type input "6"
select select
radio input "true"
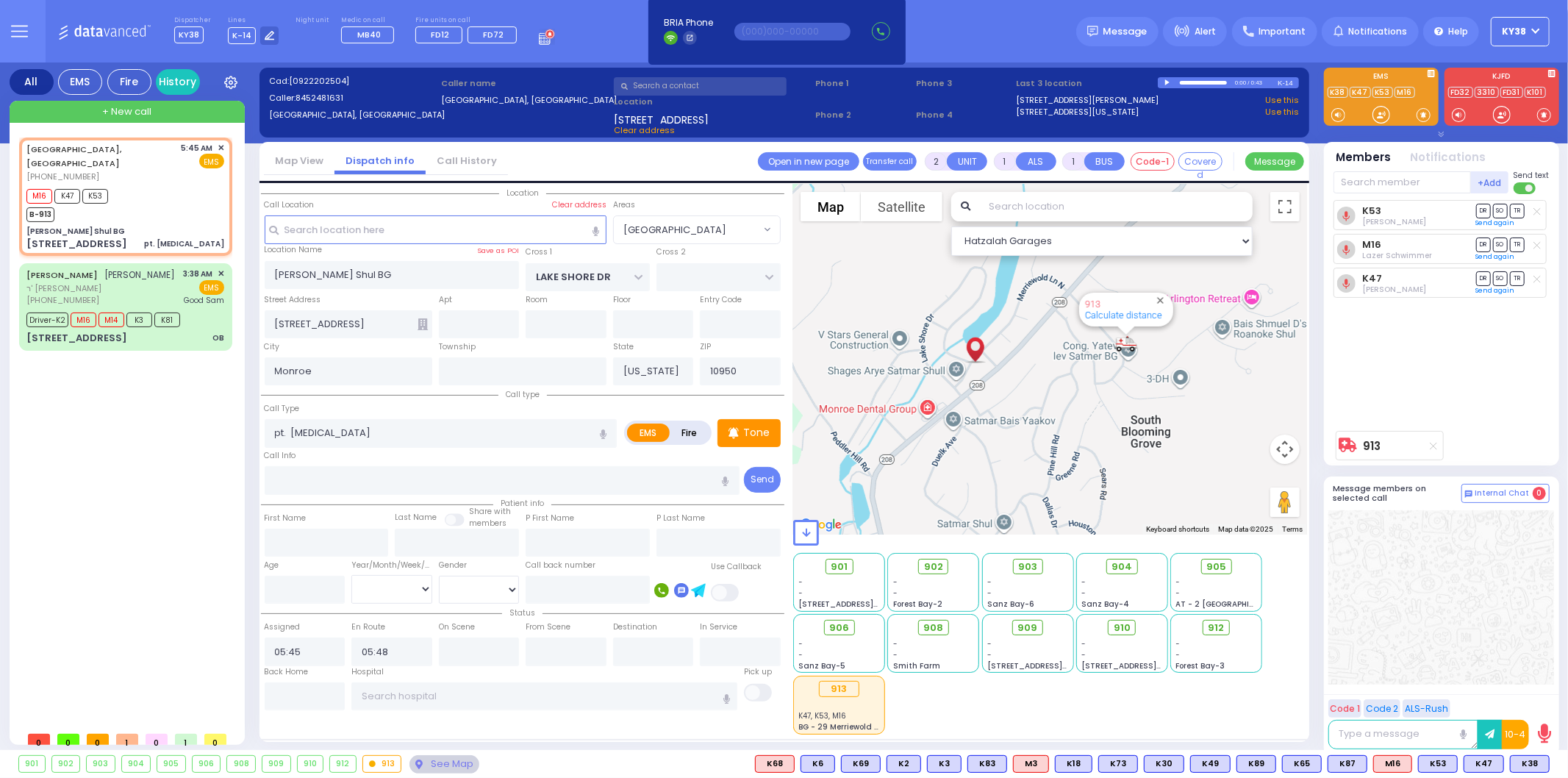
type input "Unknown"
select select "Year"
select select "Hatzalah Garages"
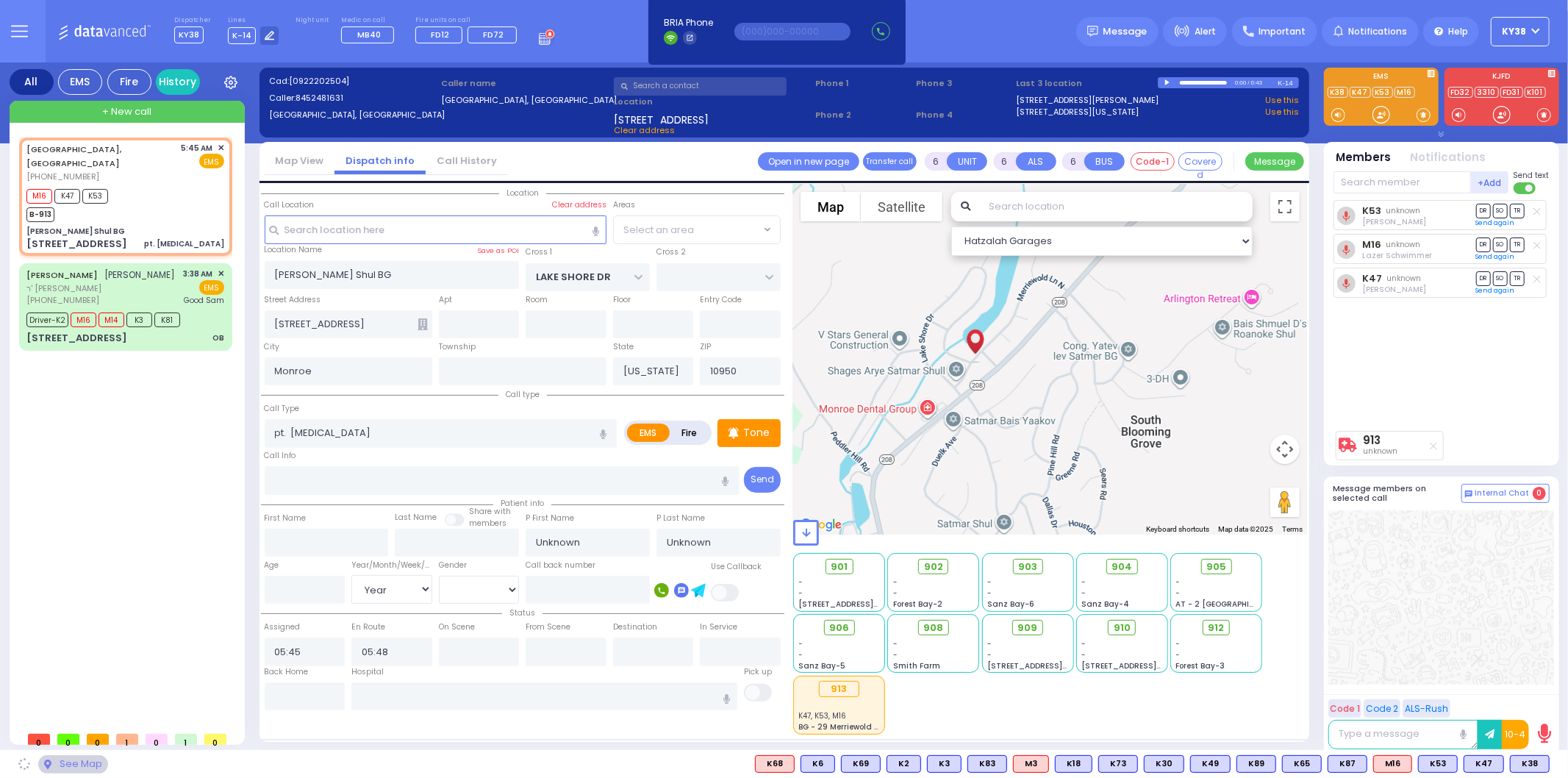
select select "[GEOGRAPHIC_DATA]"
select select
radio input "true"
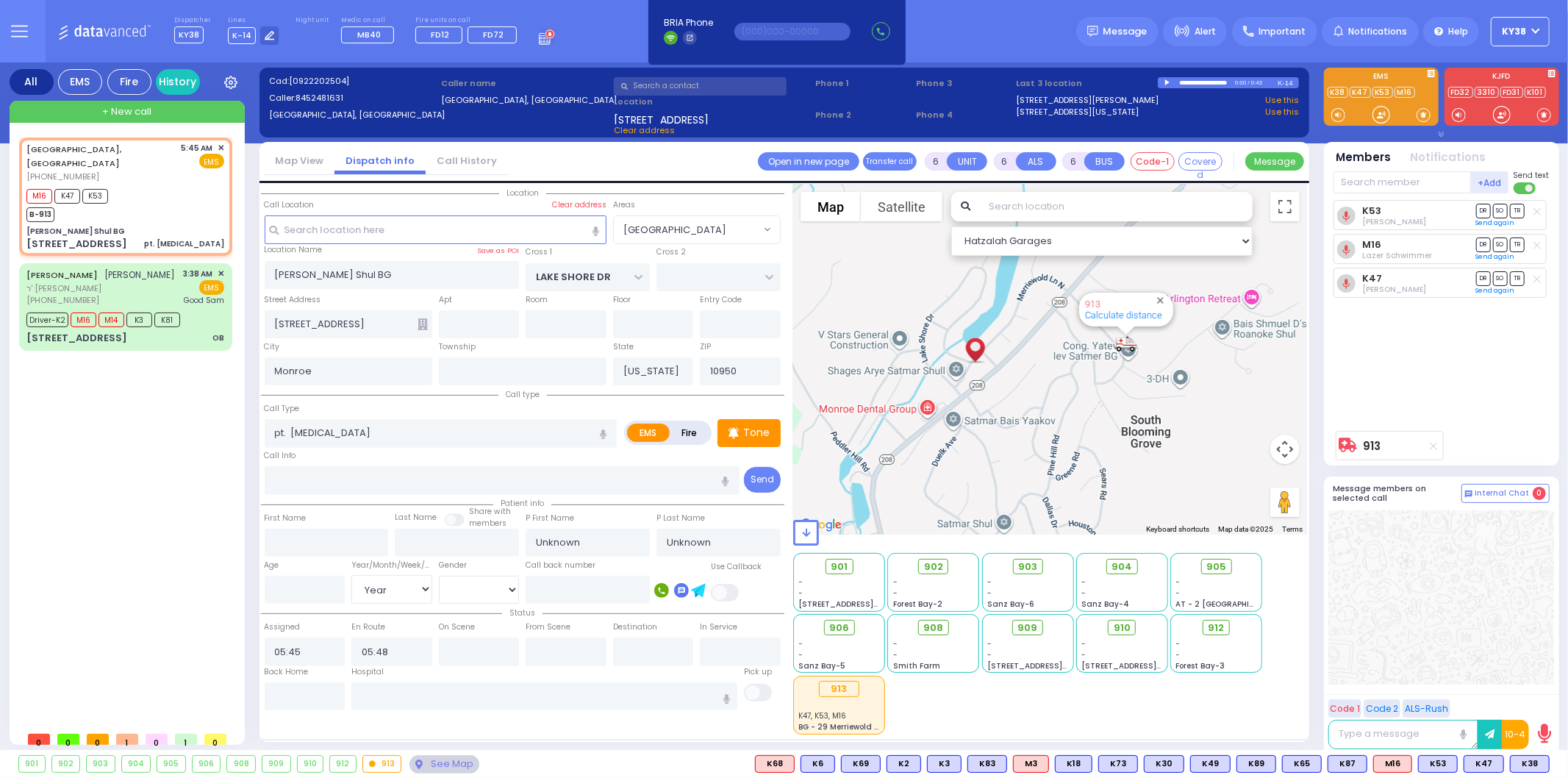
select select "Year"
select select "Hatzalah Garages"
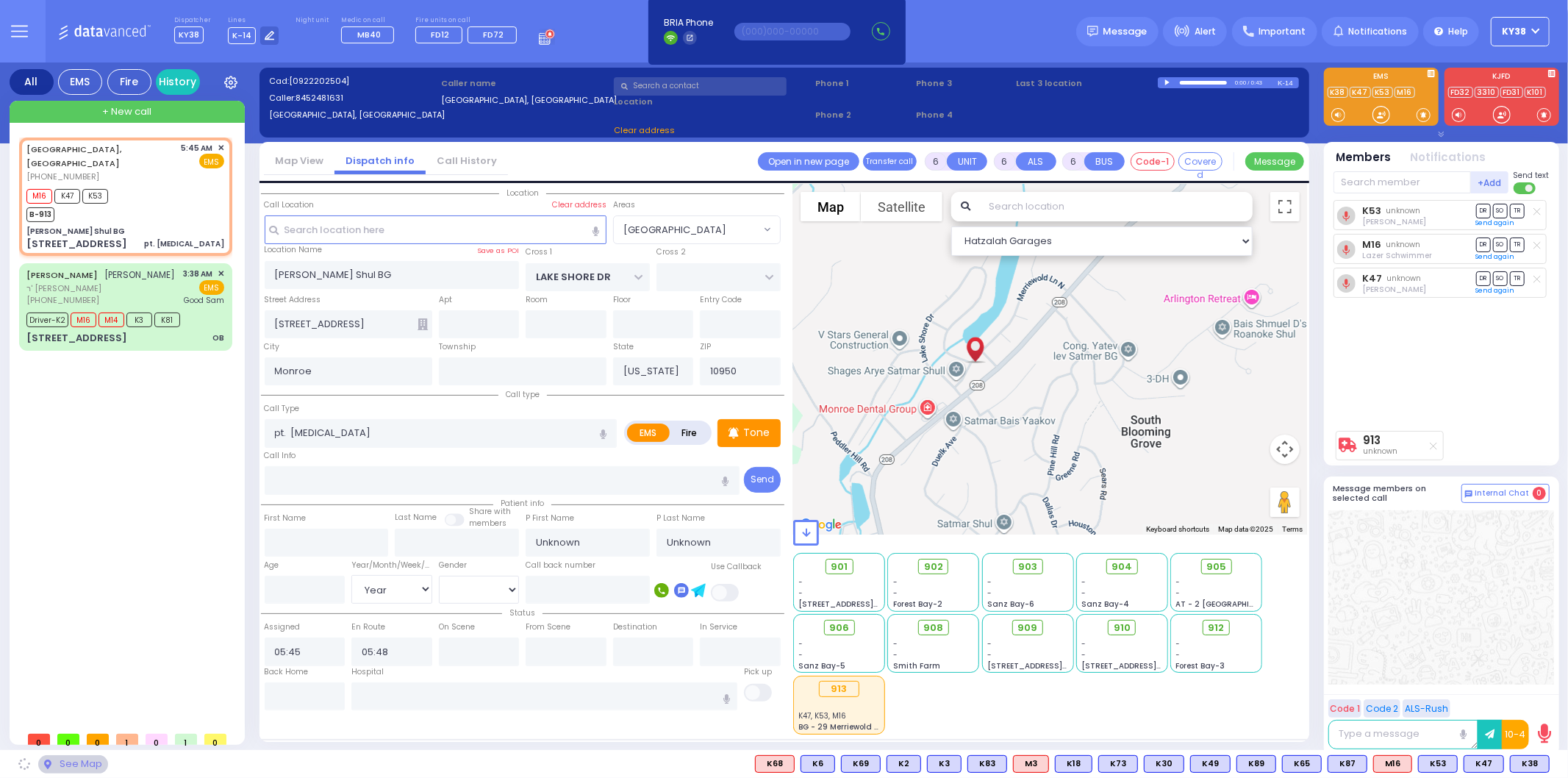
select select "[GEOGRAPHIC_DATA]"
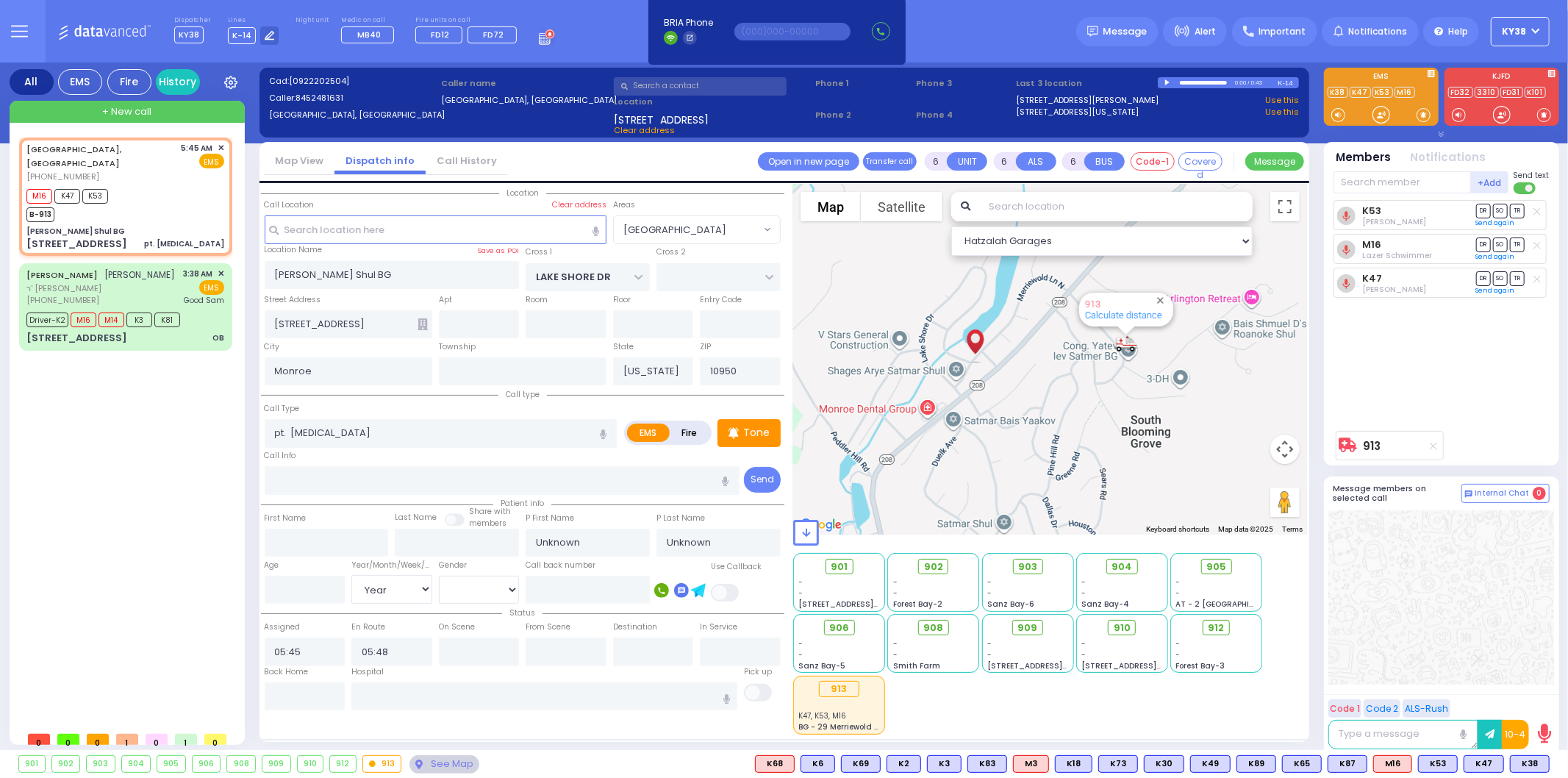
select select
radio input "true"
type input "Shlomo"
type input "[PERSON_NAME]"
type input "30"
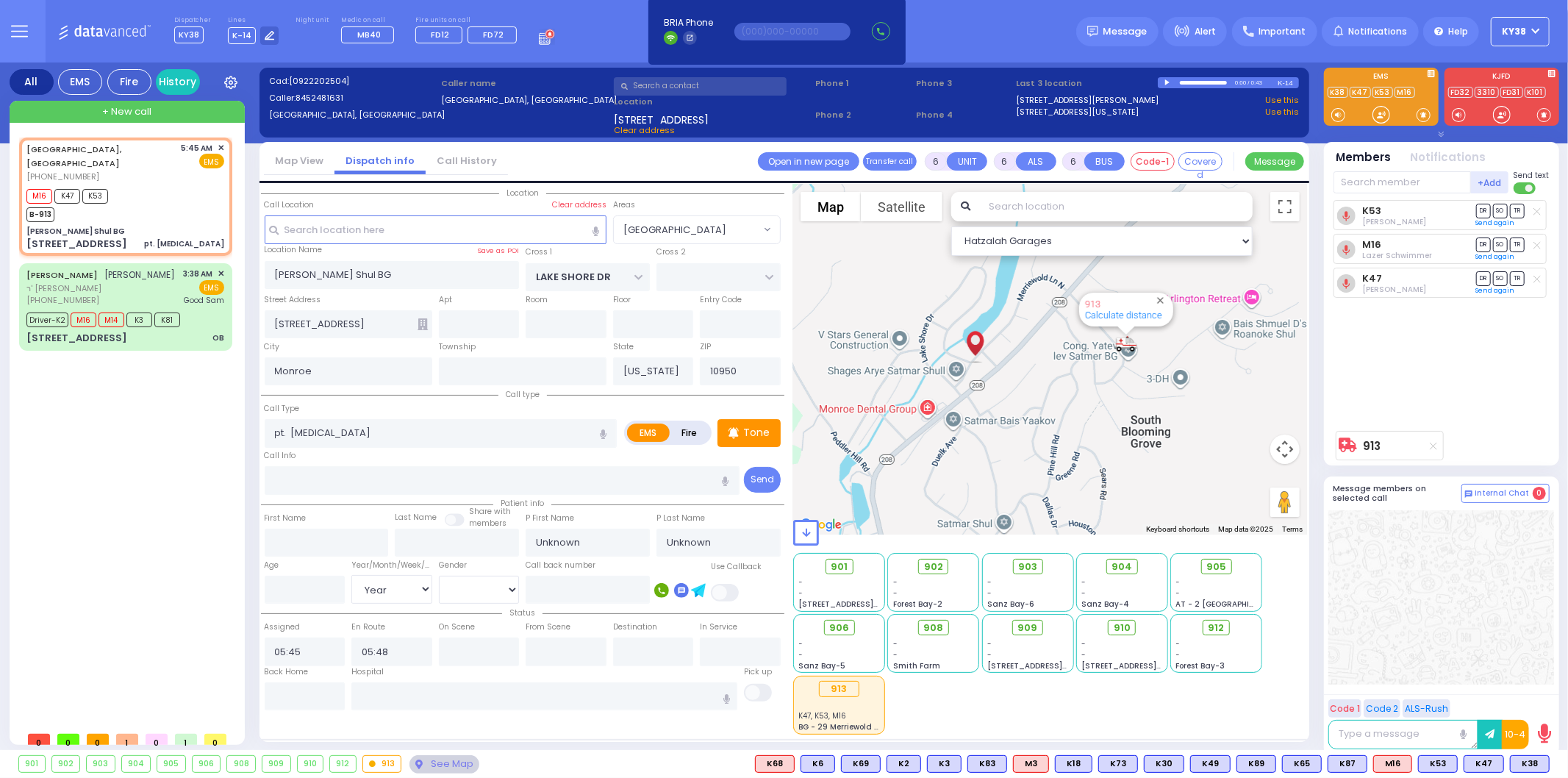
select select "Year"
select select "[DEMOGRAPHIC_DATA]"
select select "Hatzalah Garages"
select select "[GEOGRAPHIC_DATA]"
select select
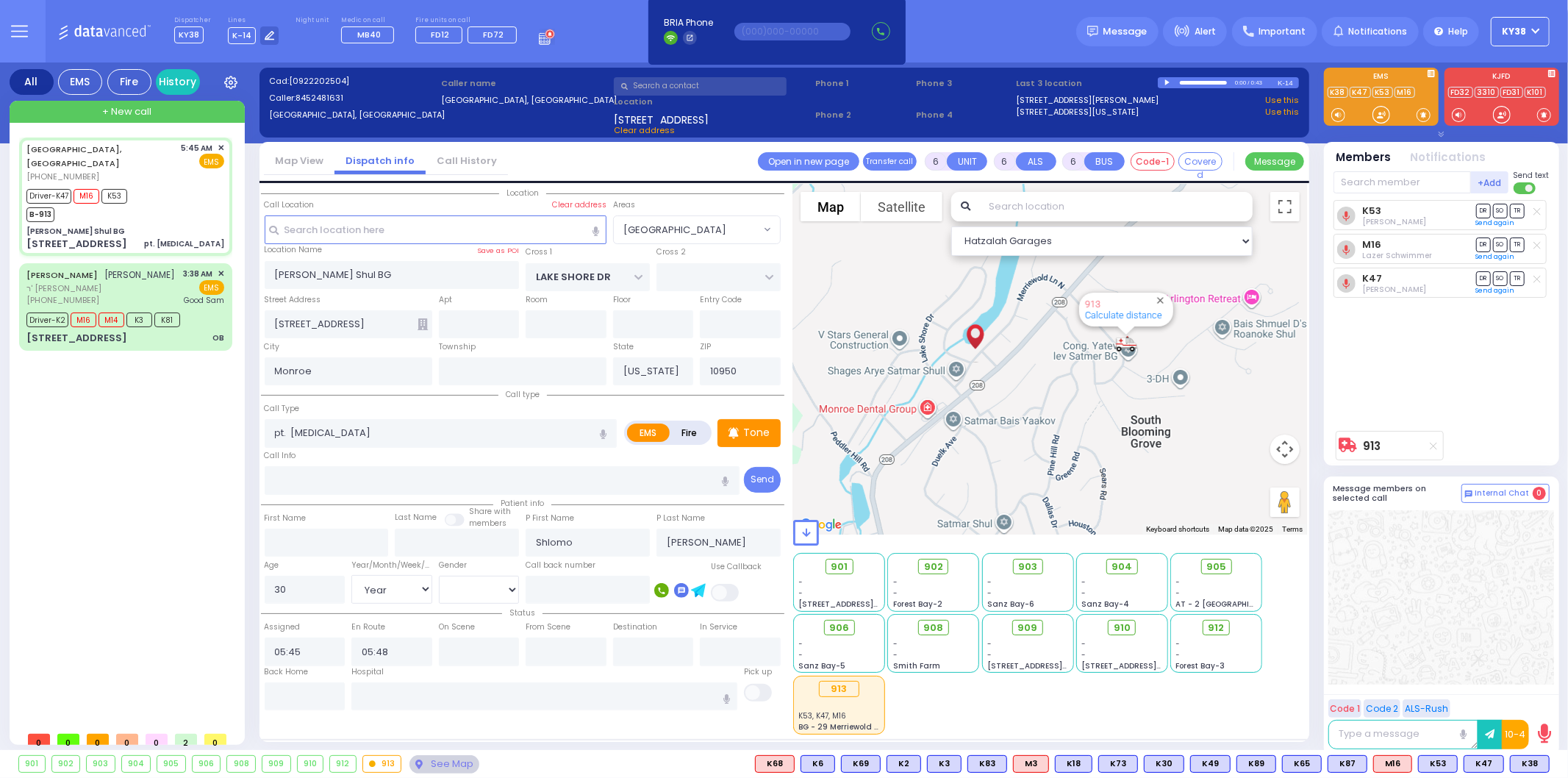
radio input "true"
select select "Year"
select select "[DEMOGRAPHIC_DATA]"
type input "05:51"
type input "06:14"
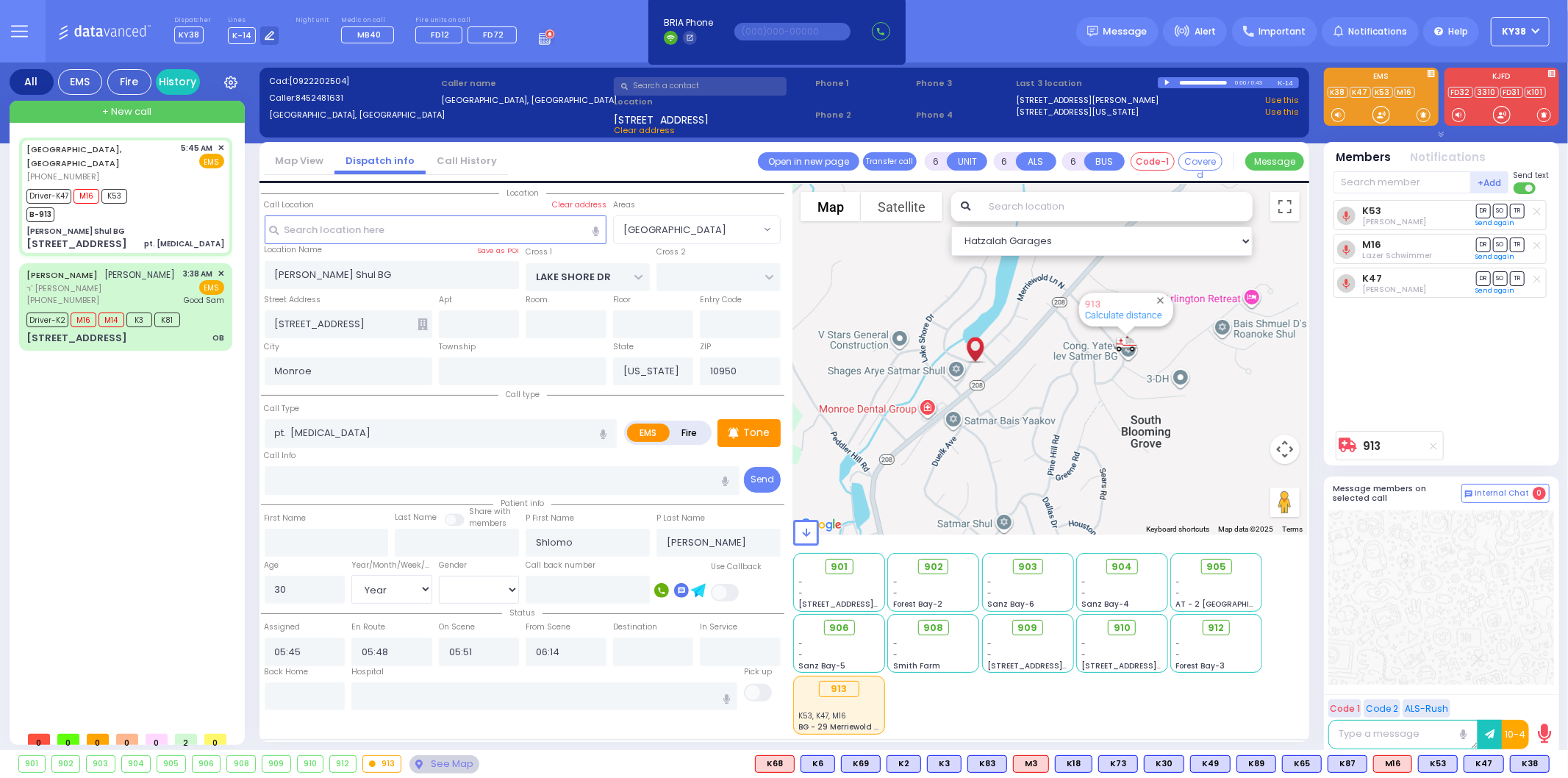
select select "Hatzalah Garages"
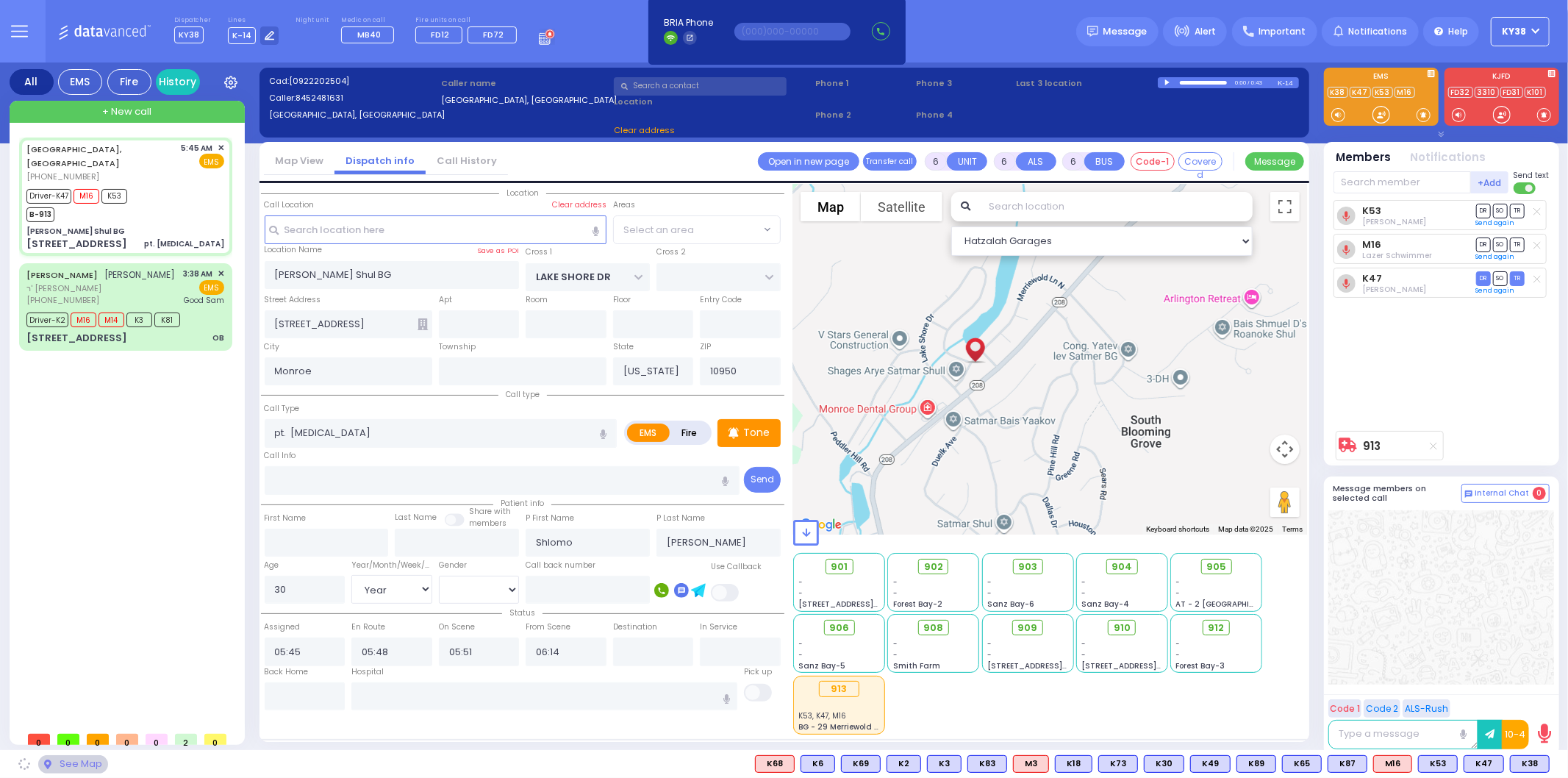
select select
radio input "true"
select select "Year"
select select "[DEMOGRAPHIC_DATA]"
select select "Hatzalah Garages"
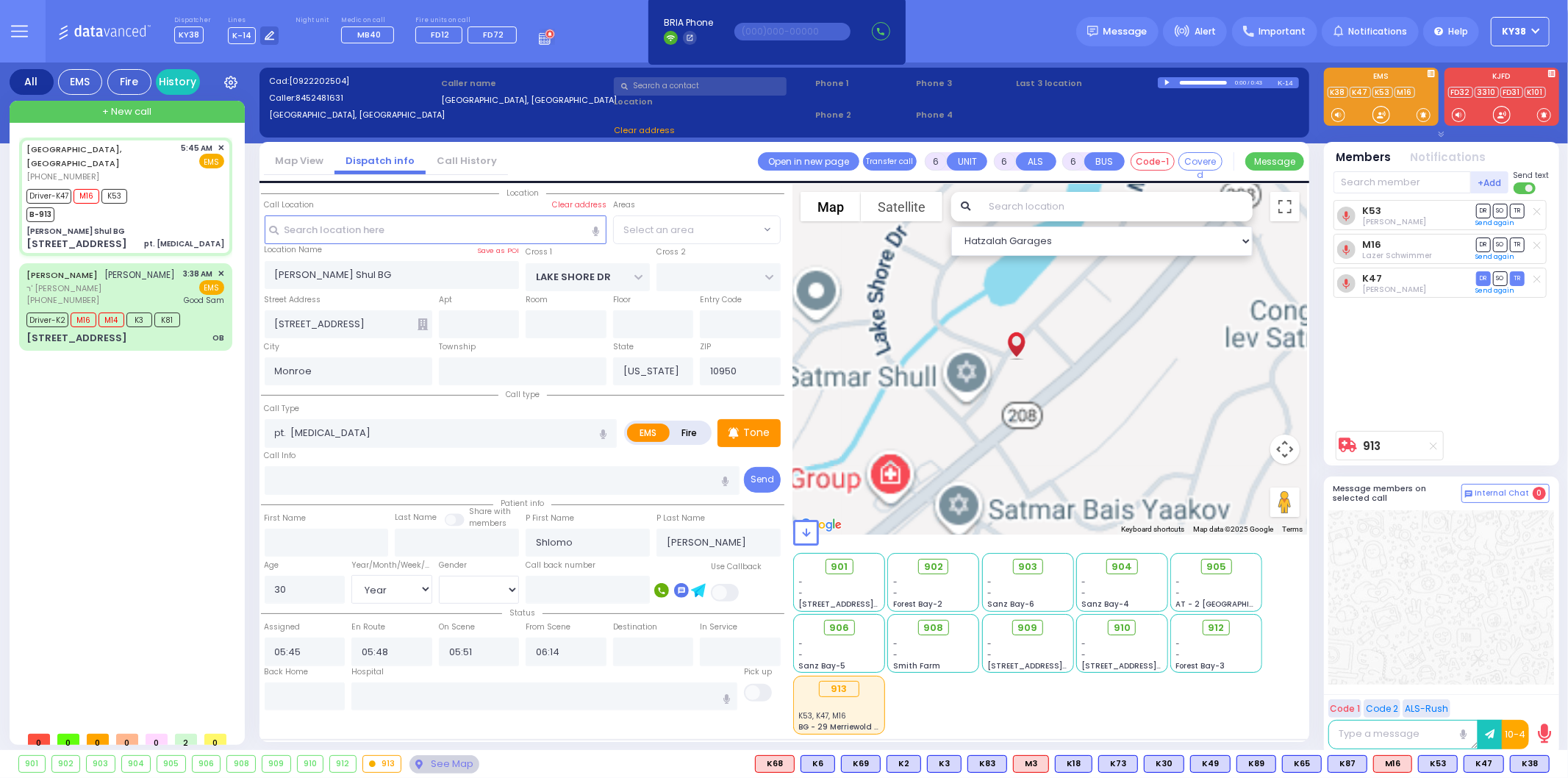
select select "[GEOGRAPHIC_DATA]"
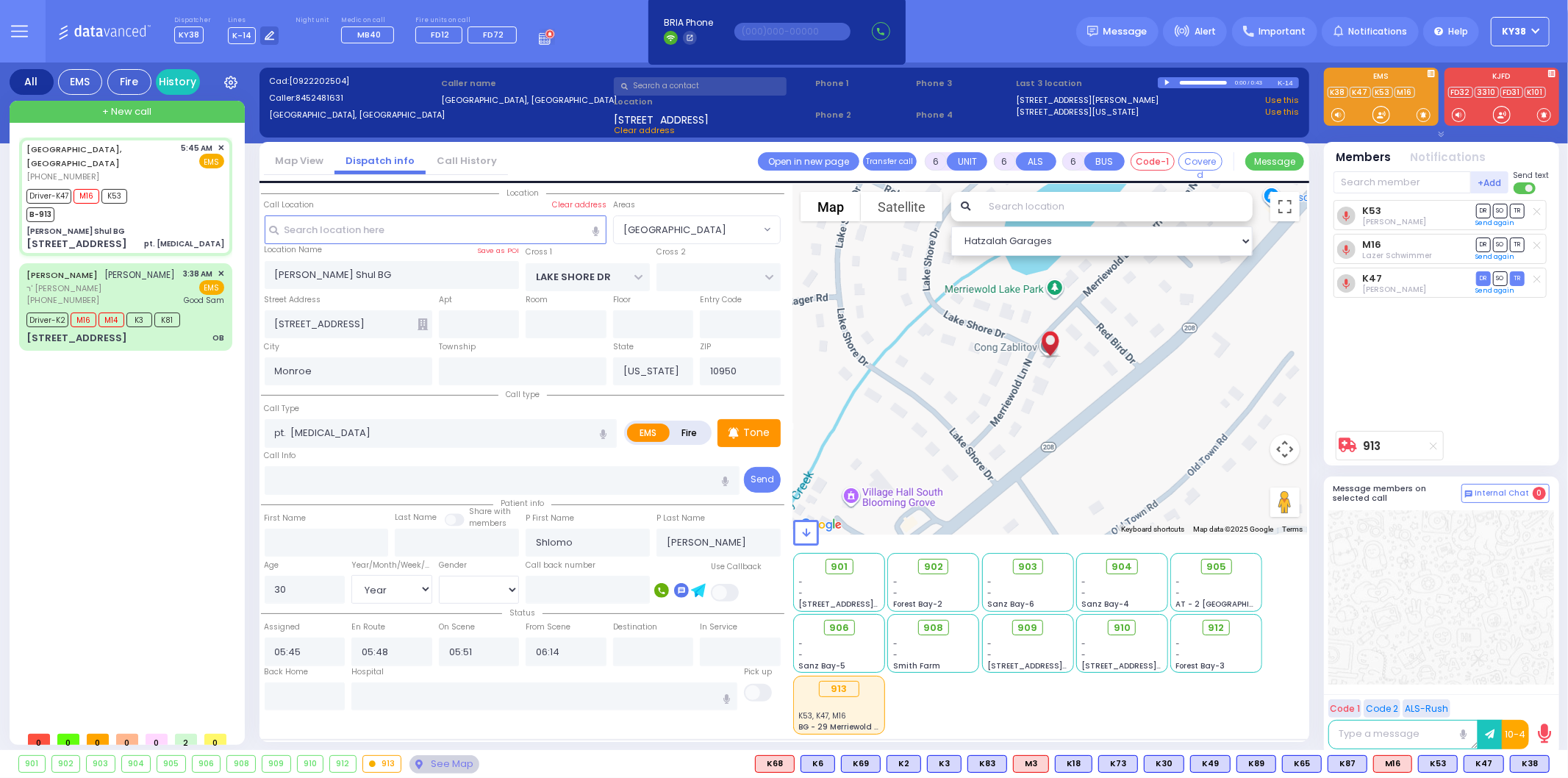
select select
radio input "true"
select select "Year"
select select "[DEMOGRAPHIC_DATA]"
select select "Hatzalah Garages"
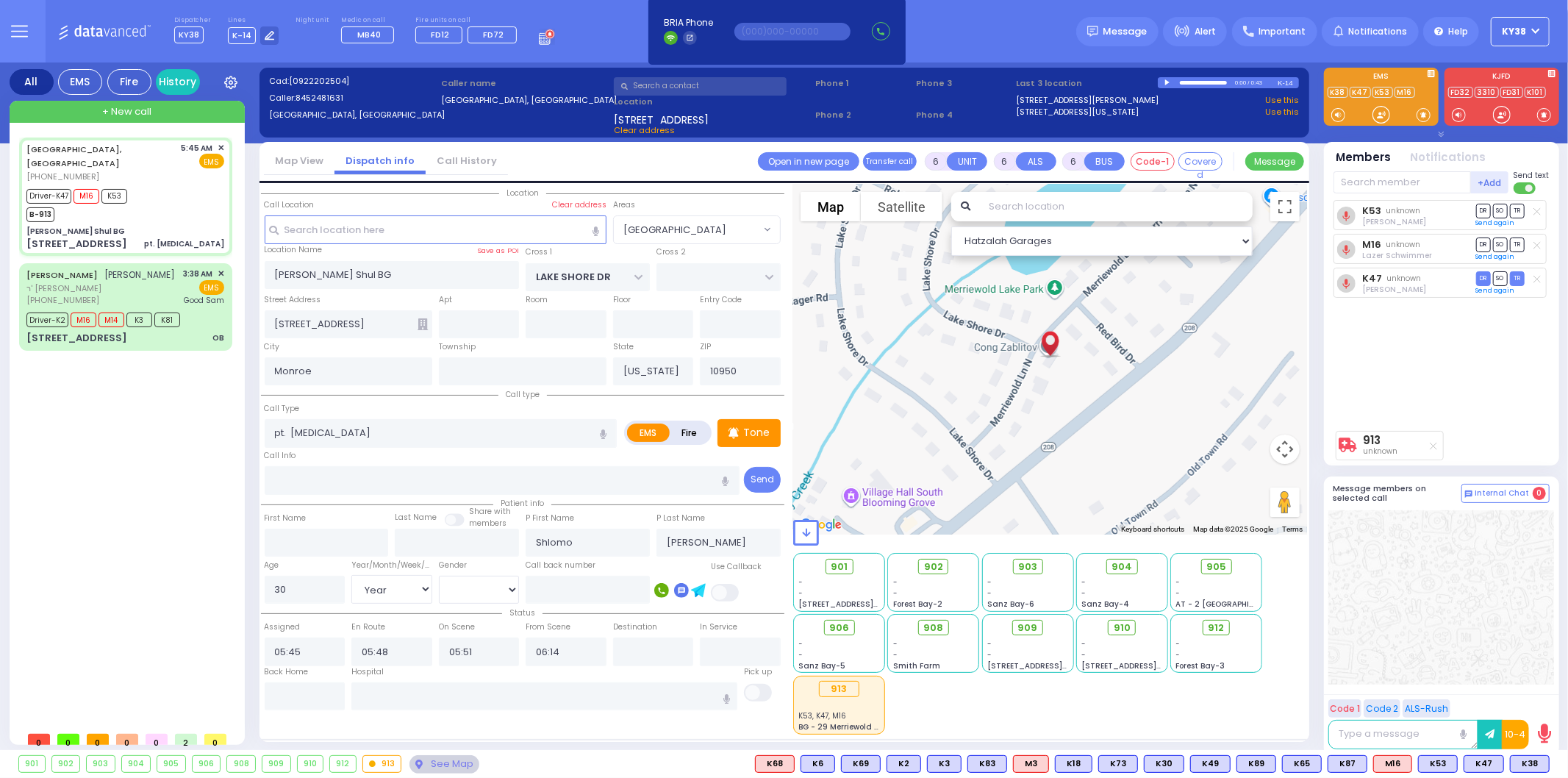
select select "[GEOGRAPHIC_DATA]"
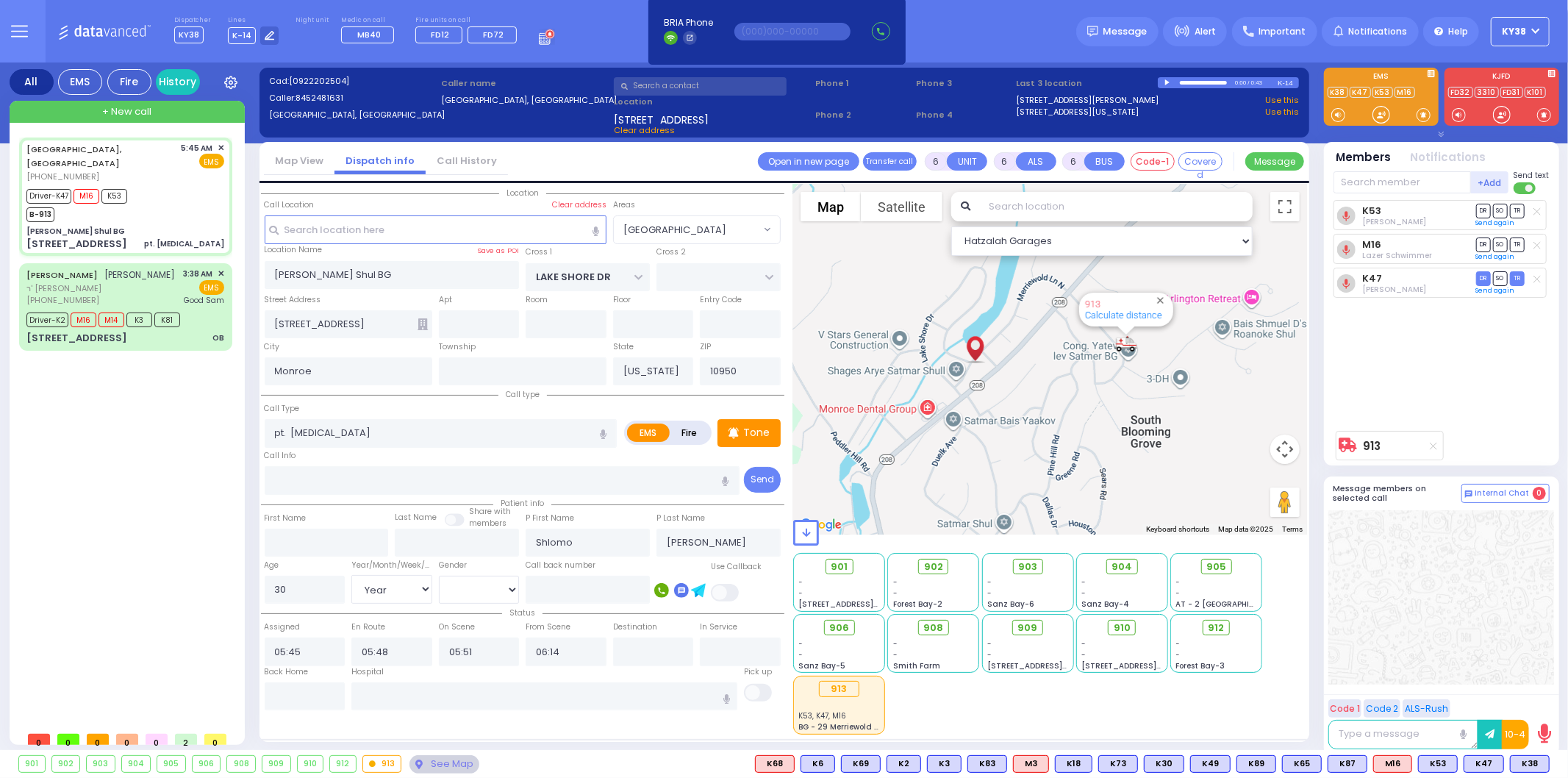
select select
radio input "true"
select select "Year"
select select "[DEMOGRAPHIC_DATA]"
select select "Hatzalah Garages"
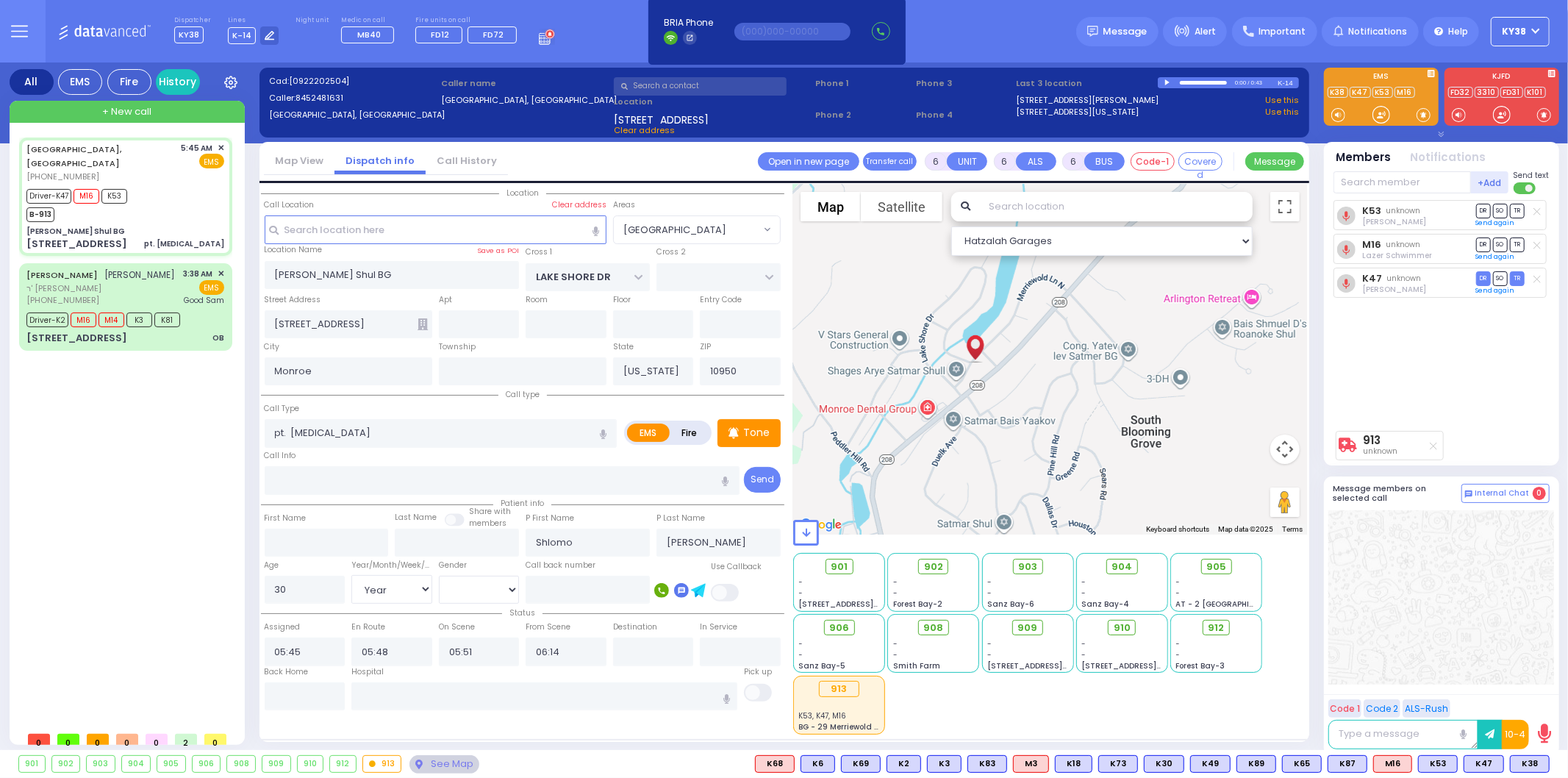
select select "[GEOGRAPHIC_DATA]"
select select
radio input "true"
select select "Year"
select select "[DEMOGRAPHIC_DATA]"
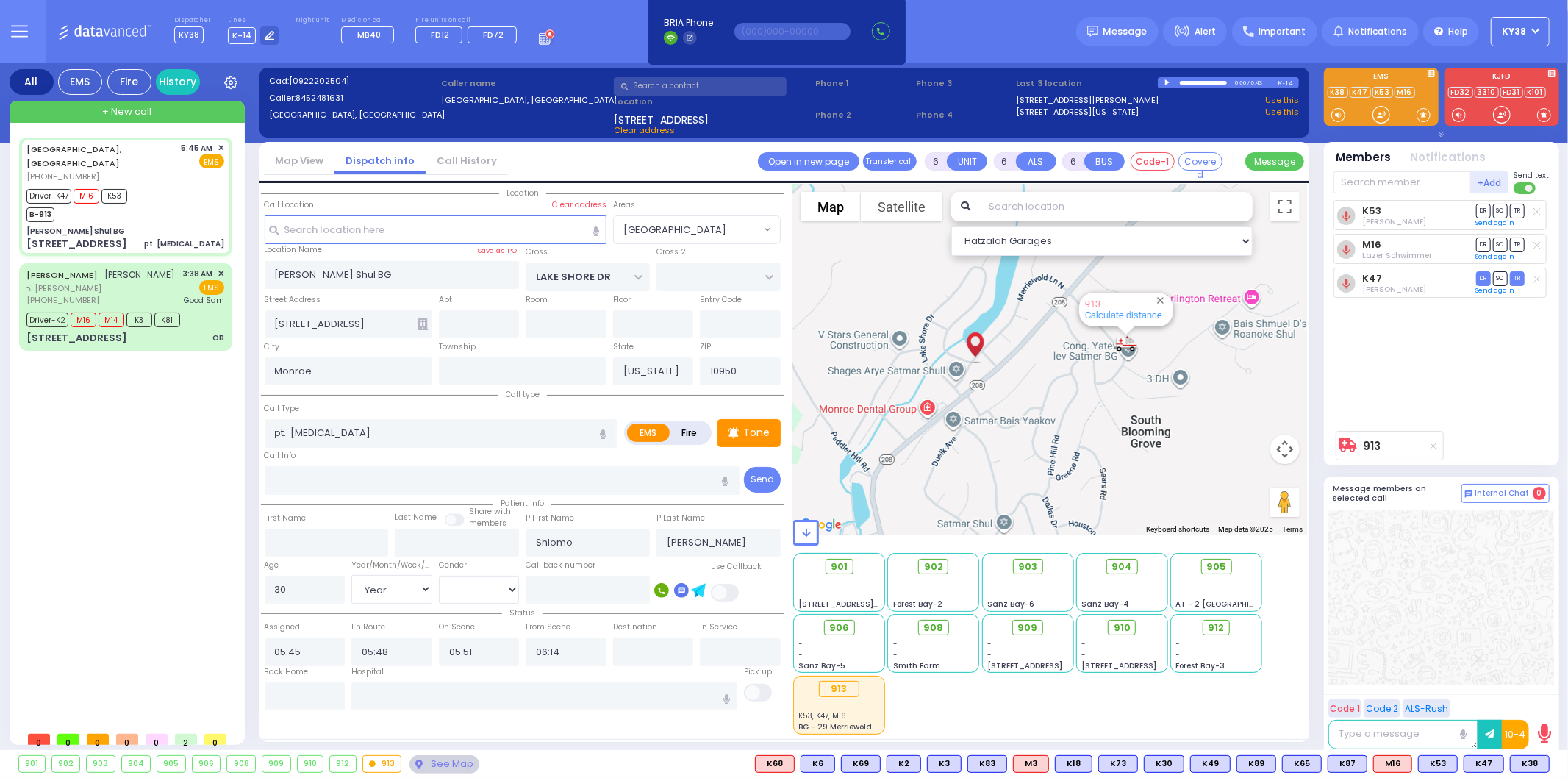
select select "Hatzalah Garages"
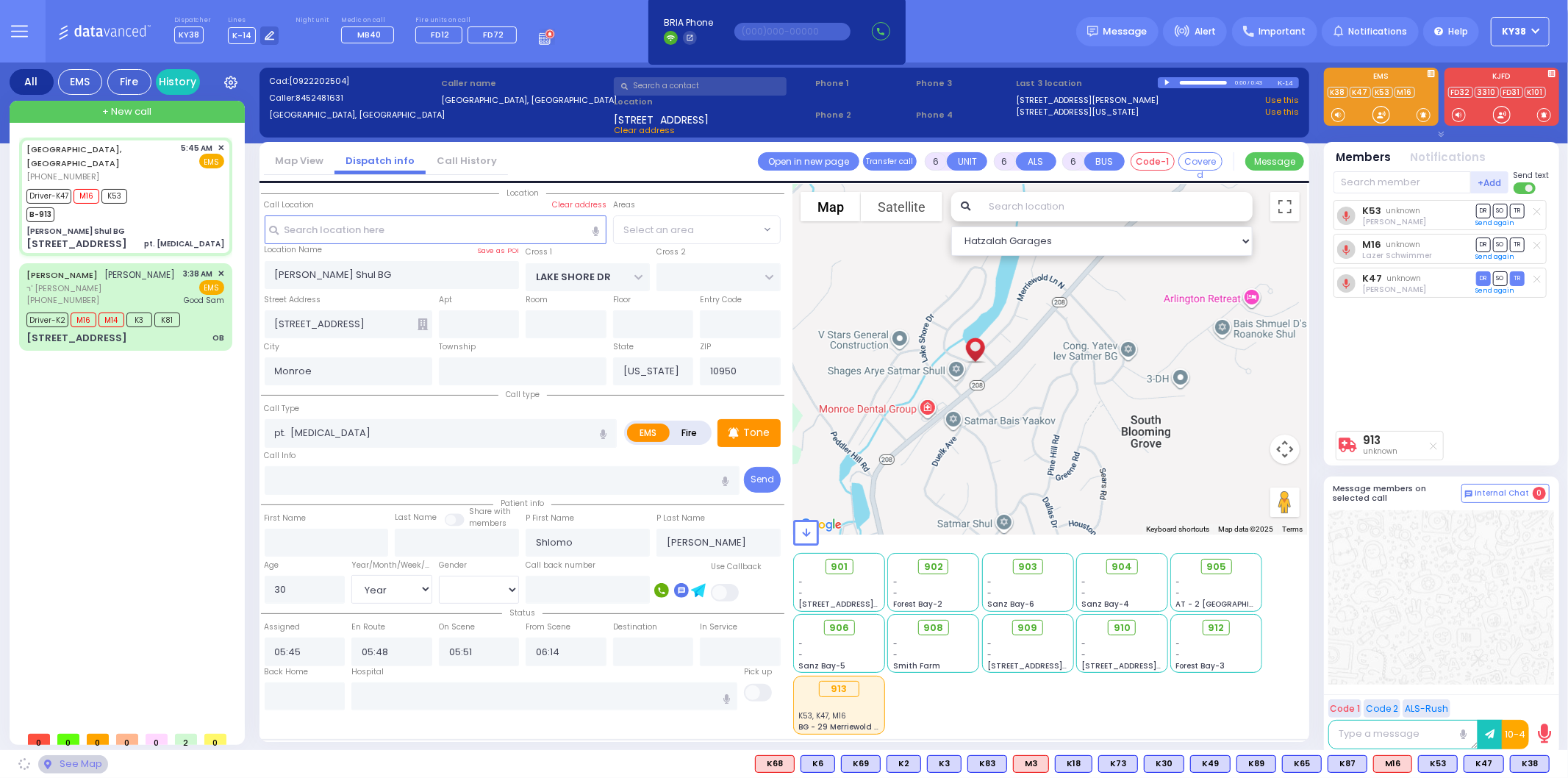
select select "[GEOGRAPHIC_DATA]"
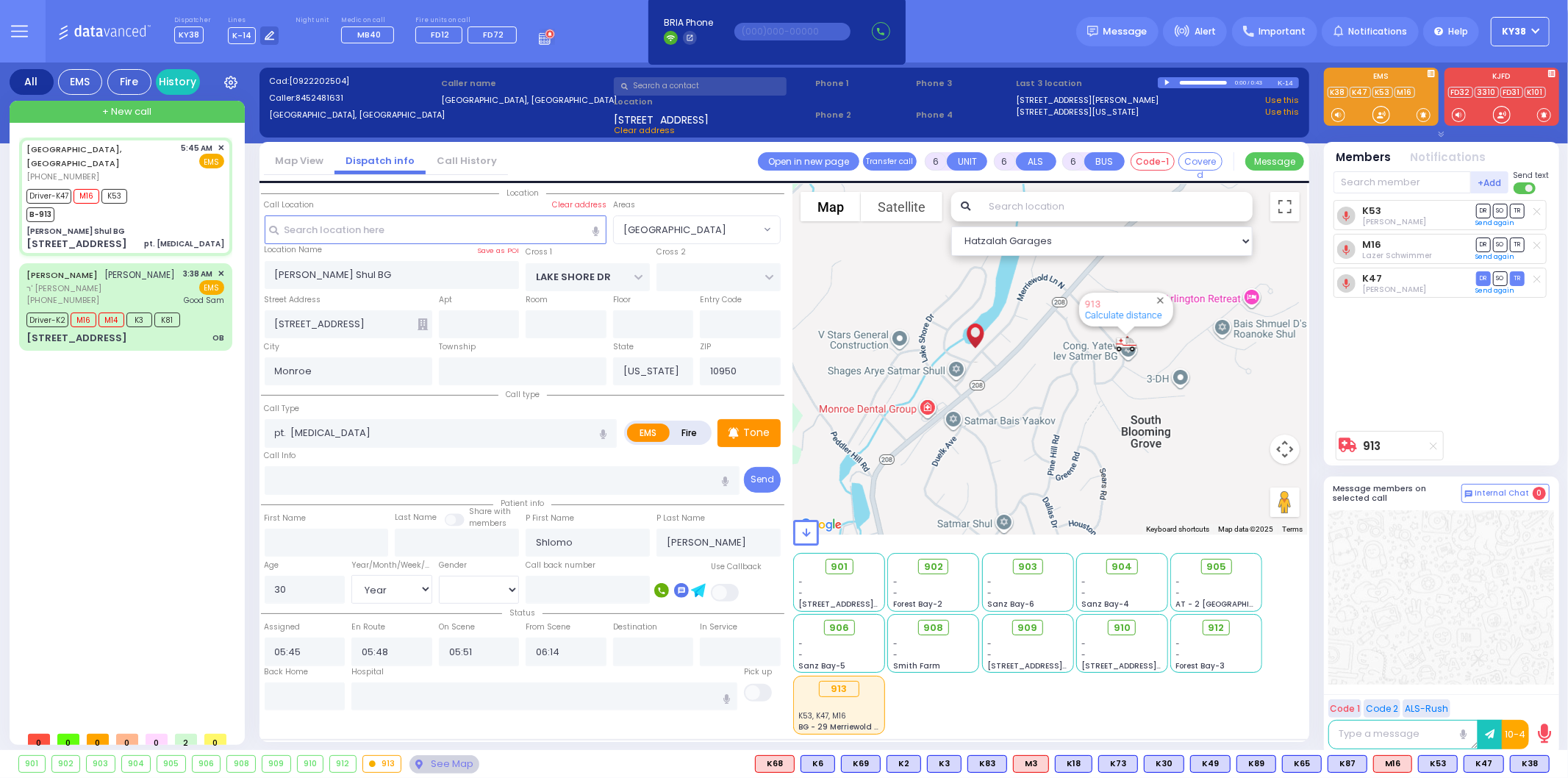
select select
radio input "true"
select select "Year"
select select "[DEMOGRAPHIC_DATA]"
select select "Hatzalah Garages"
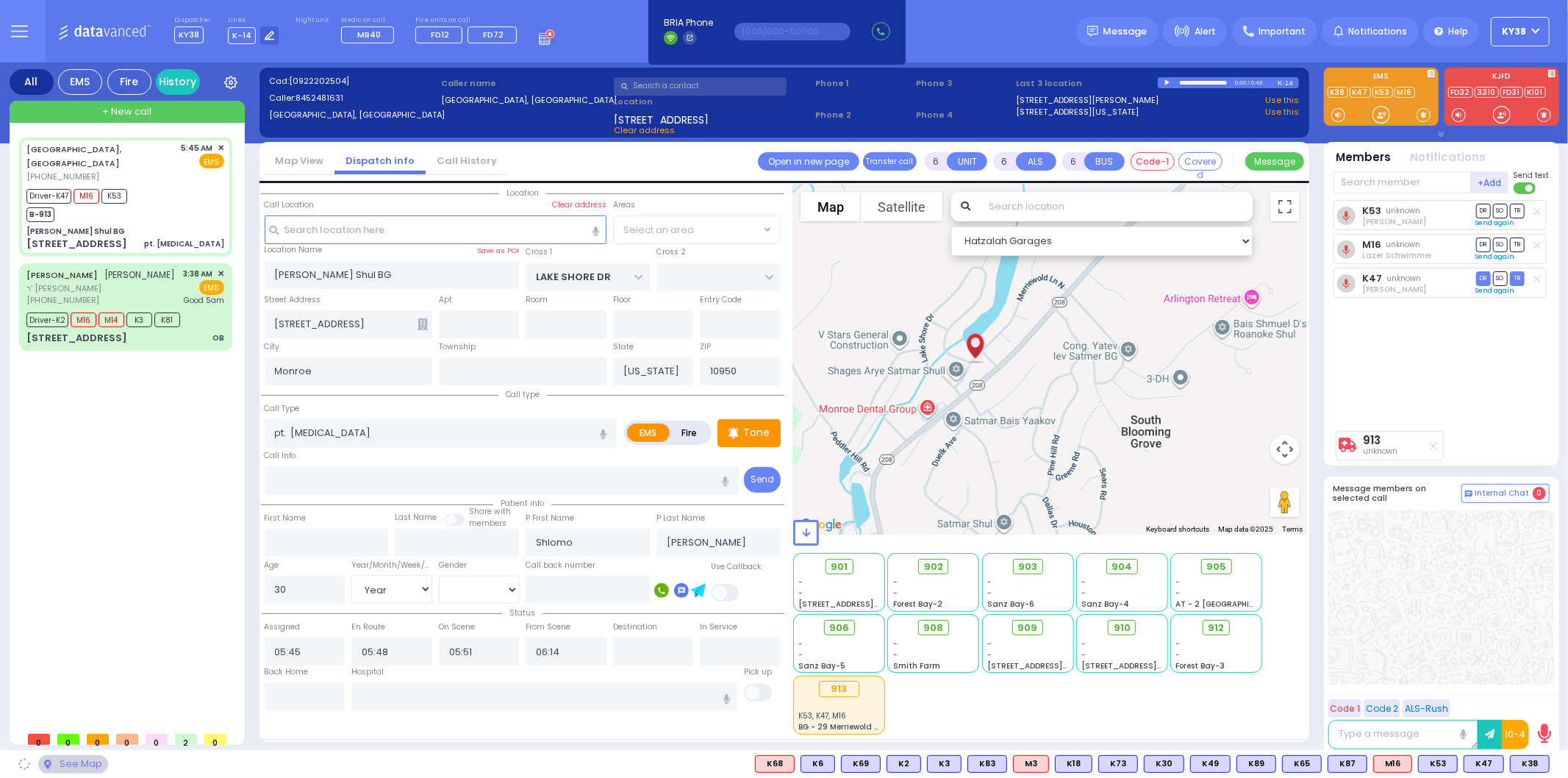
select select "[GEOGRAPHIC_DATA]"
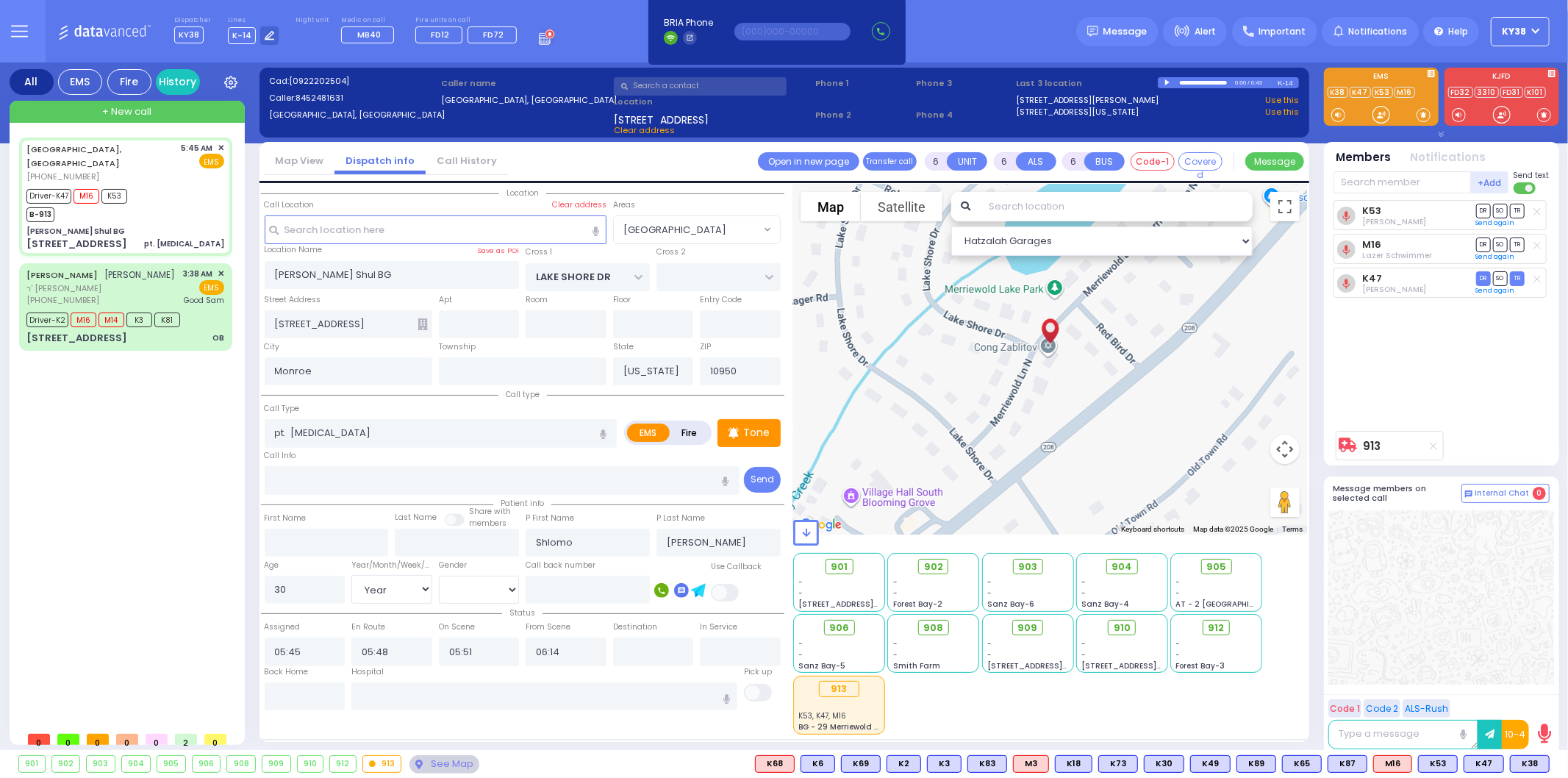
select select
radio input "true"
select select "Year"
select select "[DEMOGRAPHIC_DATA]"
select select "Hatzalah Garages"
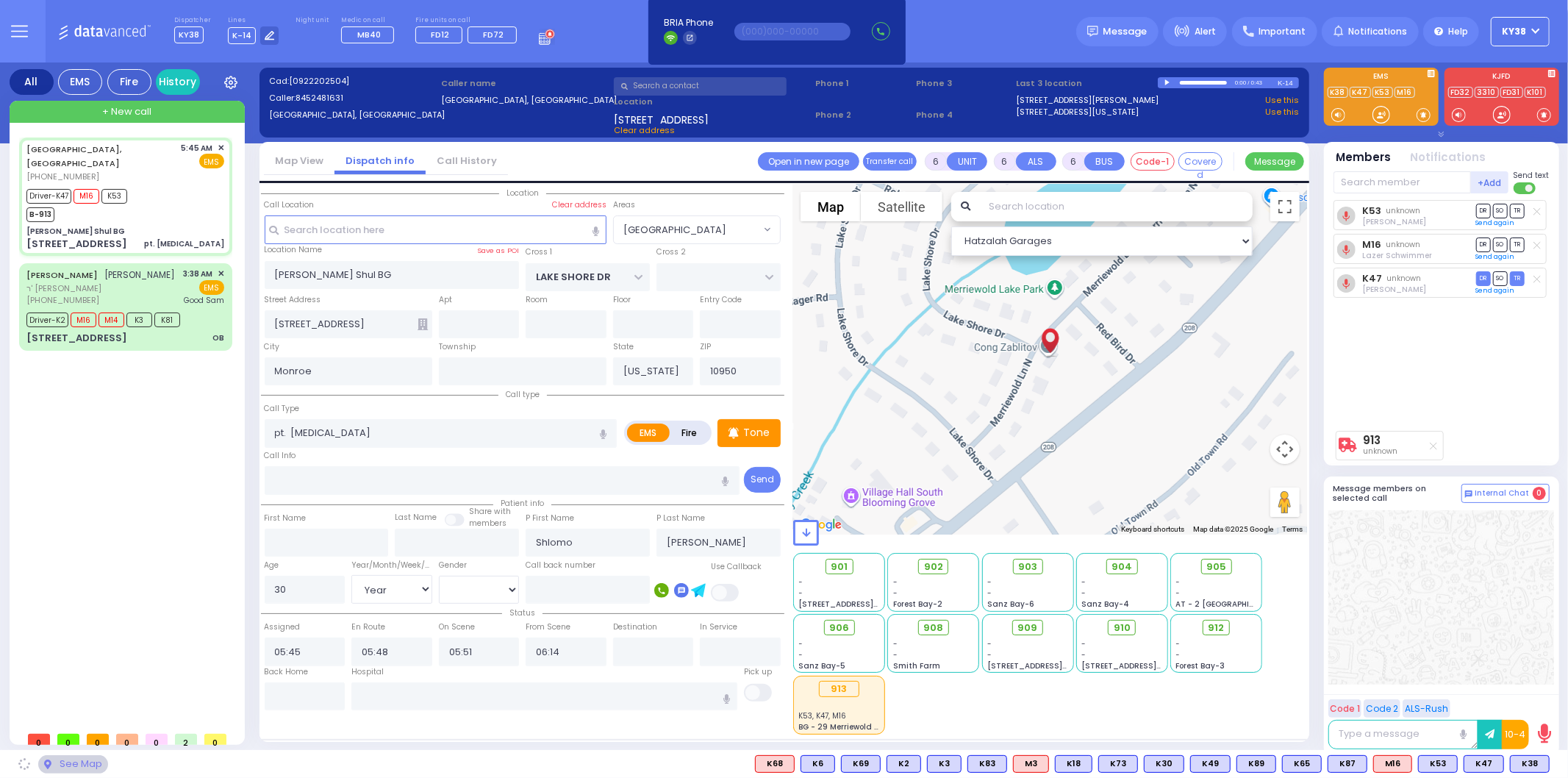
select select "[GEOGRAPHIC_DATA]"
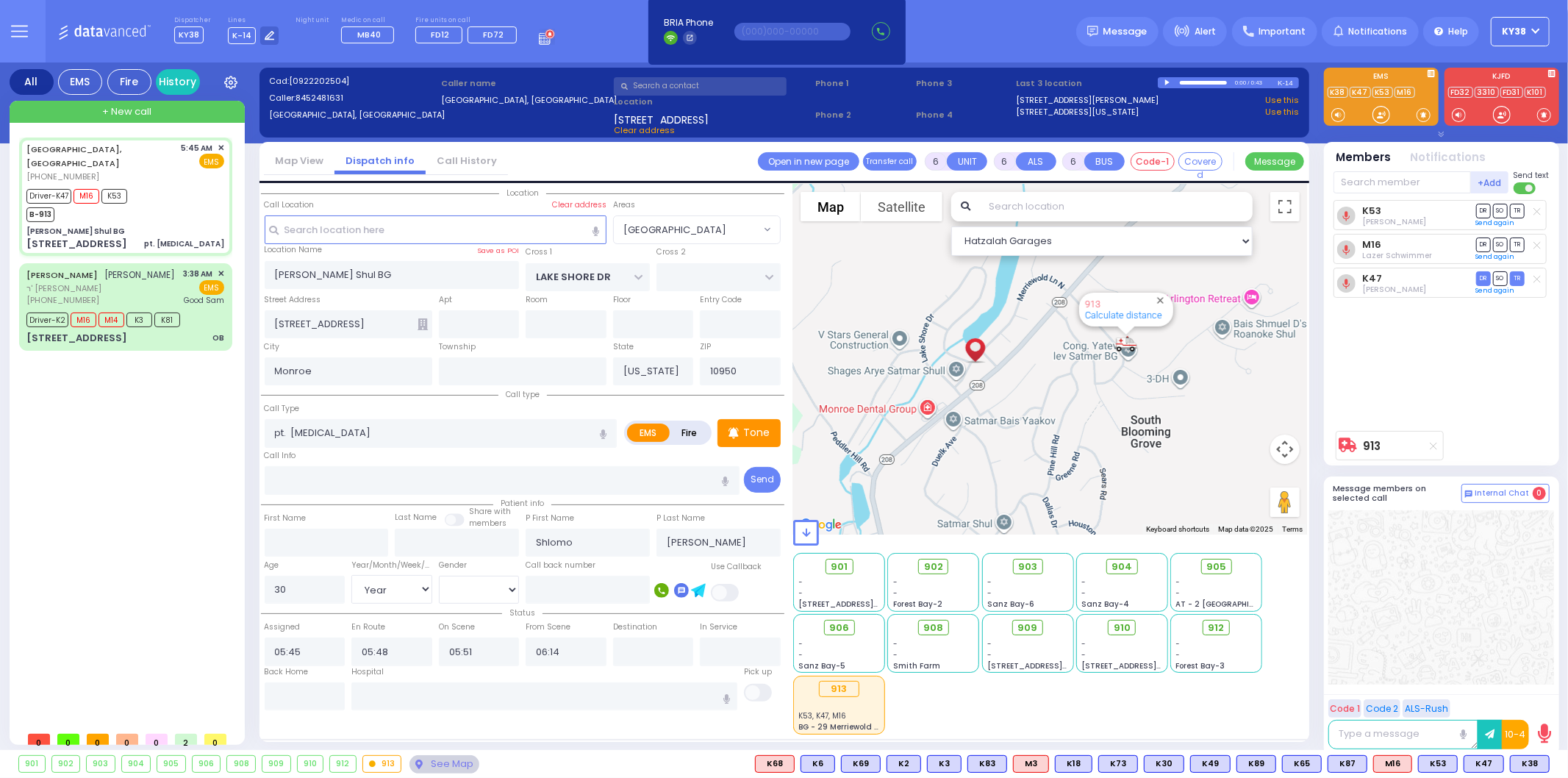
select select
radio input "true"
select select "Year"
select select "[DEMOGRAPHIC_DATA]"
select select "Hatzalah Garages"
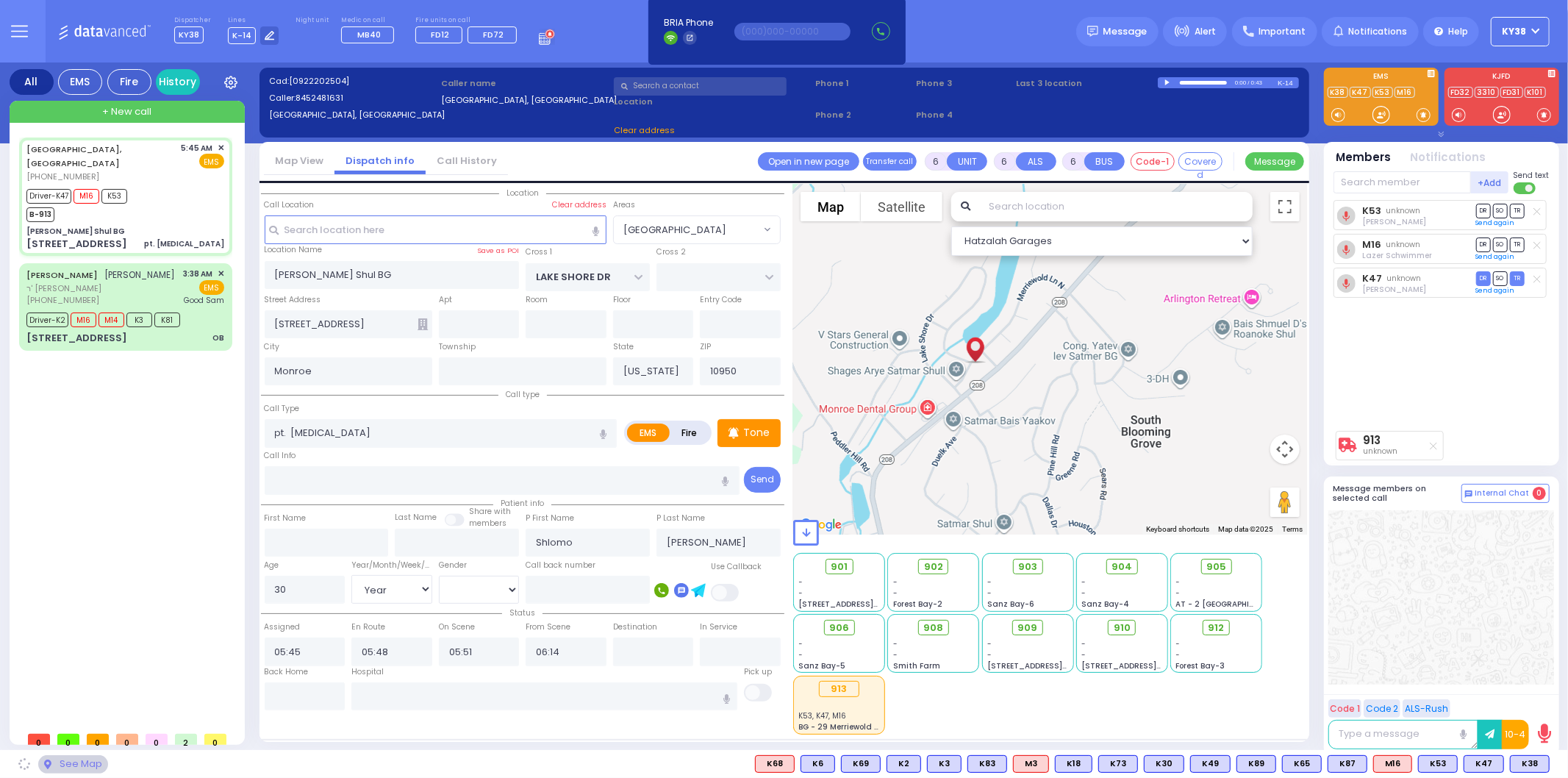
select select "[GEOGRAPHIC_DATA]"
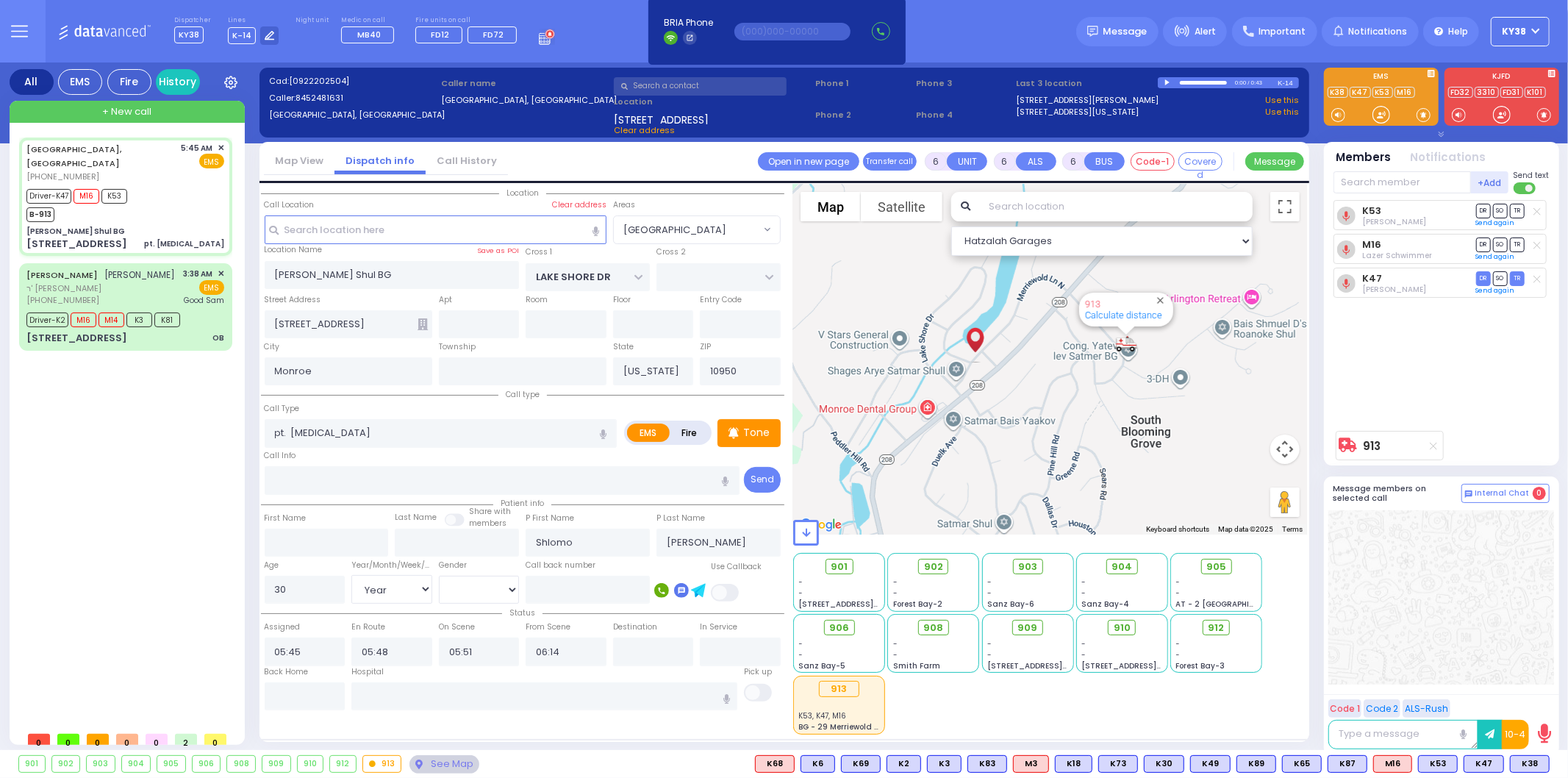
select select
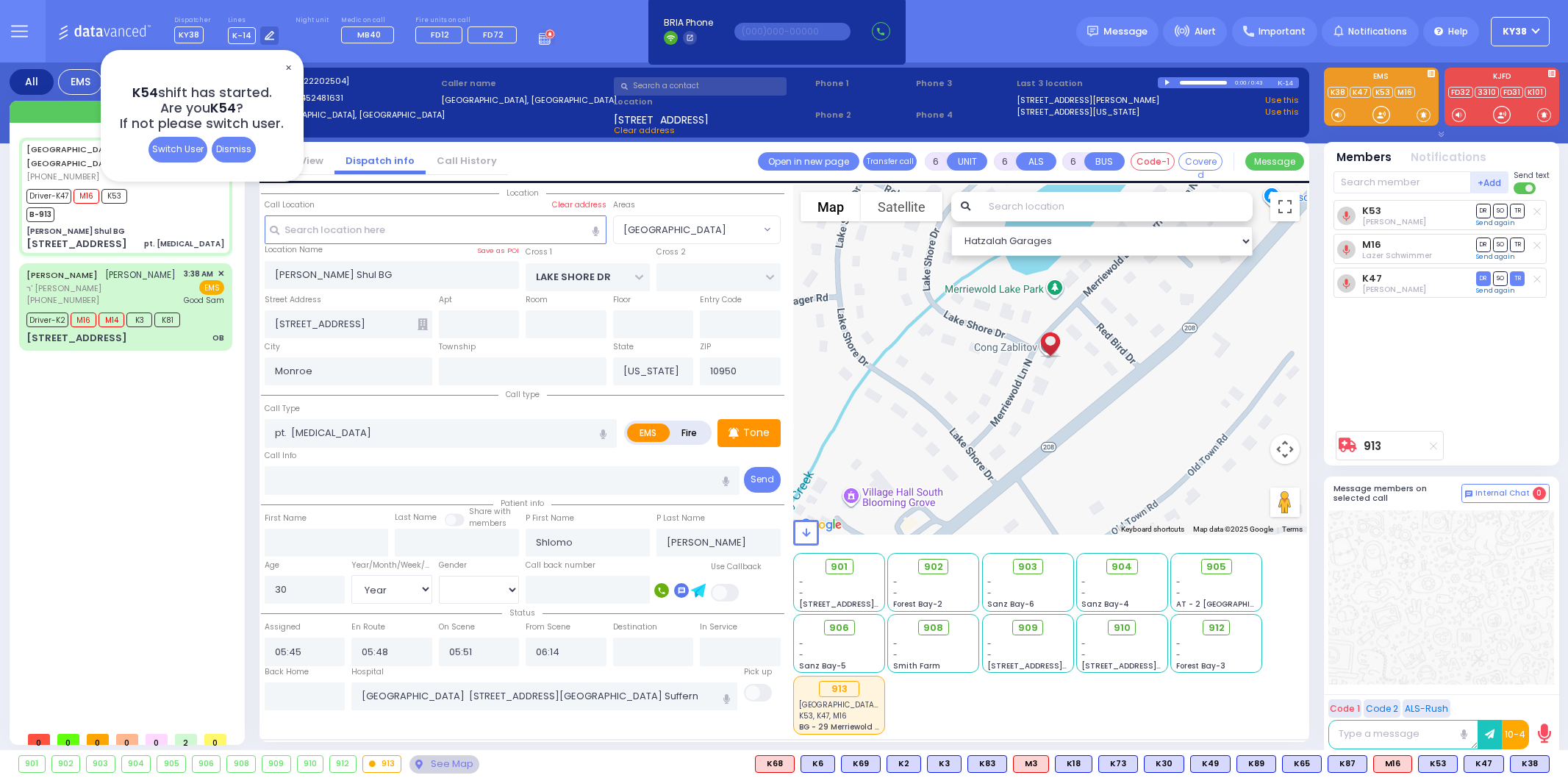
select select "[GEOGRAPHIC_DATA]"
select select "Year"
select select "[DEMOGRAPHIC_DATA]"
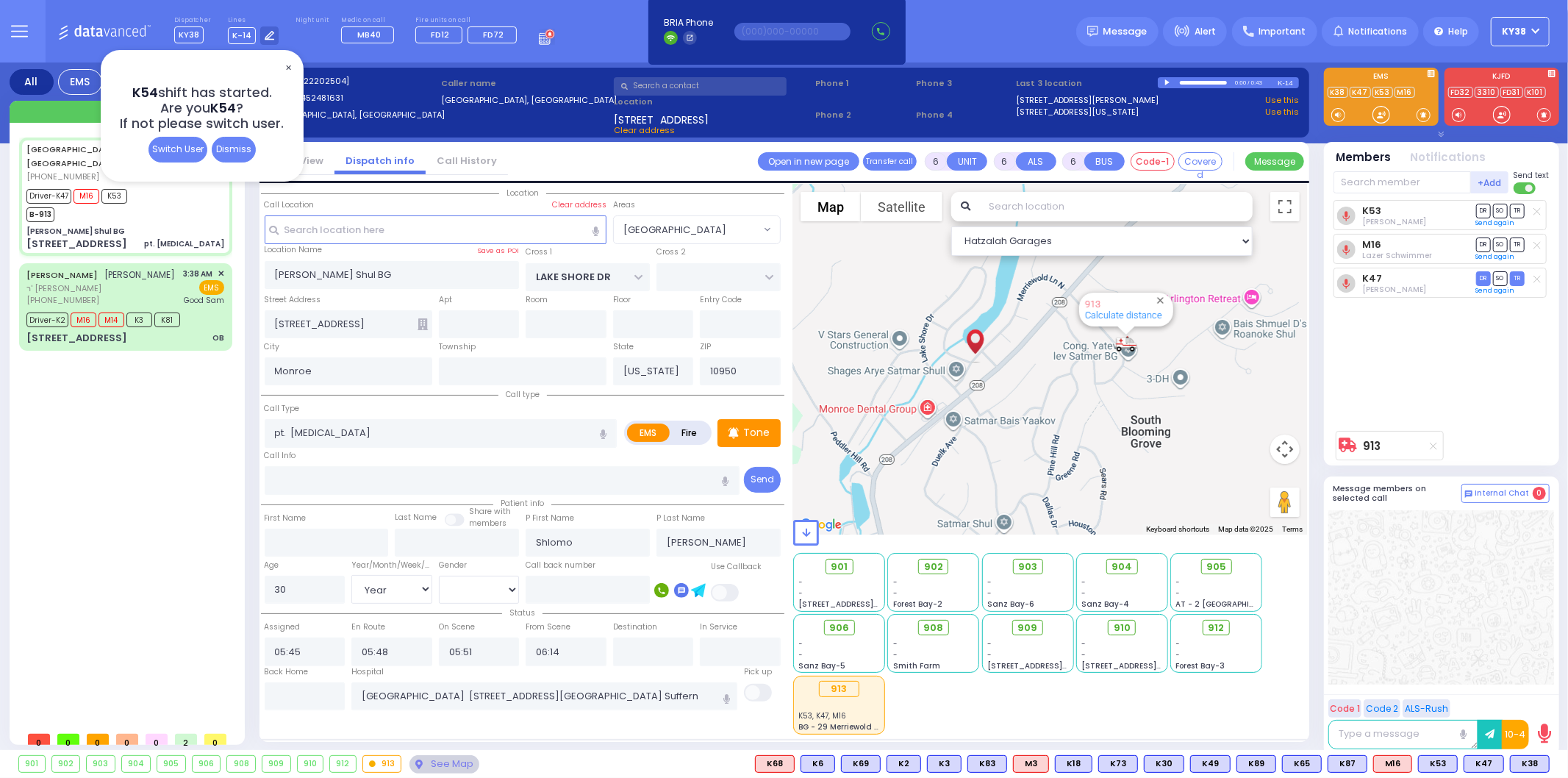
select select
radio input "true"
select select "Year"
select select "[DEMOGRAPHIC_DATA]"
select select "Hatzalah Garages"
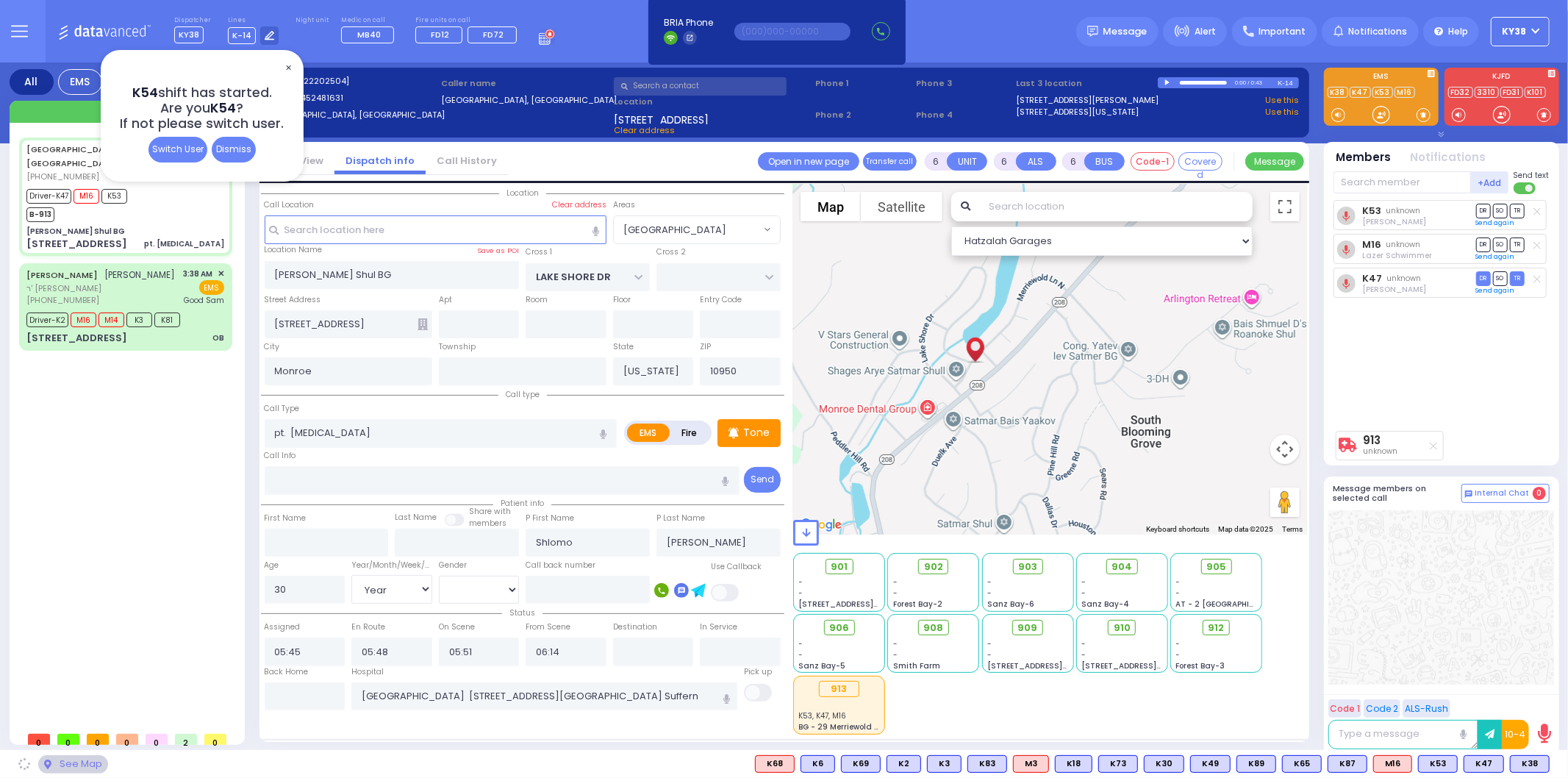
select select "[GEOGRAPHIC_DATA]"
select select
radio input "true"
select select "Year"
select select "[DEMOGRAPHIC_DATA]"
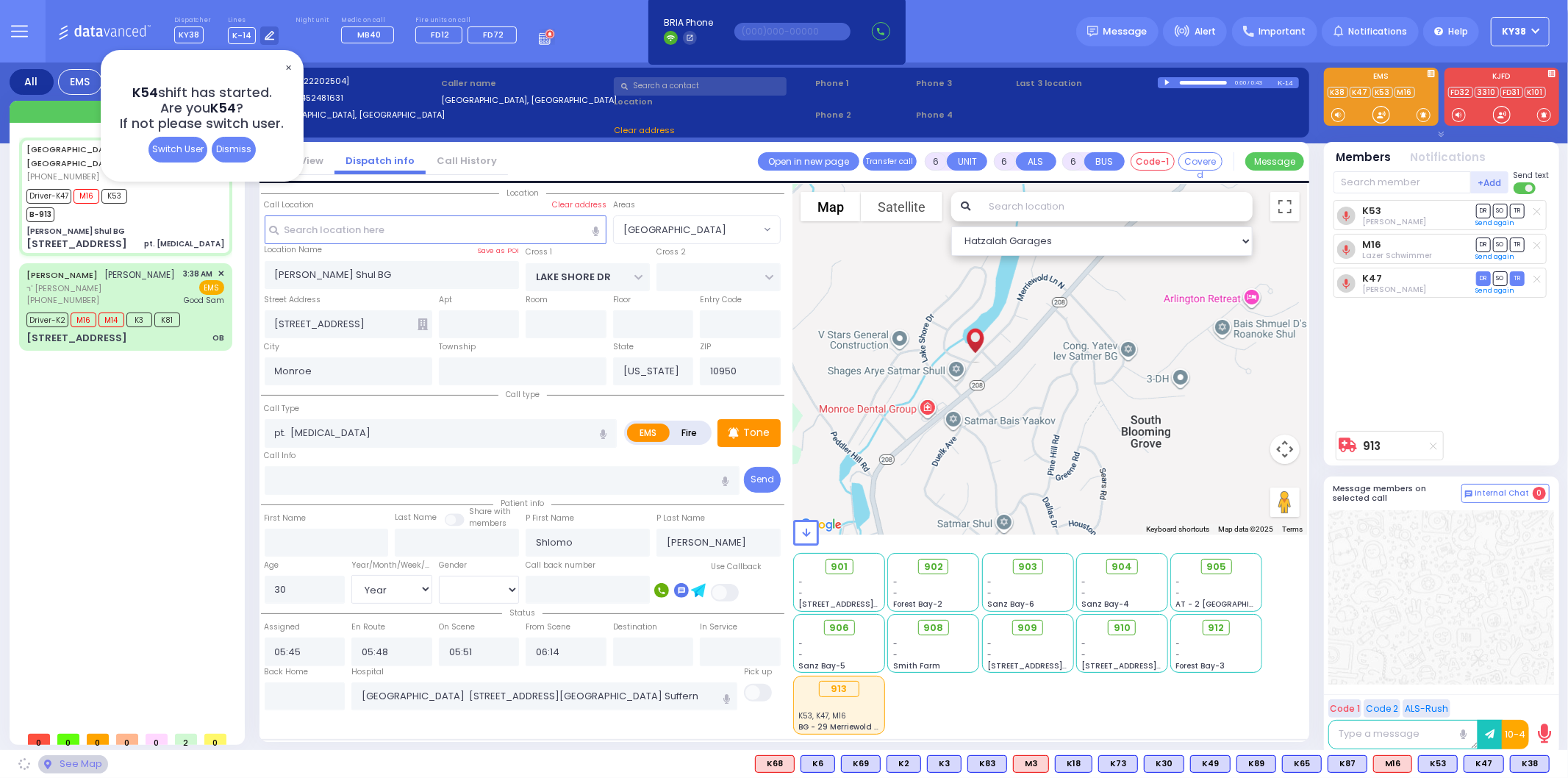
select select "Hatzalah Garages"
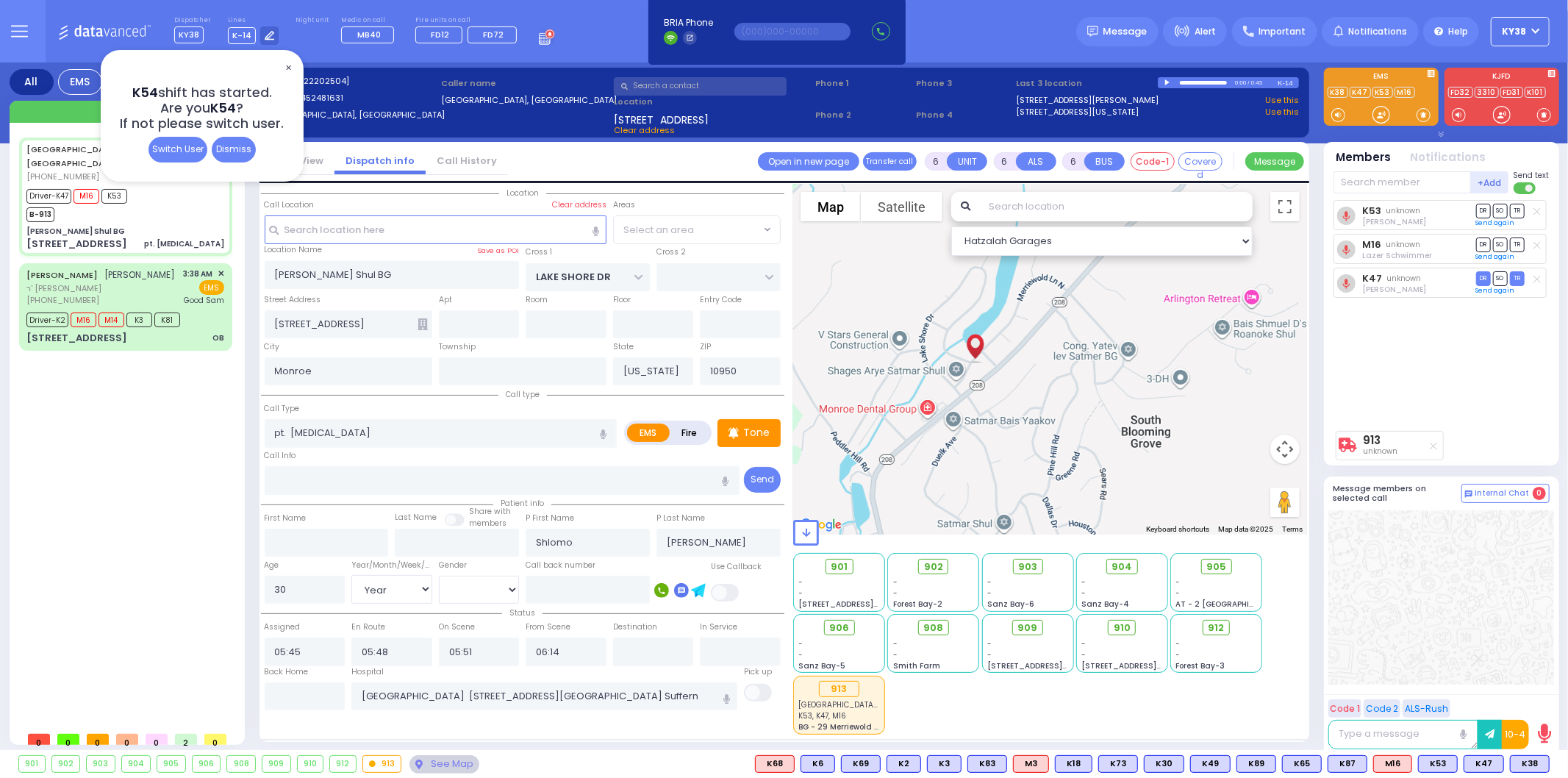
select select "BLOOMING GROVE"
select select
radio input "true"
select select "Year"
select select "[DEMOGRAPHIC_DATA]"
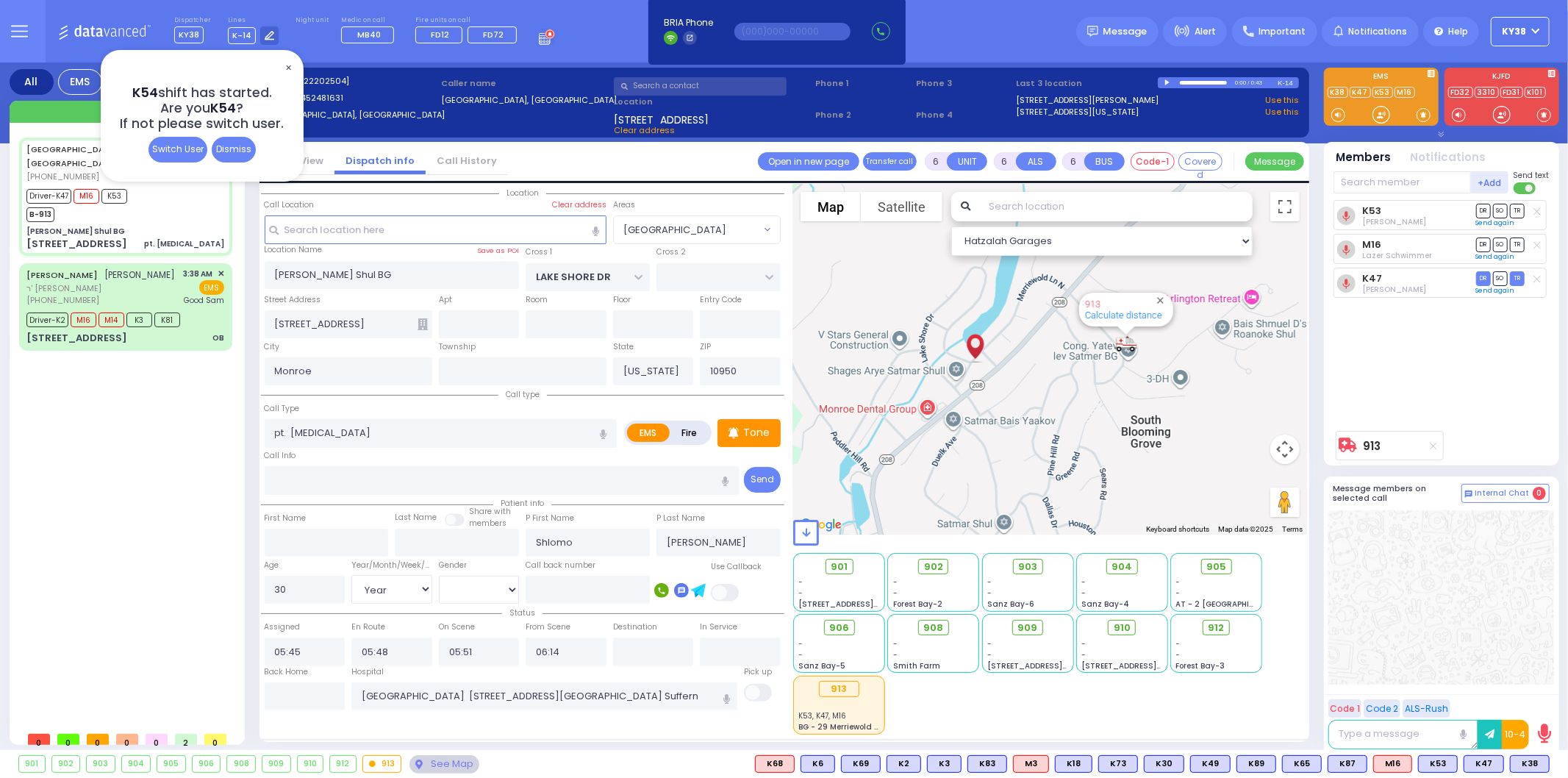
select select "Hatzalah Garages"
select select "[GEOGRAPHIC_DATA]"
select select
radio input "true"
select select "Year"
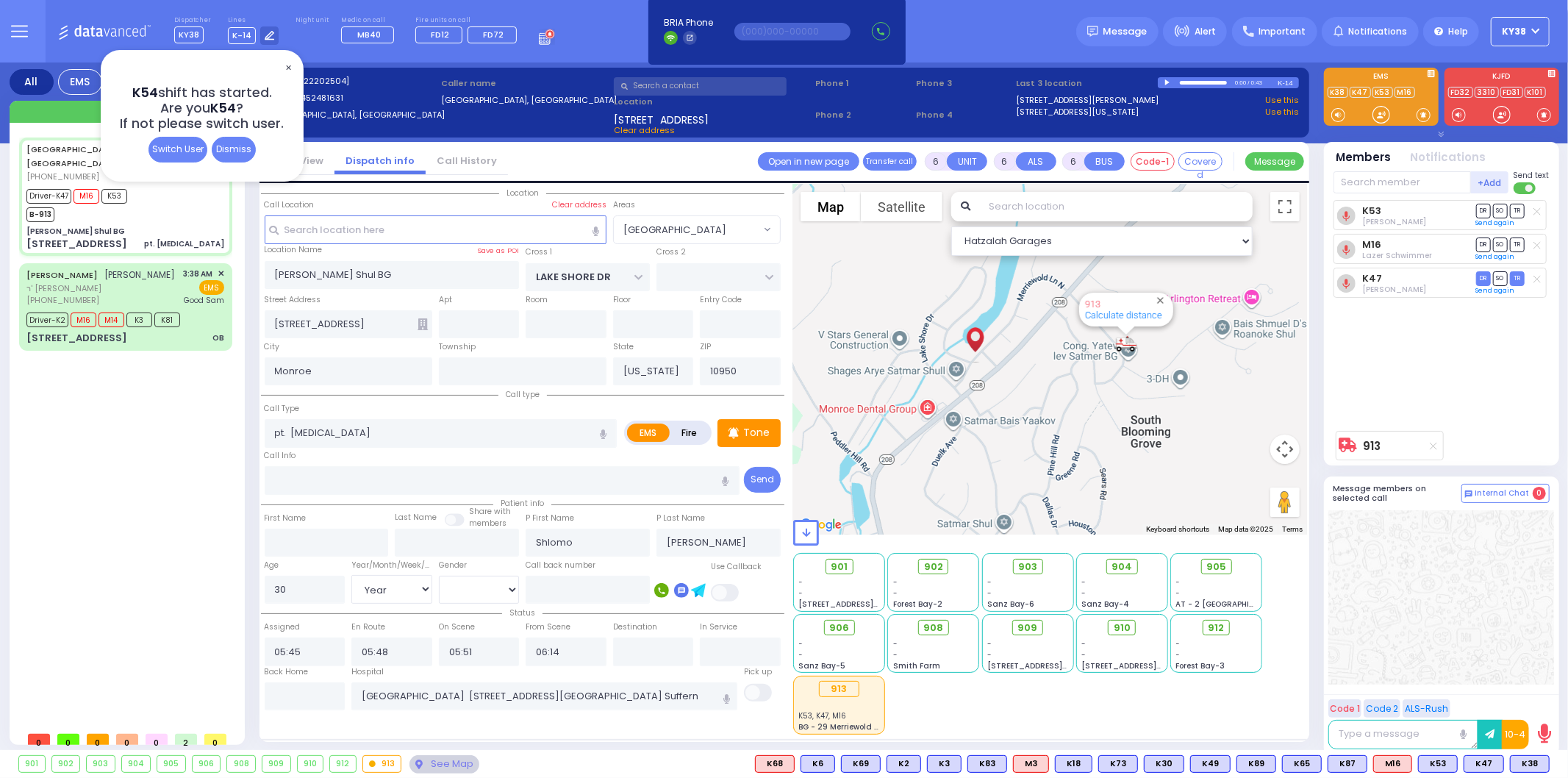
select select "[DEMOGRAPHIC_DATA]"
select select "Hatzalah Garages"
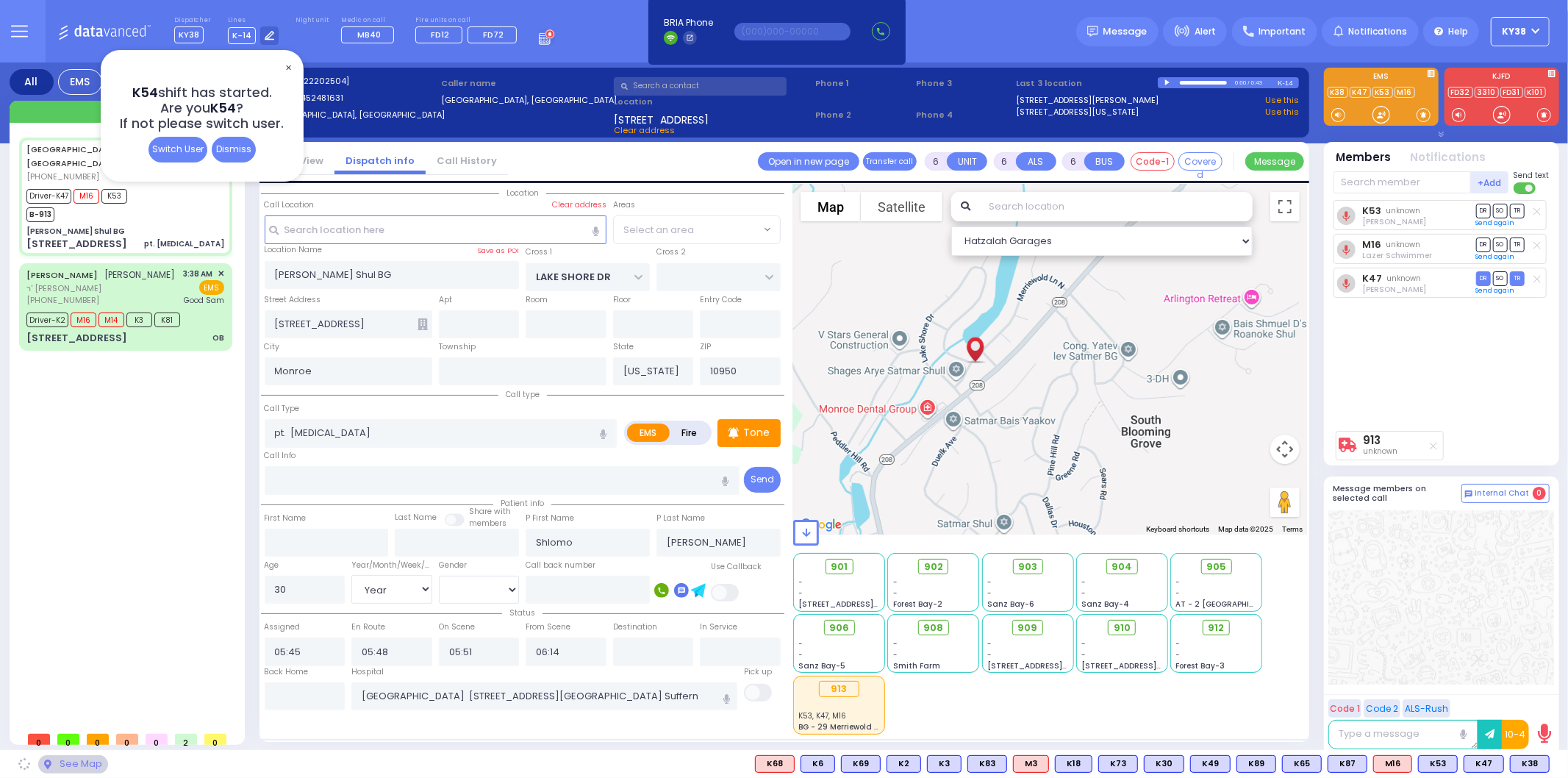
select select "[GEOGRAPHIC_DATA]"
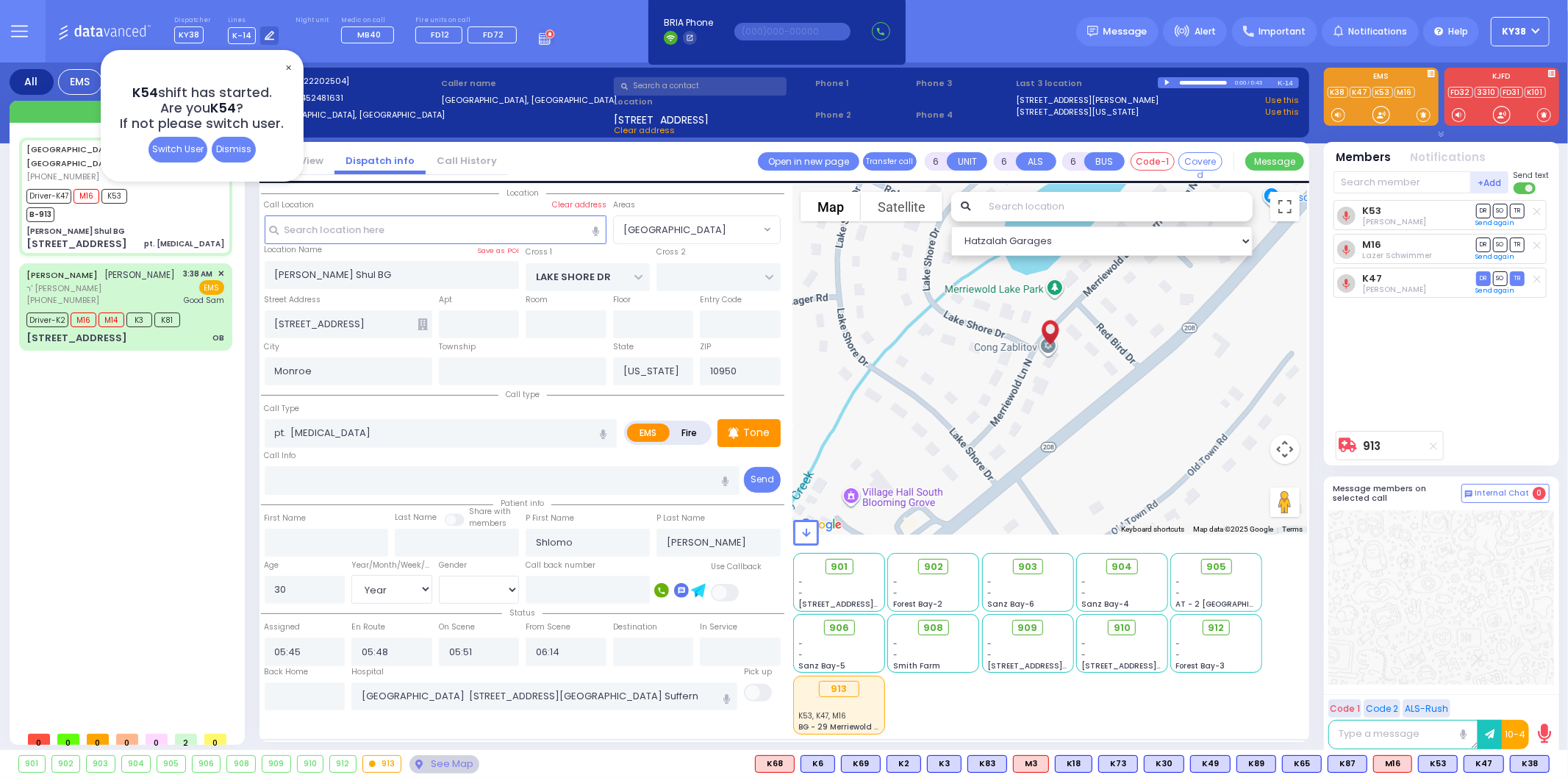
select select
radio input "true"
select select "Year"
select select "[DEMOGRAPHIC_DATA]"
select select "Hatzalah Garages"
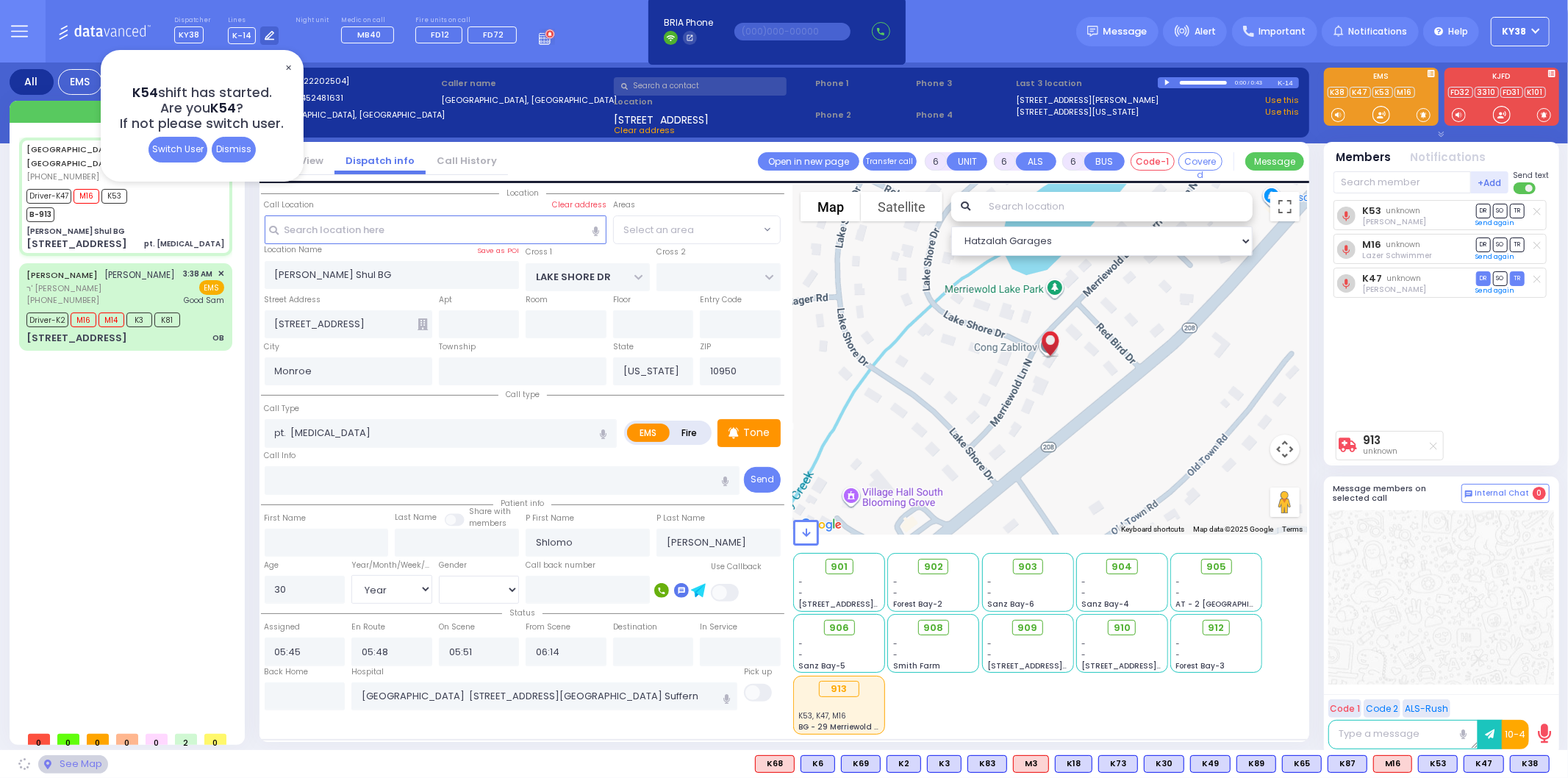
select select "[GEOGRAPHIC_DATA]"
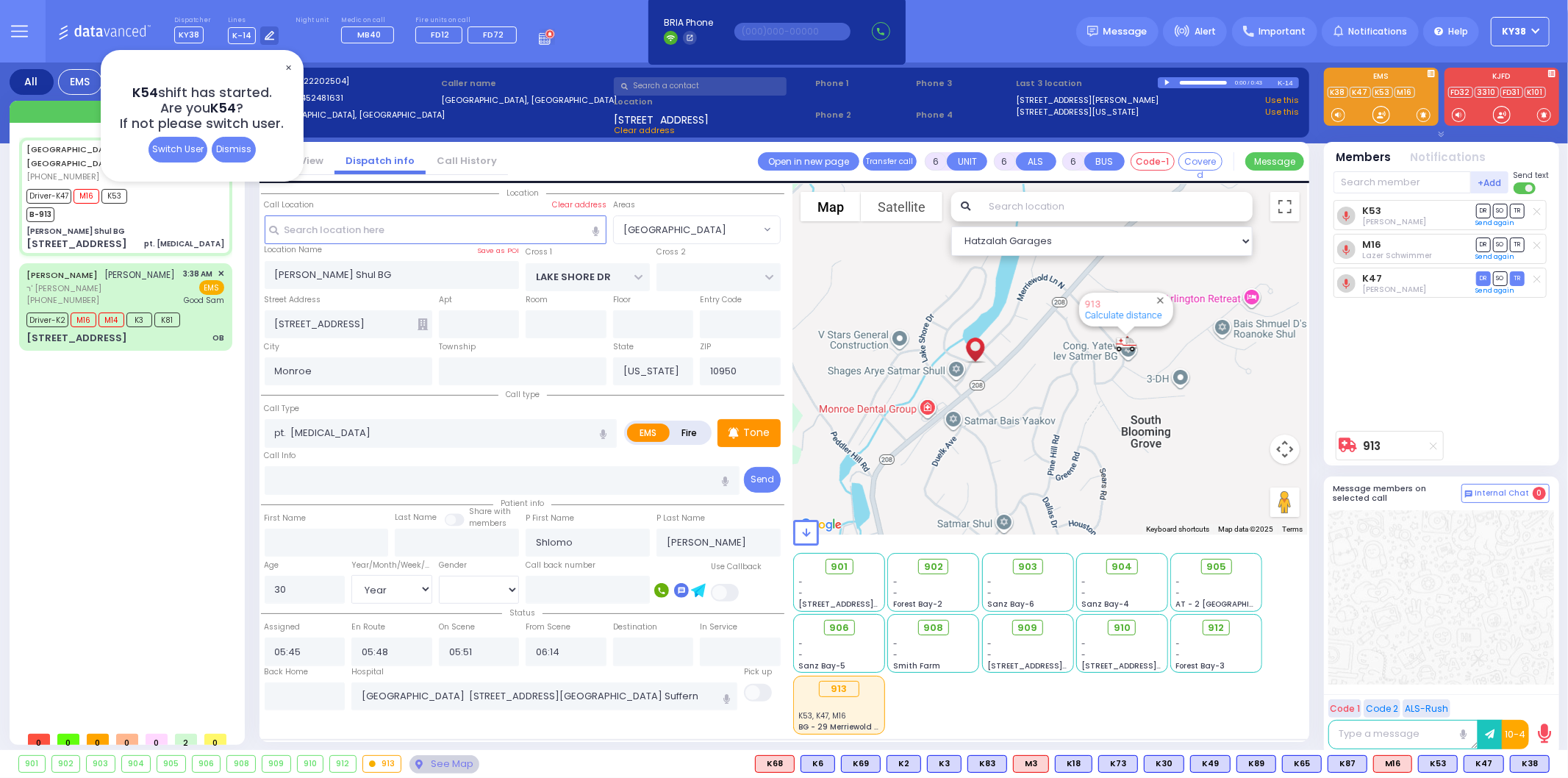
select select
radio input "true"
select select "Year"
select select "[DEMOGRAPHIC_DATA]"
select select "Hatzalah Garages"
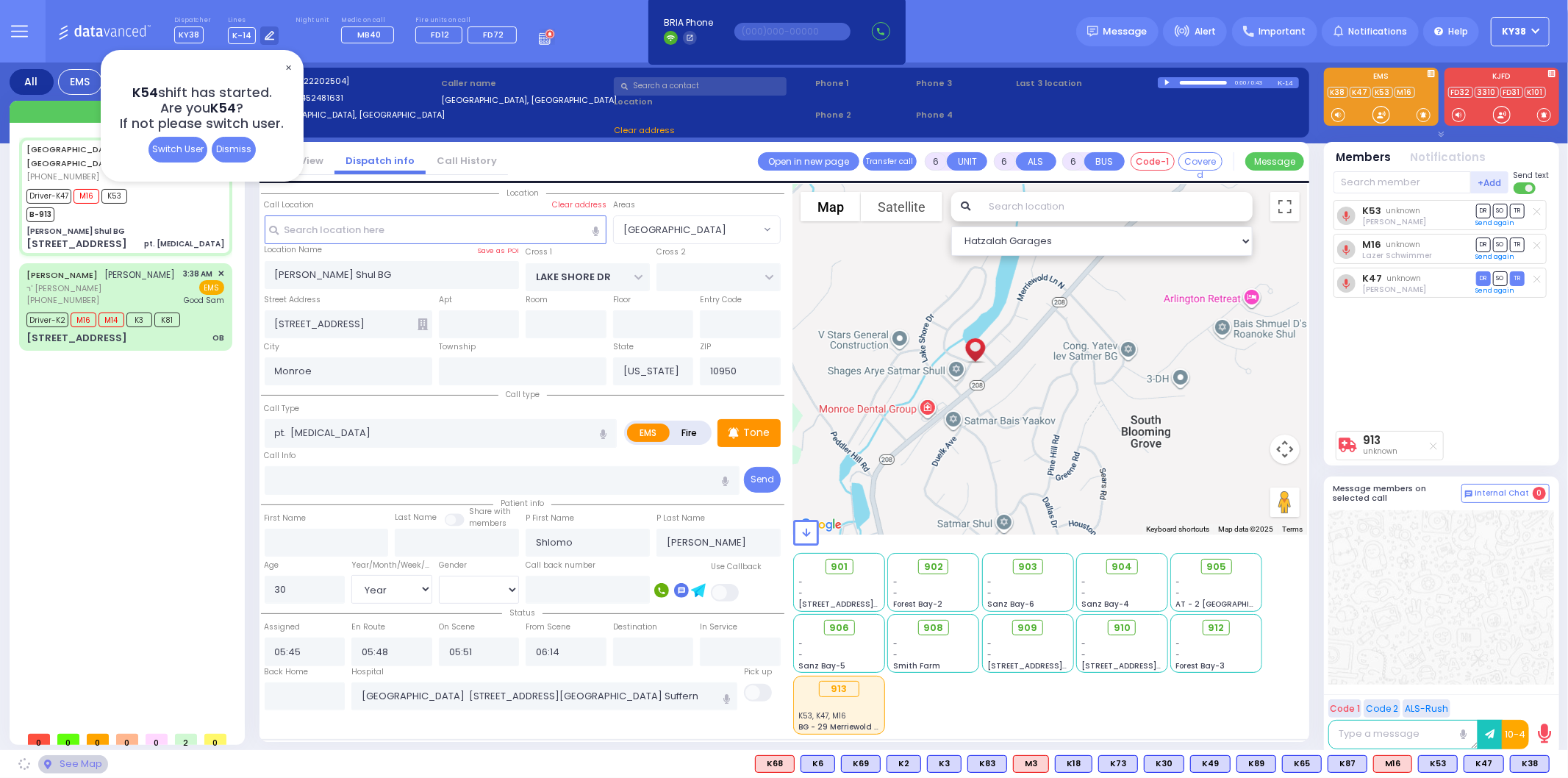
select select "[GEOGRAPHIC_DATA]"
